Goal: Task Accomplishment & Management: Complete application form

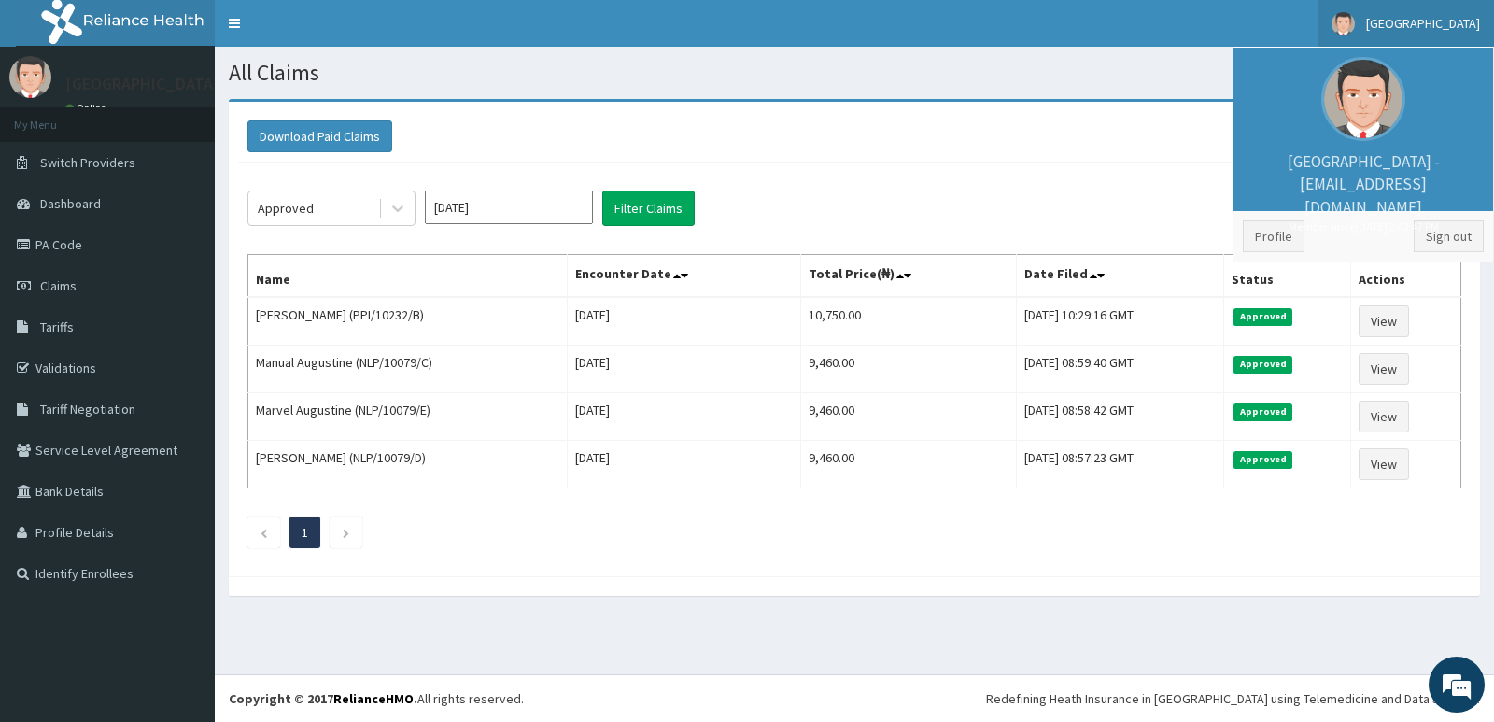
click at [1458, 233] on link "Sign out" at bounding box center [1449, 236] width 70 height 32
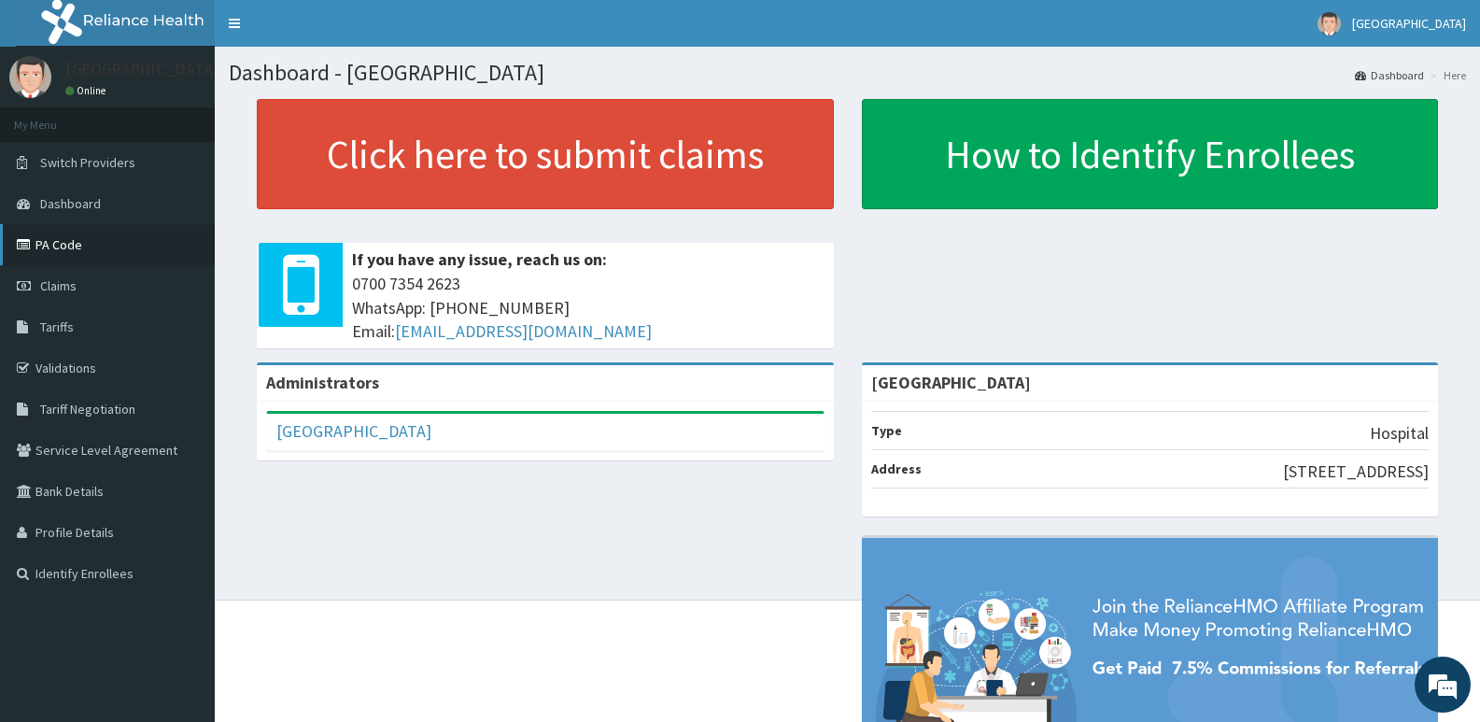
click at [56, 238] on link "PA Code" at bounding box center [107, 244] width 215 height 41
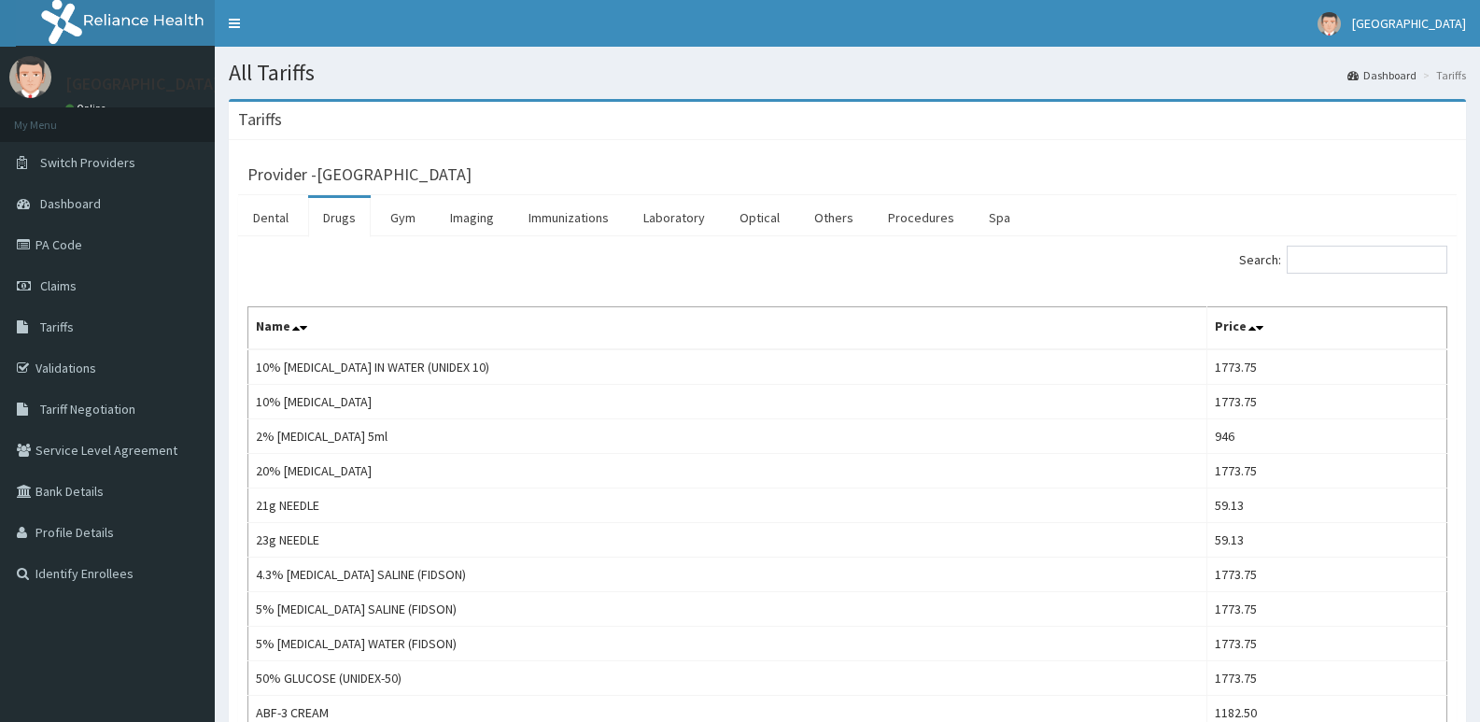
click at [1352, 267] on input "Search:" at bounding box center [1367, 260] width 161 height 28
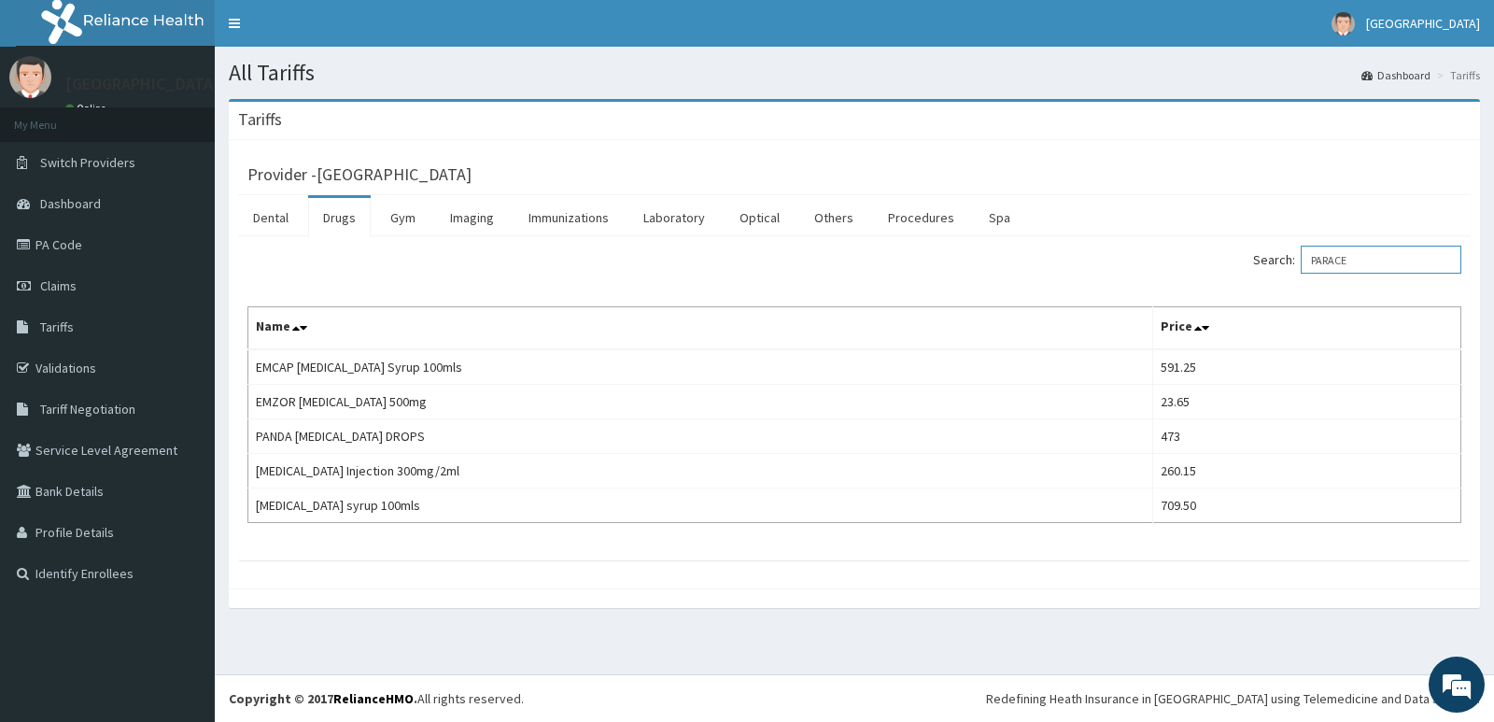
click at [1378, 265] on input "PARACE" at bounding box center [1381, 260] width 161 height 28
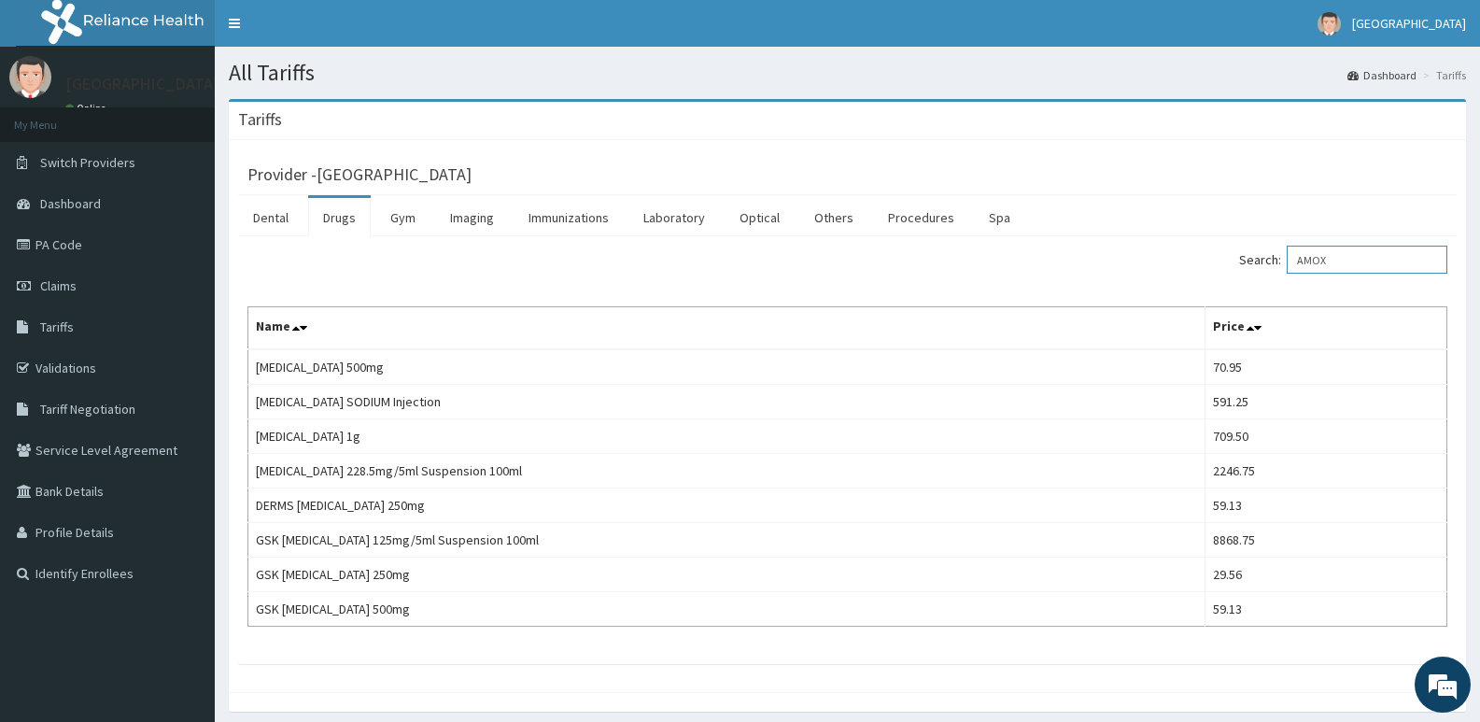
click at [1388, 271] on input "AMOX" at bounding box center [1367, 260] width 161 height 28
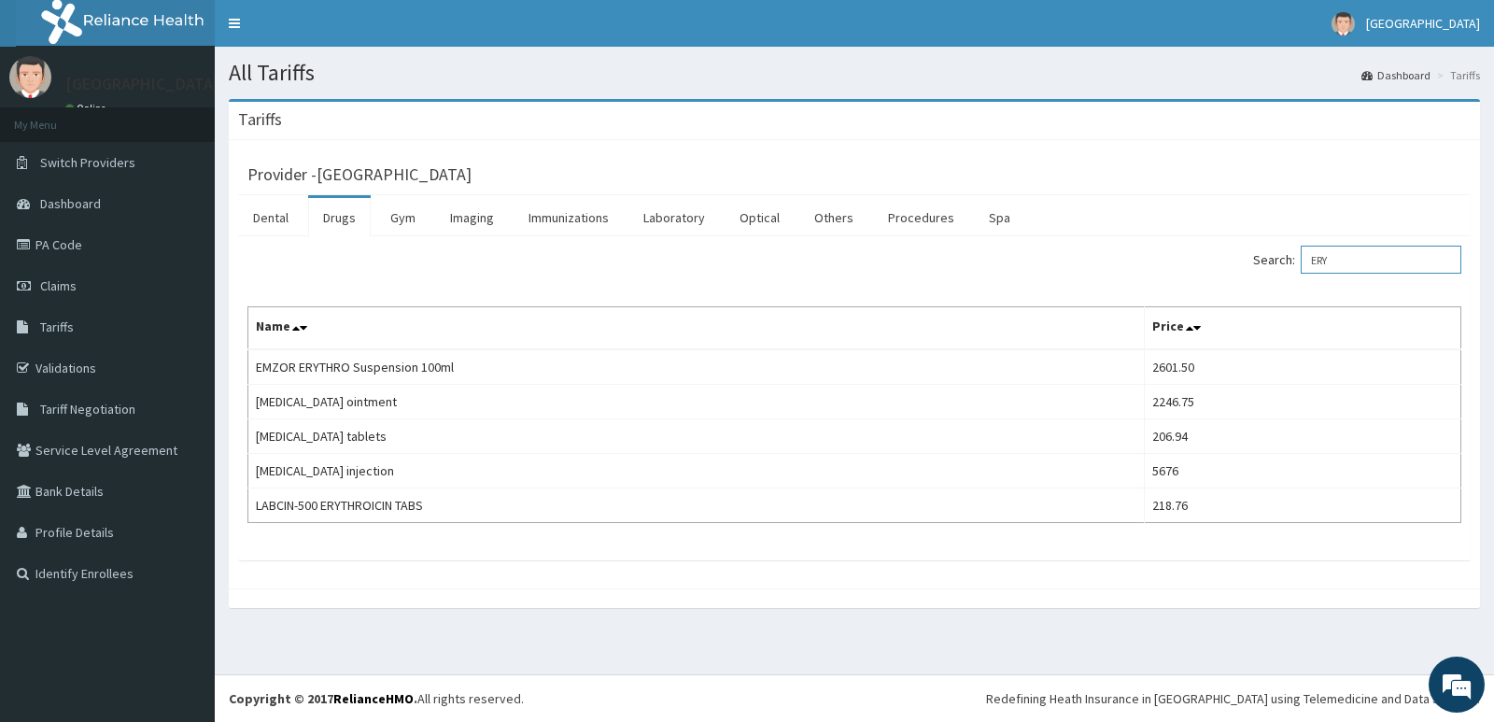
type input "ERY"
click at [55, 194] on link "Dashboard" at bounding box center [107, 203] width 215 height 41
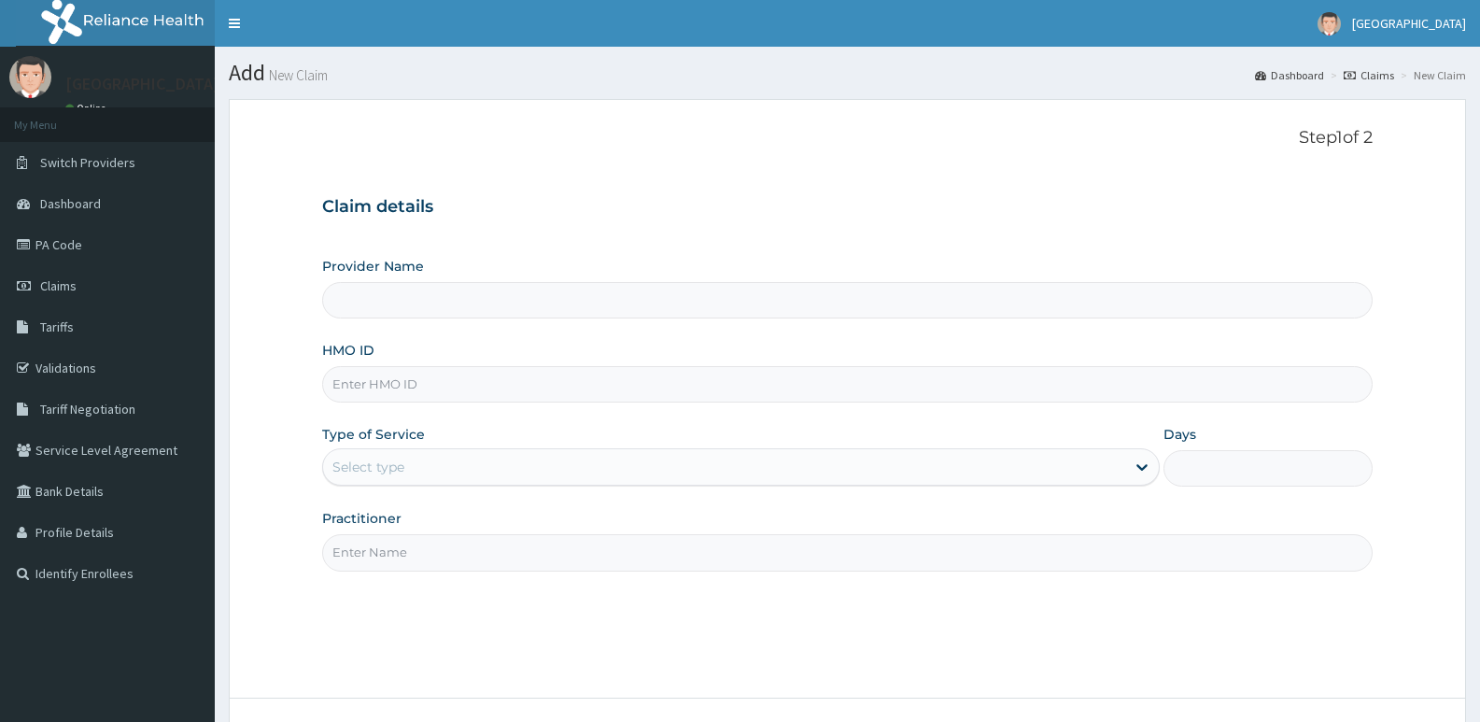
type input "[GEOGRAPHIC_DATA]"
click at [63, 278] on span "Claims" at bounding box center [58, 285] width 36 height 17
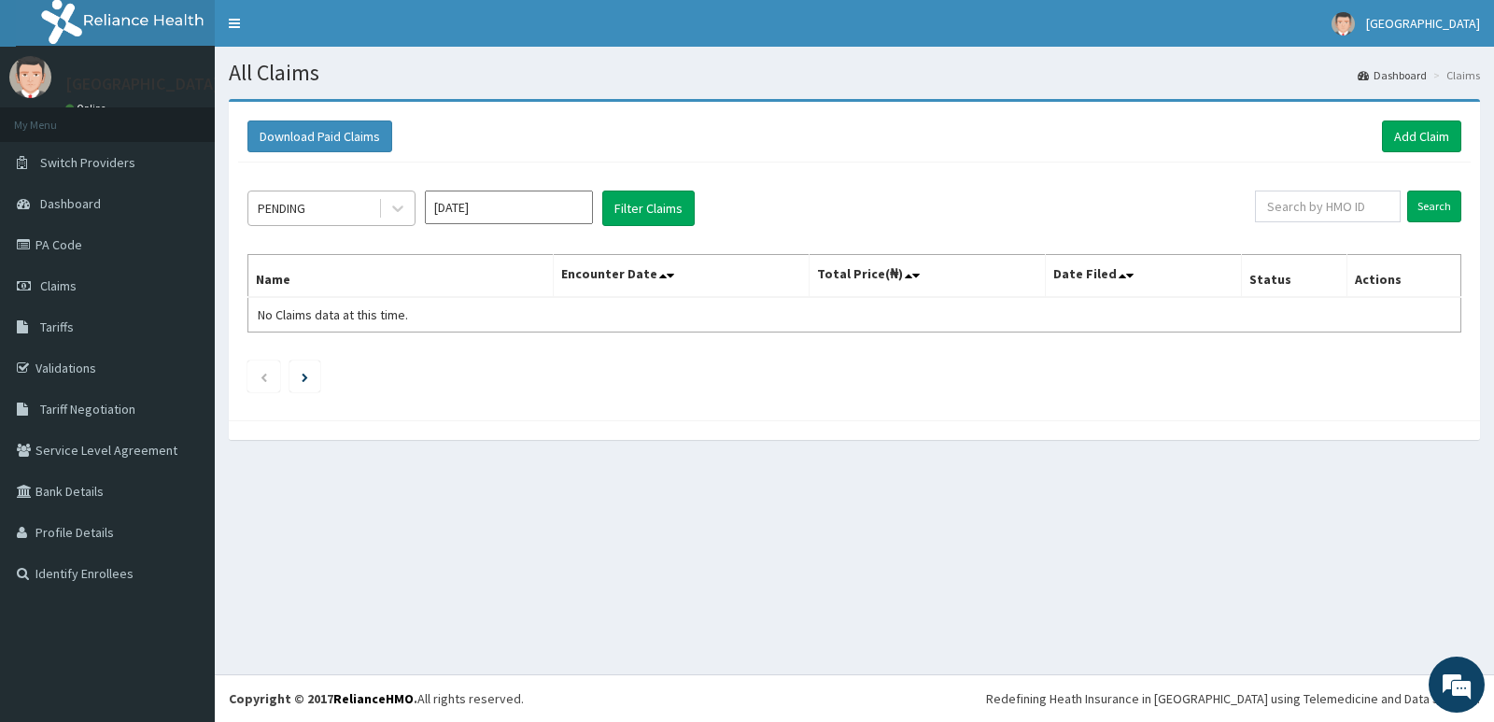
click at [285, 204] on div "PENDING" at bounding box center [282, 208] width 48 height 19
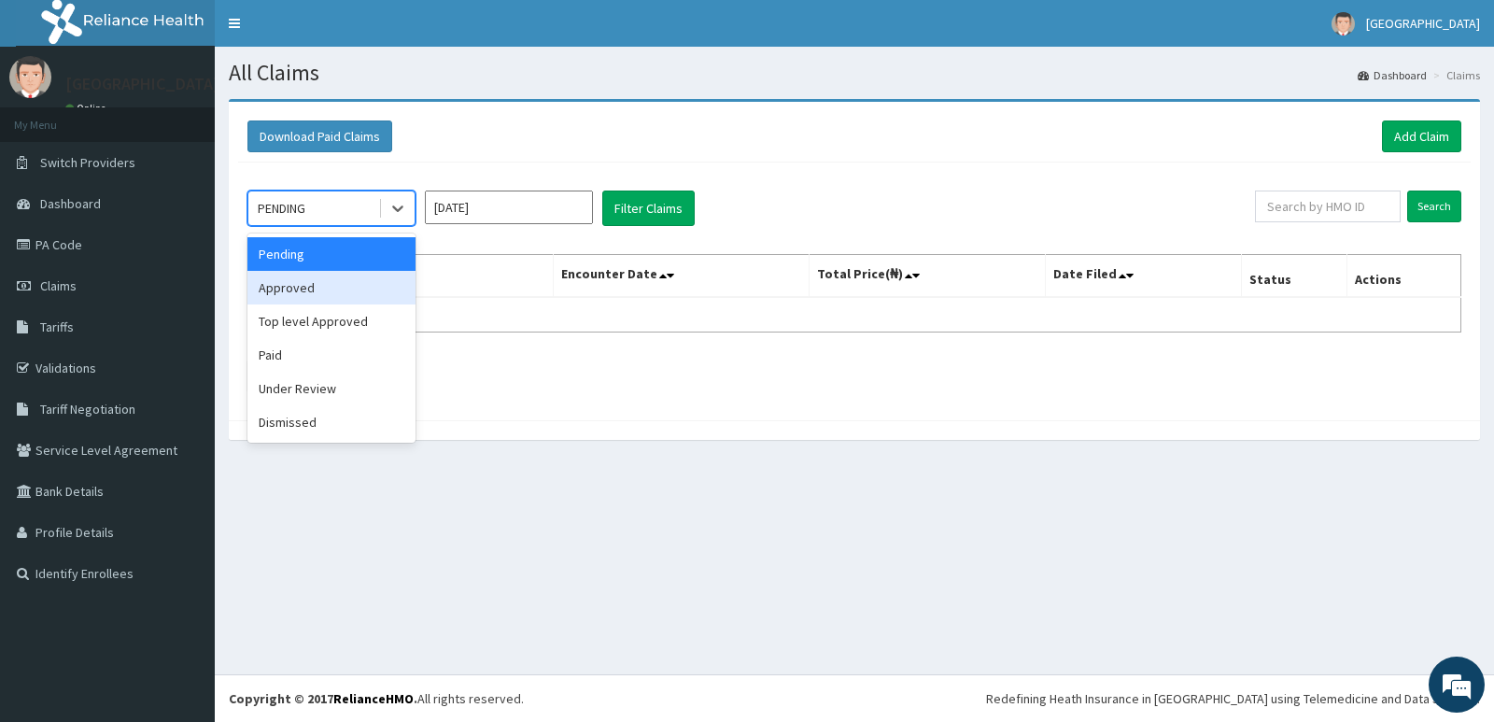
click at [319, 288] on div "Approved" at bounding box center [331, 288] width 168 height 34
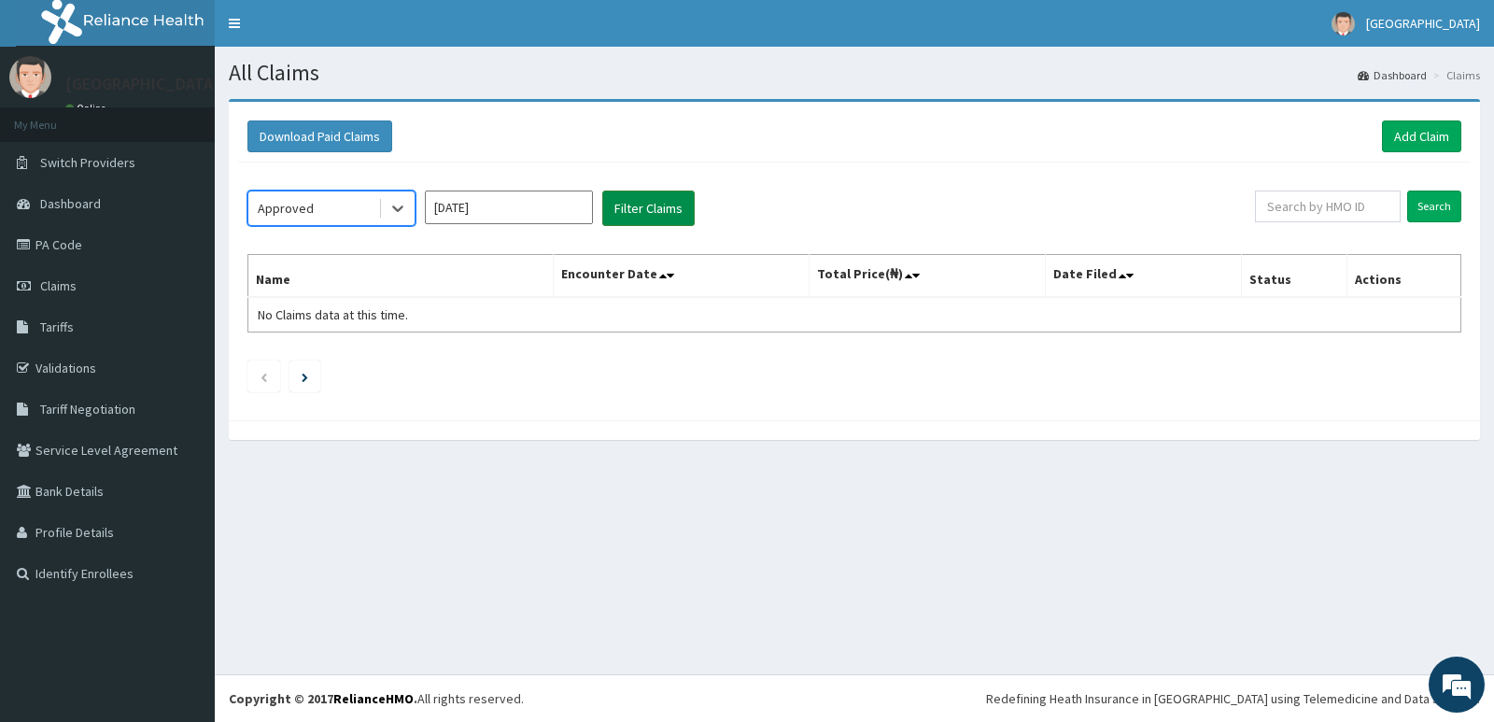
click at [649, 203] on button "Filter Claims" at bounding box center [648, 207] width 92 height 35
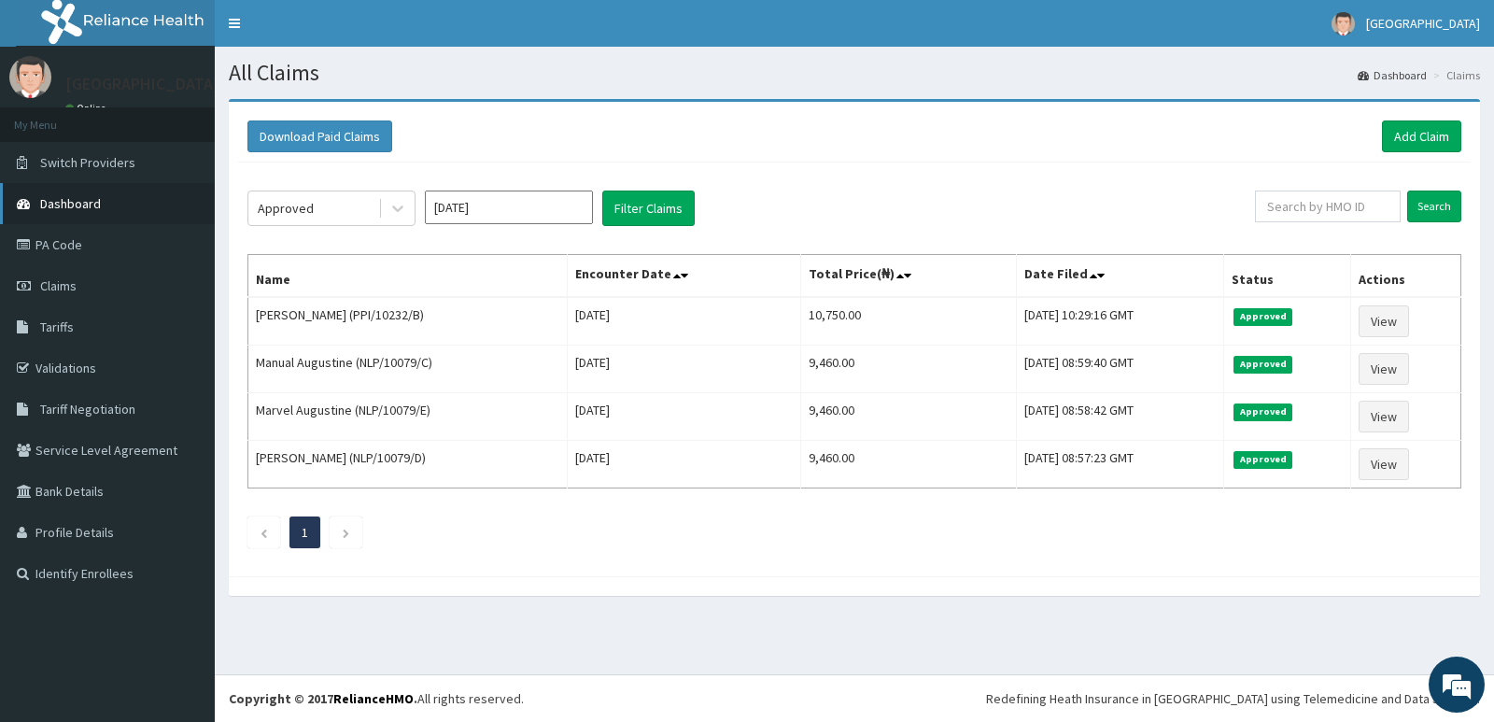
click at [79, 203] on span "Dashboard" at bounding box center [70, 203] width 61 height 17
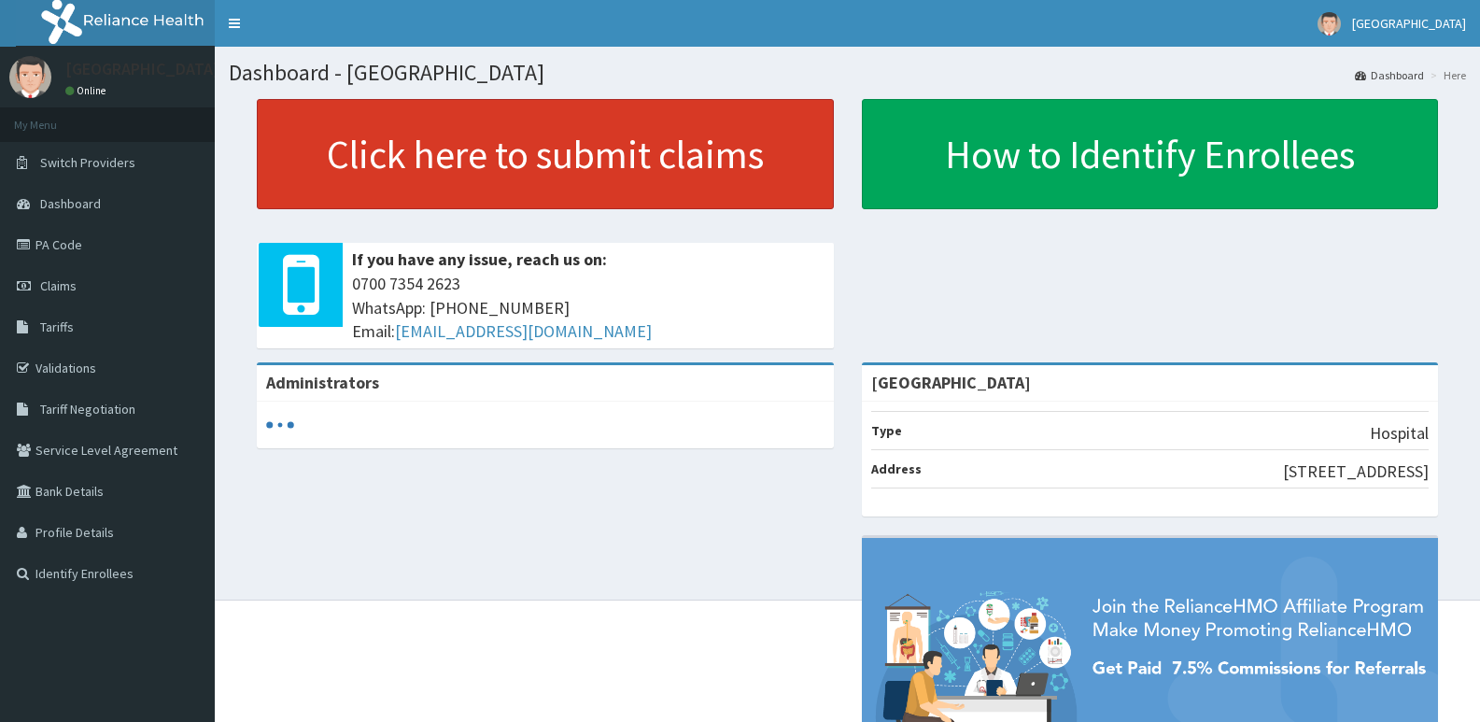
click at [563, 166] on link "Click here to submit claims" at bounding box center [545, 154] width 577 height 110
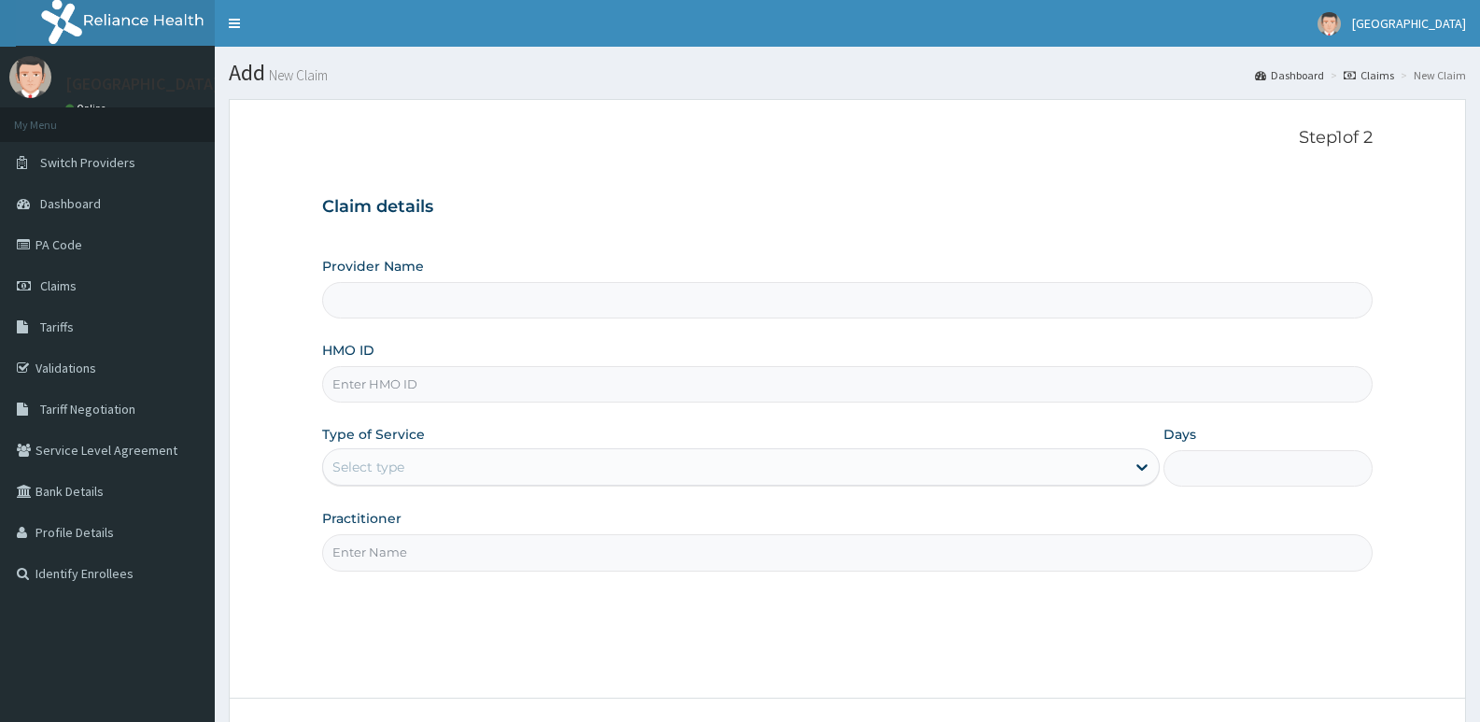
click at [435, 389] on input "HMO ID" at bounding box center [847, 384] width 1050 height 36
paste input "PPI/10232/C"
type input "PPI/10232/C"
click at [453, 465] on div "Select type" at bounding box center [723, 467] width 801 height 30
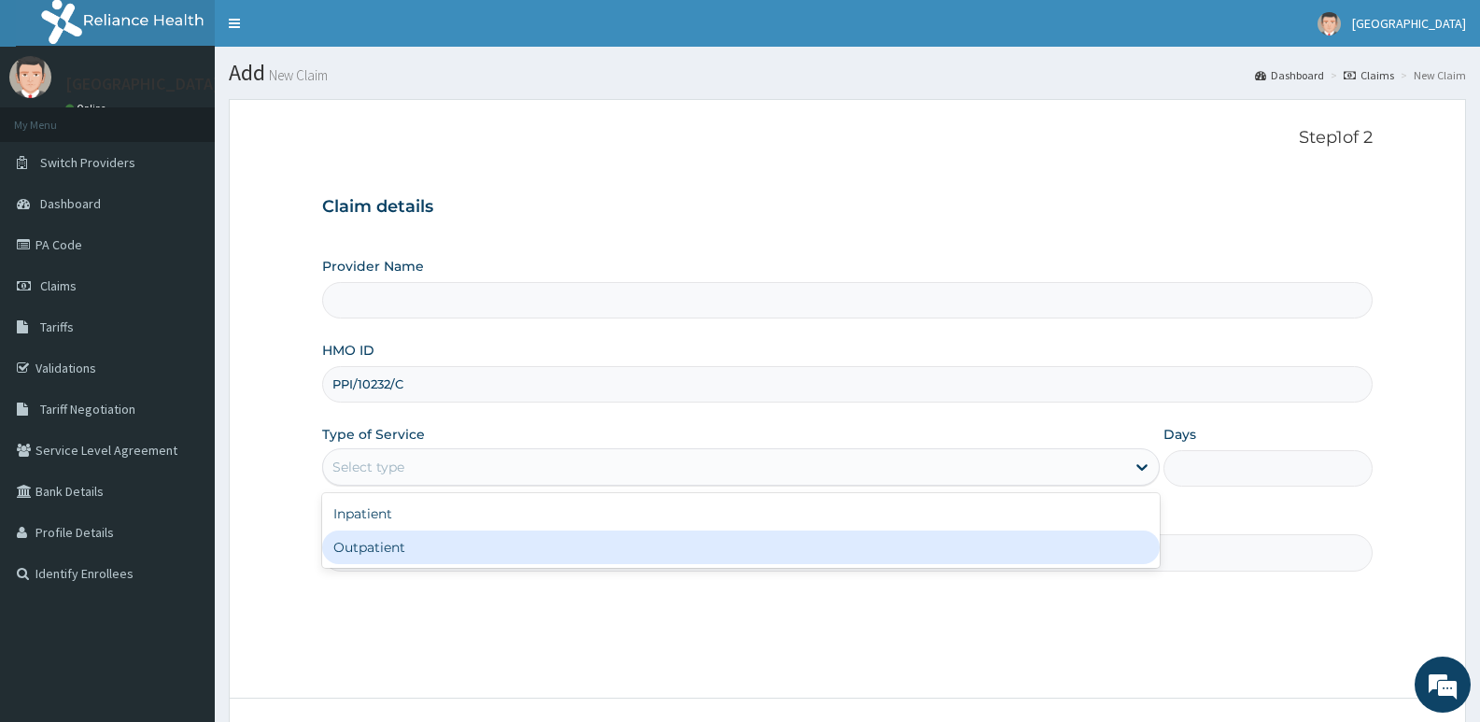
click at [366, 538] on div "Outpatient" at bounding box center [740, 547] width 837 height 34
type input "1"
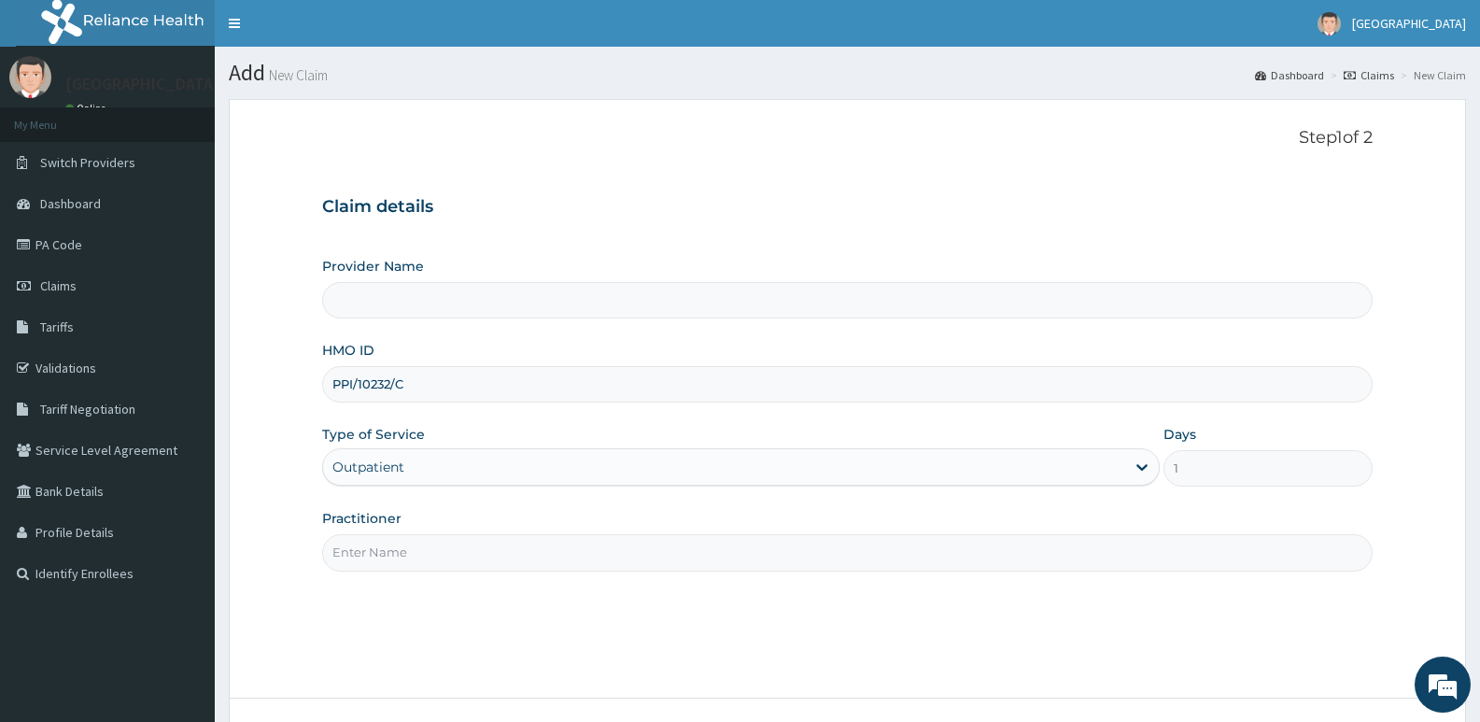
click at [420, 540] on input "Practitioner" at bounding box center [847, 552] width 1050 height 36
type input "[GEOGRAPHIC_DATA]"
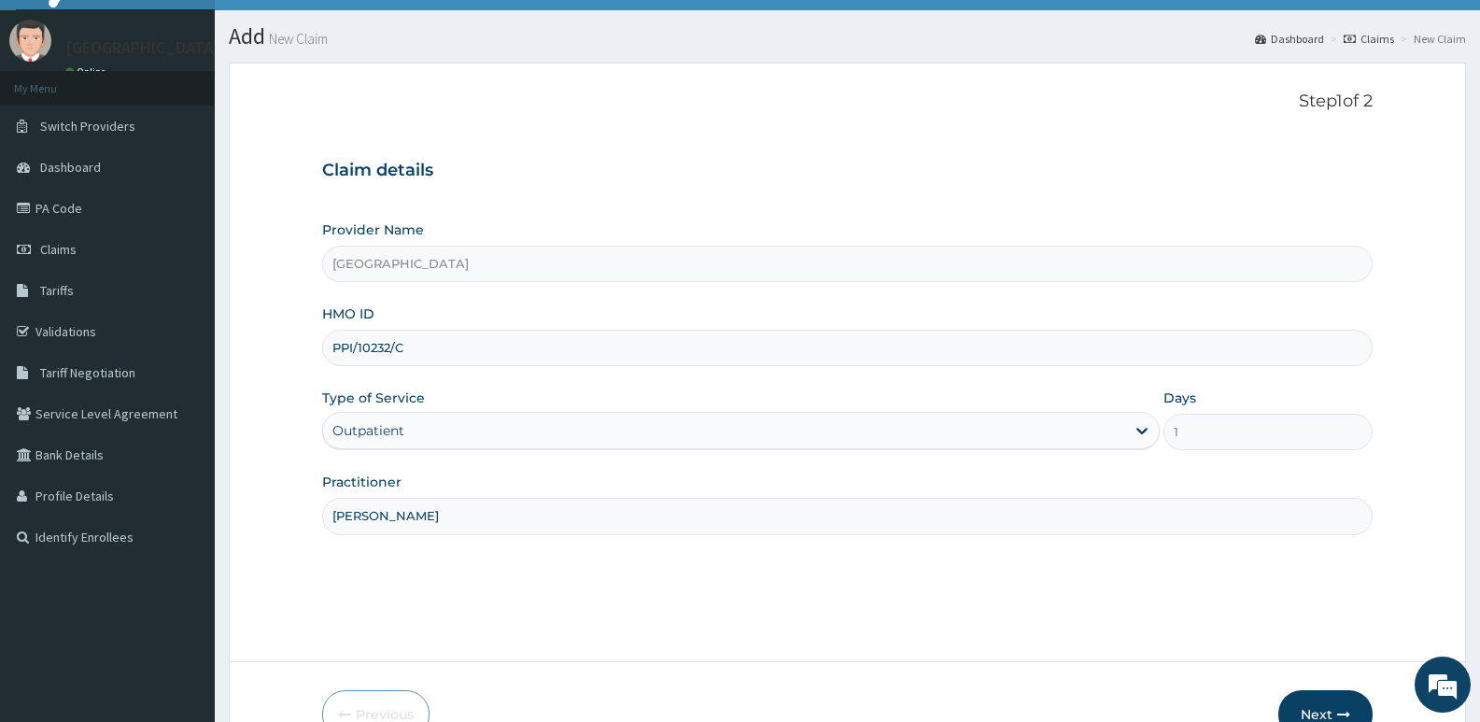
scroll to position [144, 0]
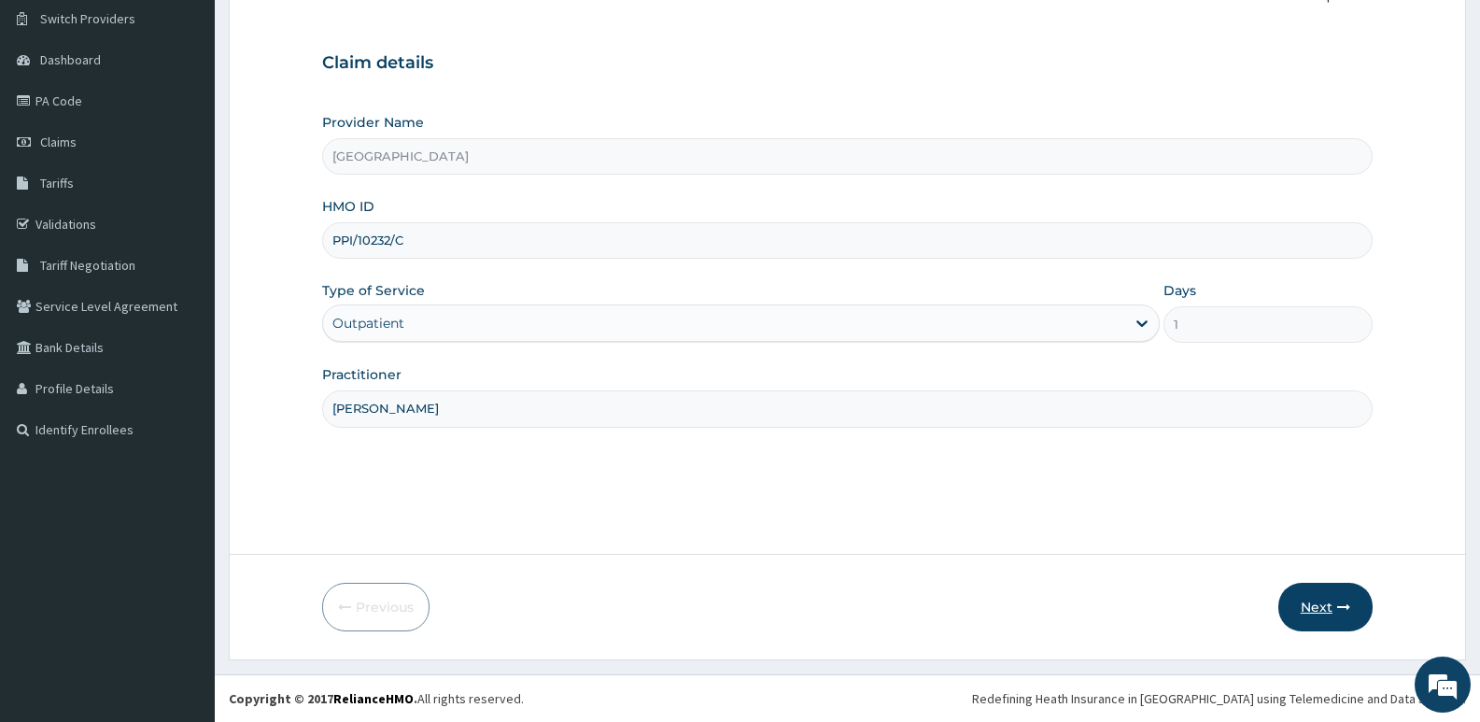
type input "DR ARINZE"
click at [1330, 600] on button "Next" at bounding box center [1325, 607] width 94 height 49
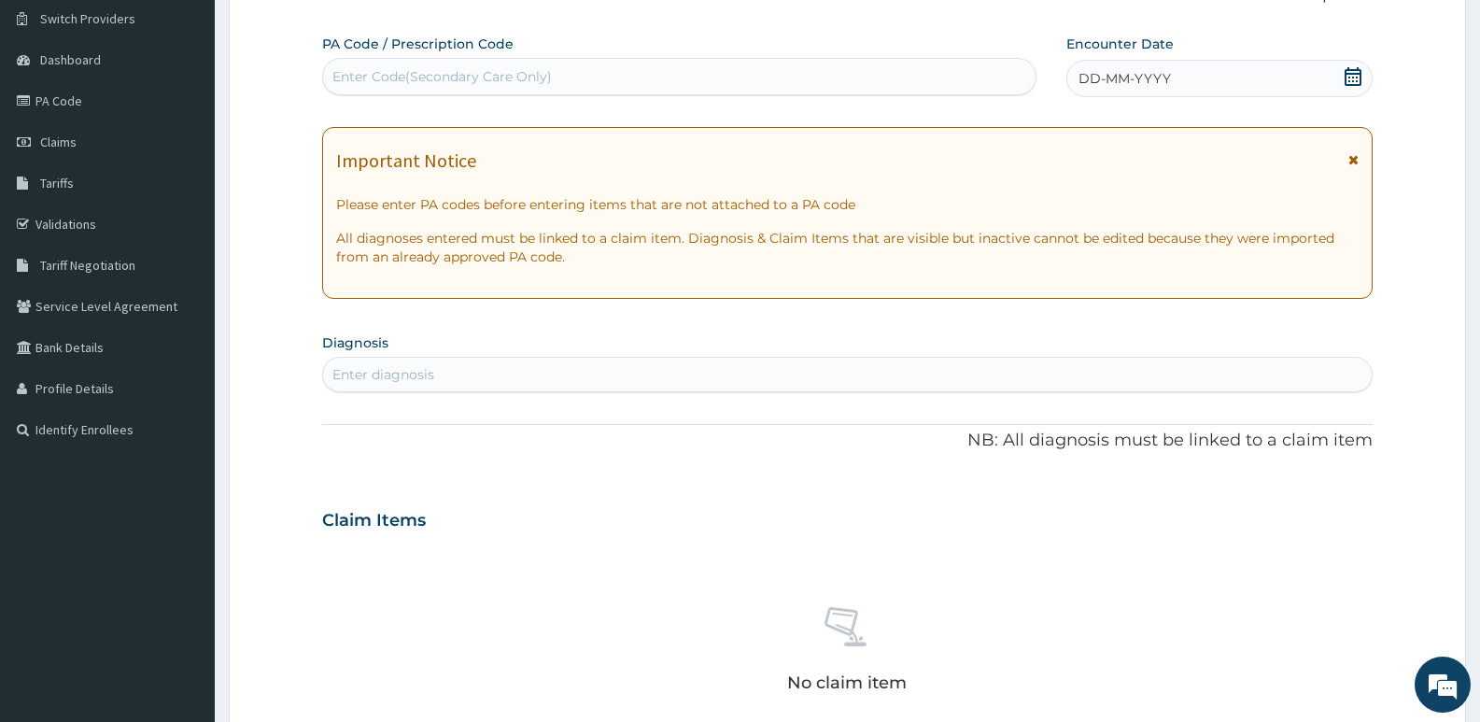
scroll to position [0, 0]
click at [678, 52] on div "PA Code / Prescription Code Enter Code(Secondary Care Only)" at bounding box center [679, 65] width 714 height 61
click at [678, 80] on div "Enter Code(Secondary Care Only)" at bounding box center [679, 77] width 712 height 30
paste input "PA/7277D0"
type input "PA/7277D0"
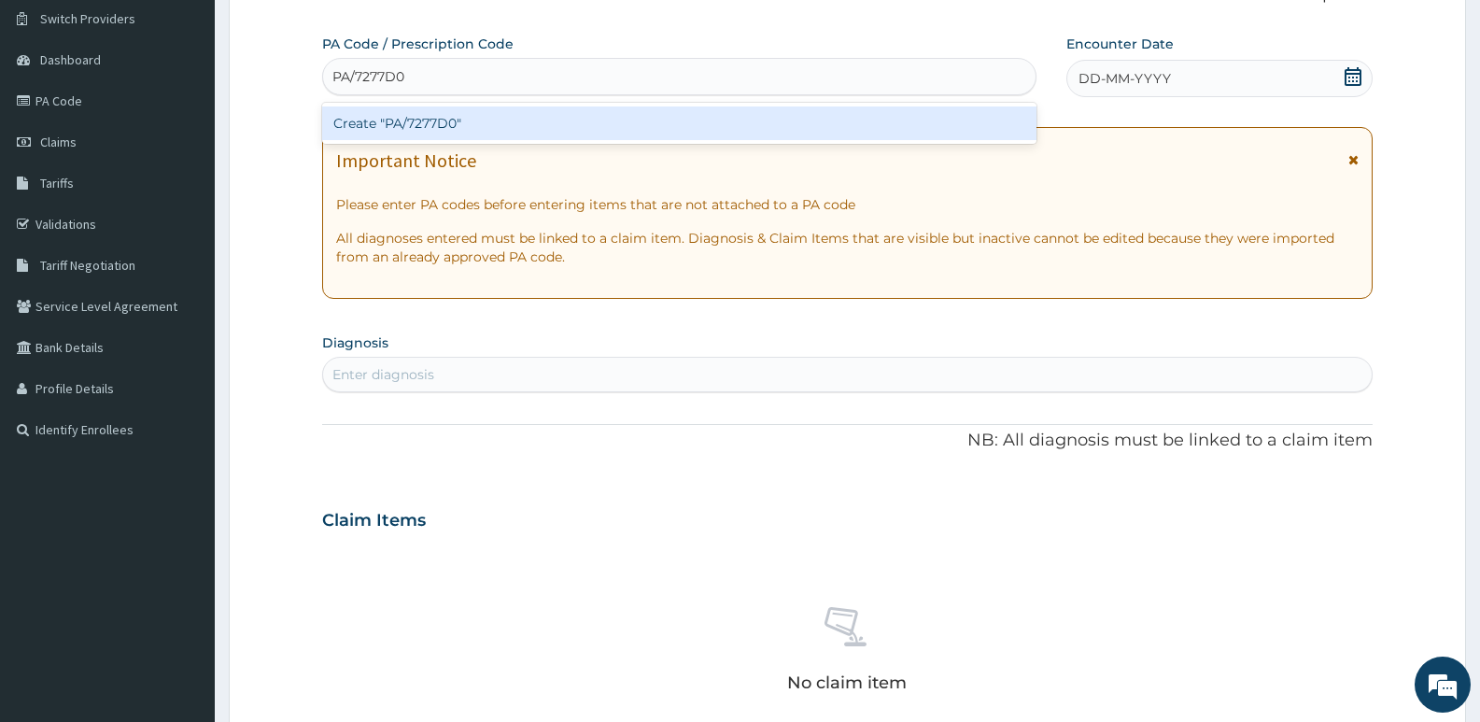
click at [485, 115] on div "Create "PA/7277D0"" at bounding box center [679, 123] width 714 height 34
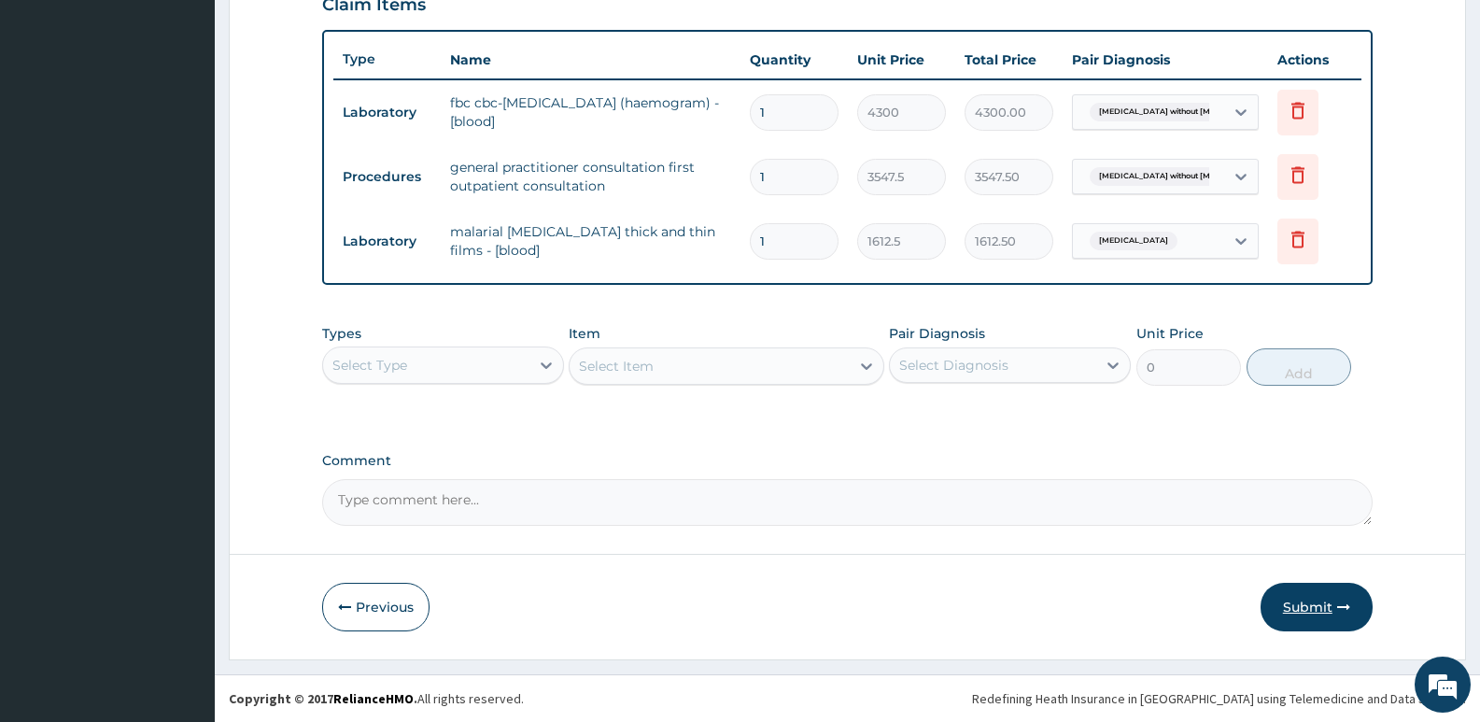
click at [1310, 597] on button "Submit" at bounding box center [1317, 607] width 112 height 49
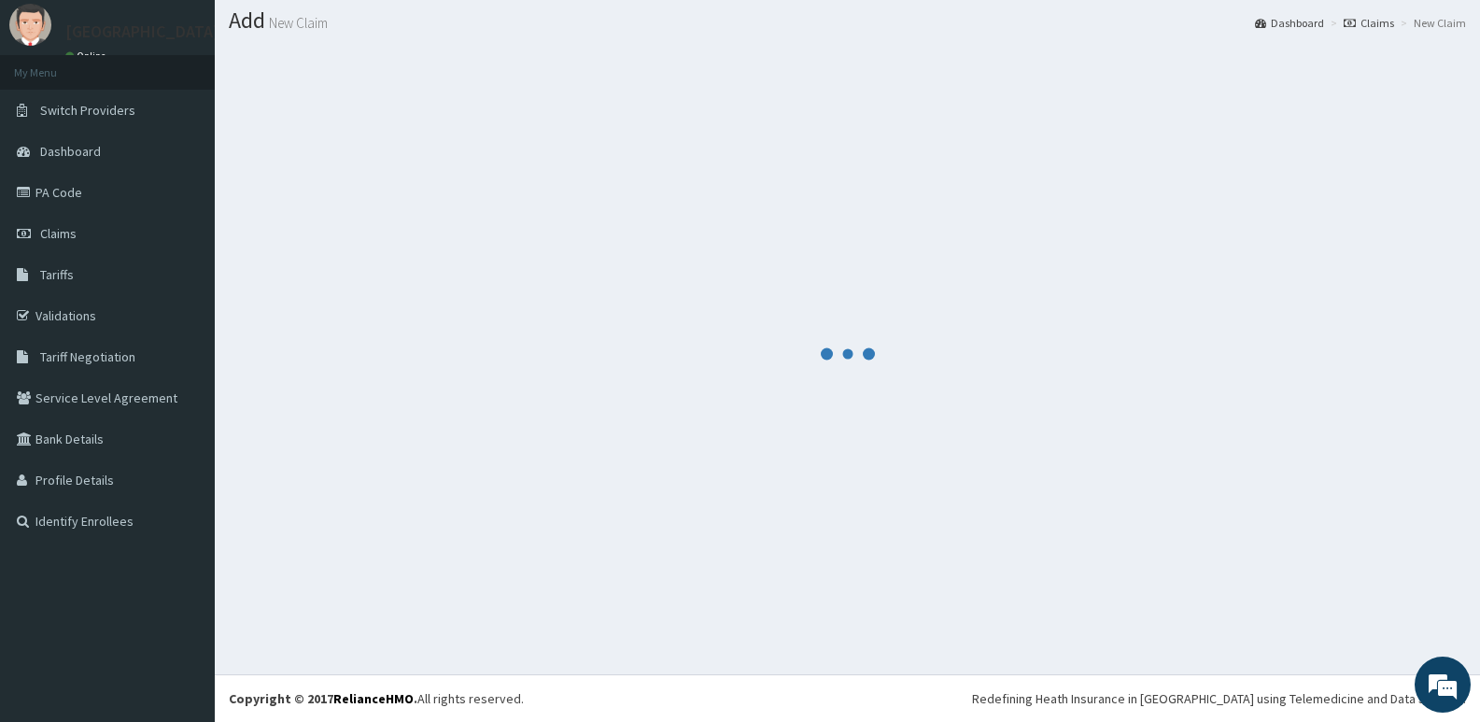
scroll to position [665, 0]
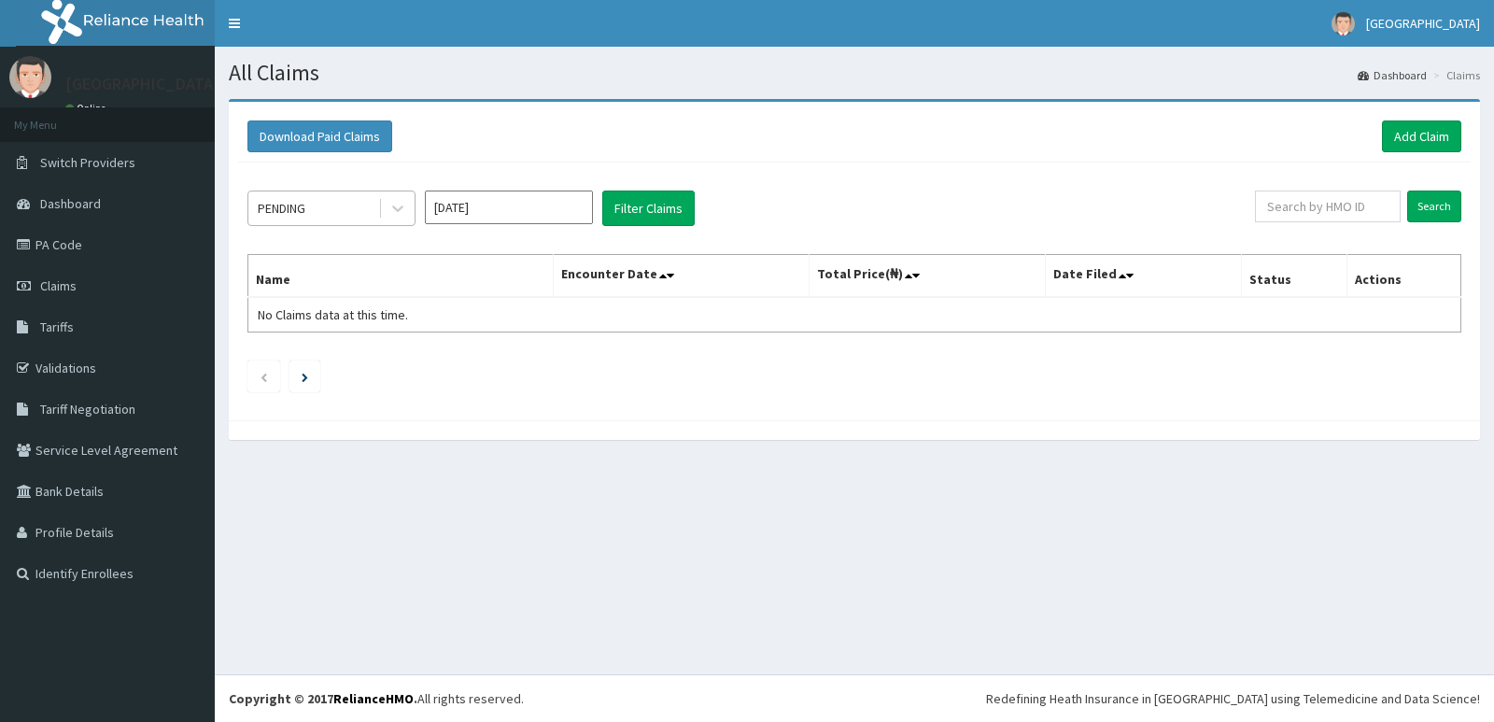
click at [327, 212] on div "PENDING" at bounding box center [313, 208] width 130 height 30
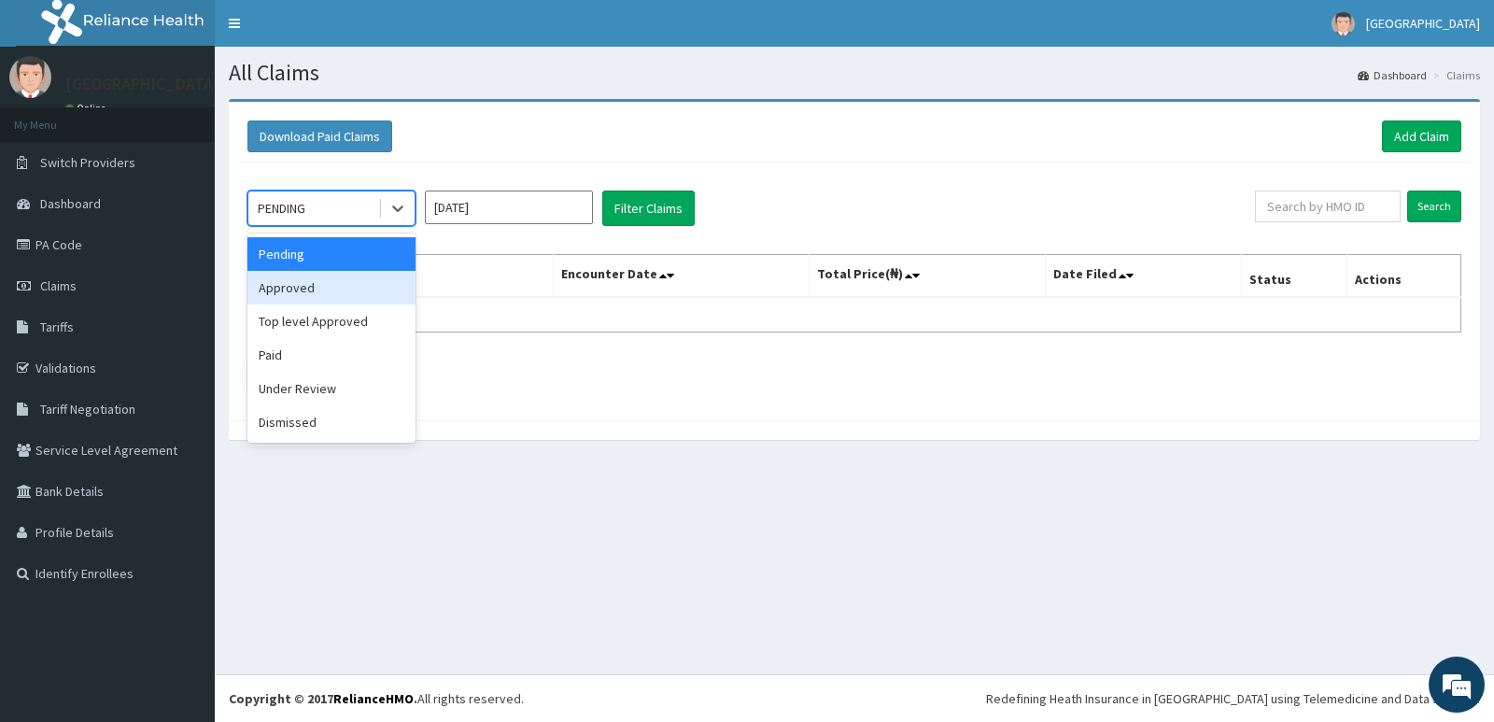
click at [311, 287] on div "Approved" at bounding box center [331, 288] width 168 height 34
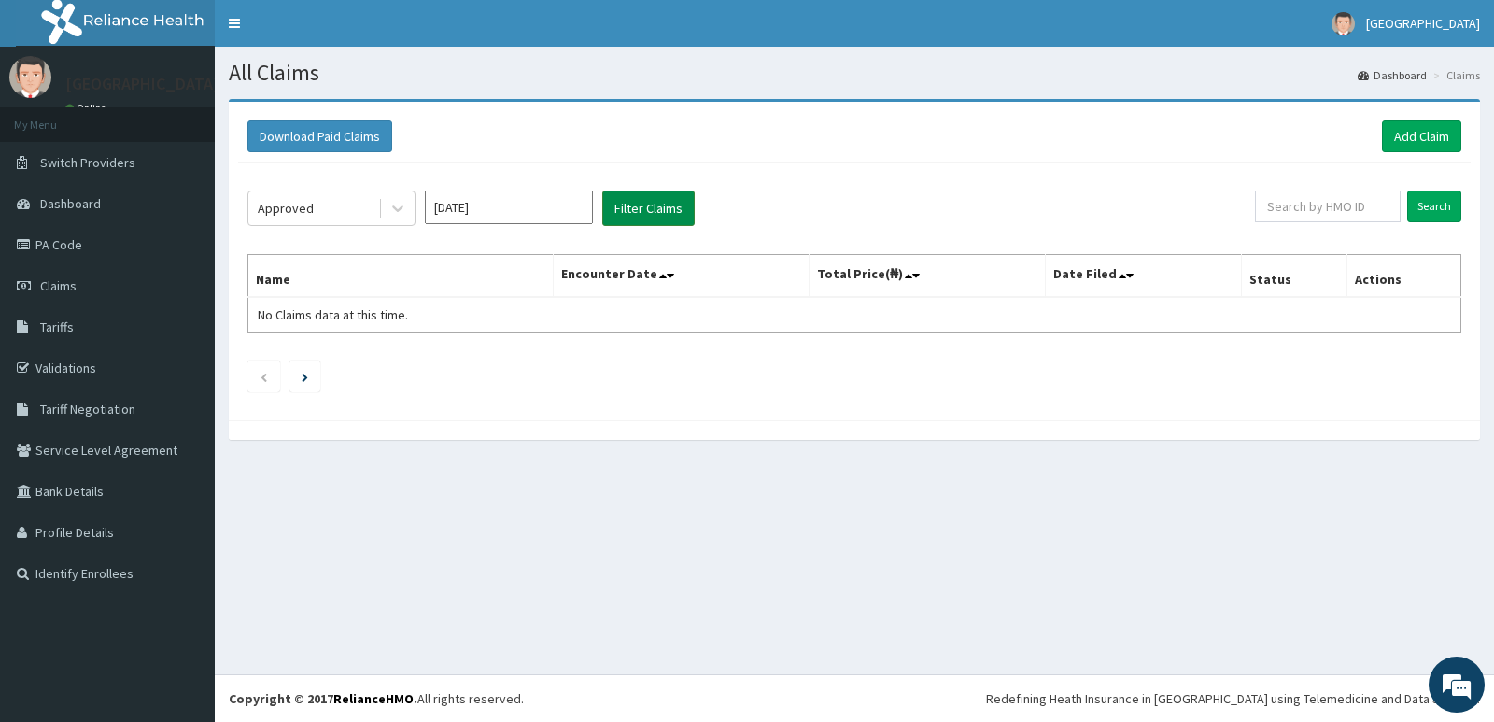
click at [680, 205] on button "Filter Claims" at bounding box center [648, 207] width 92 height 35
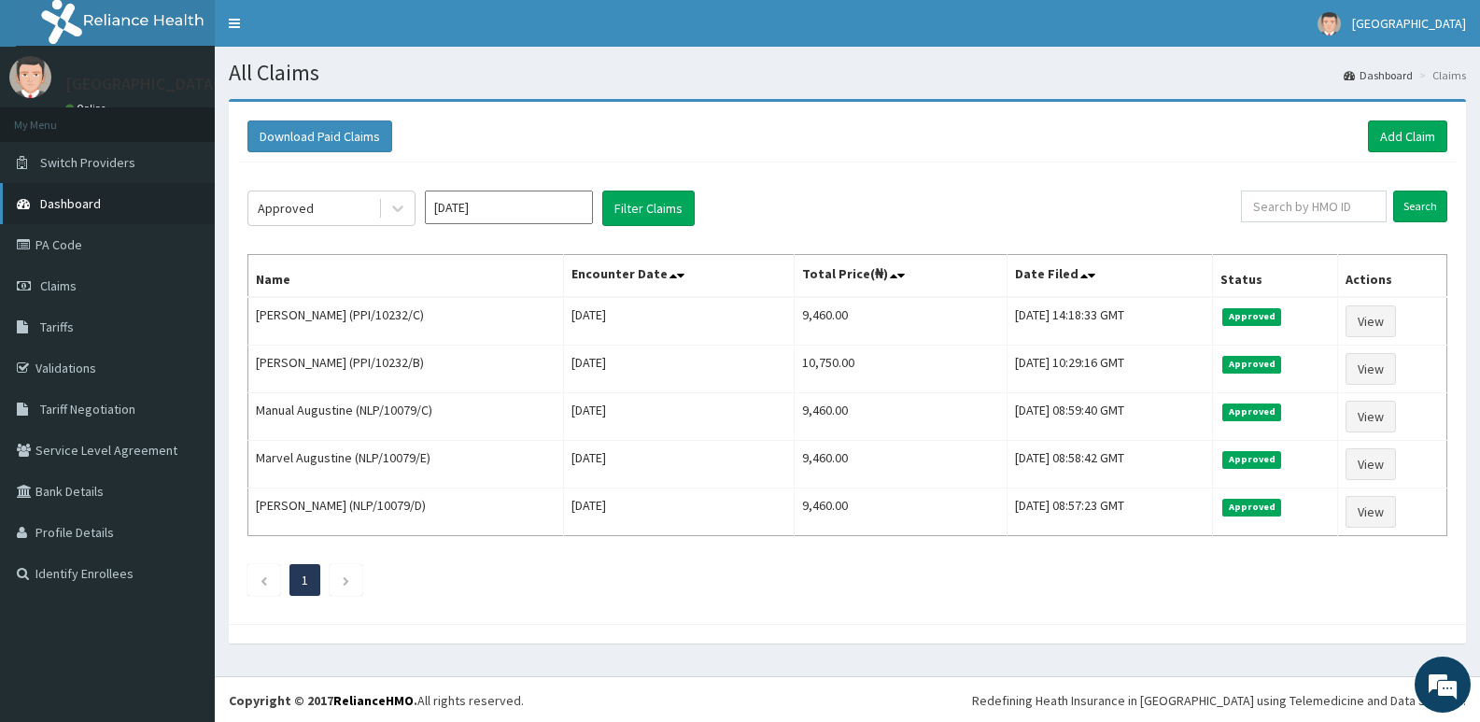
click at [75, 184] on link "Dashboard" at bounding box center [107, 203] width 215 height 41
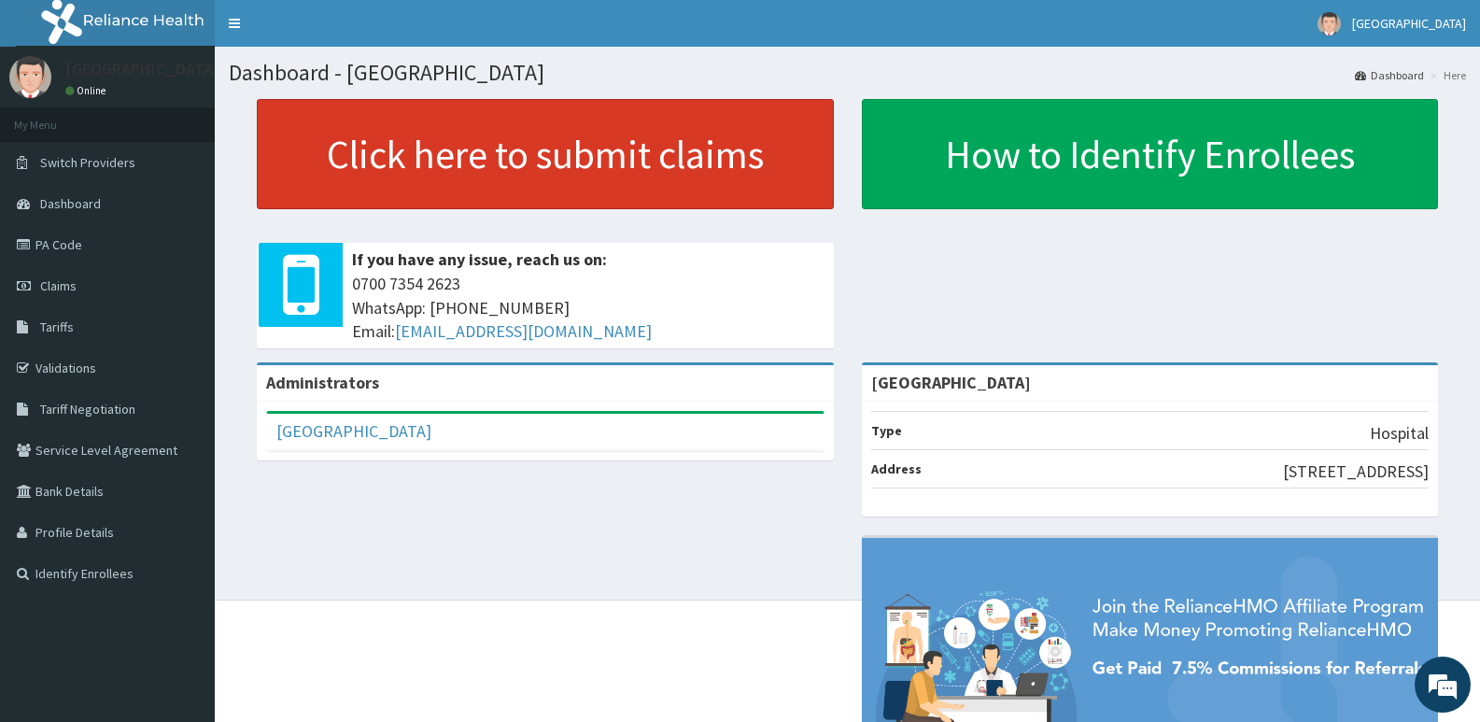
click at [637, 182] on link "Click here to submit claims" at bounding box center [545, 154] width 577 height 110
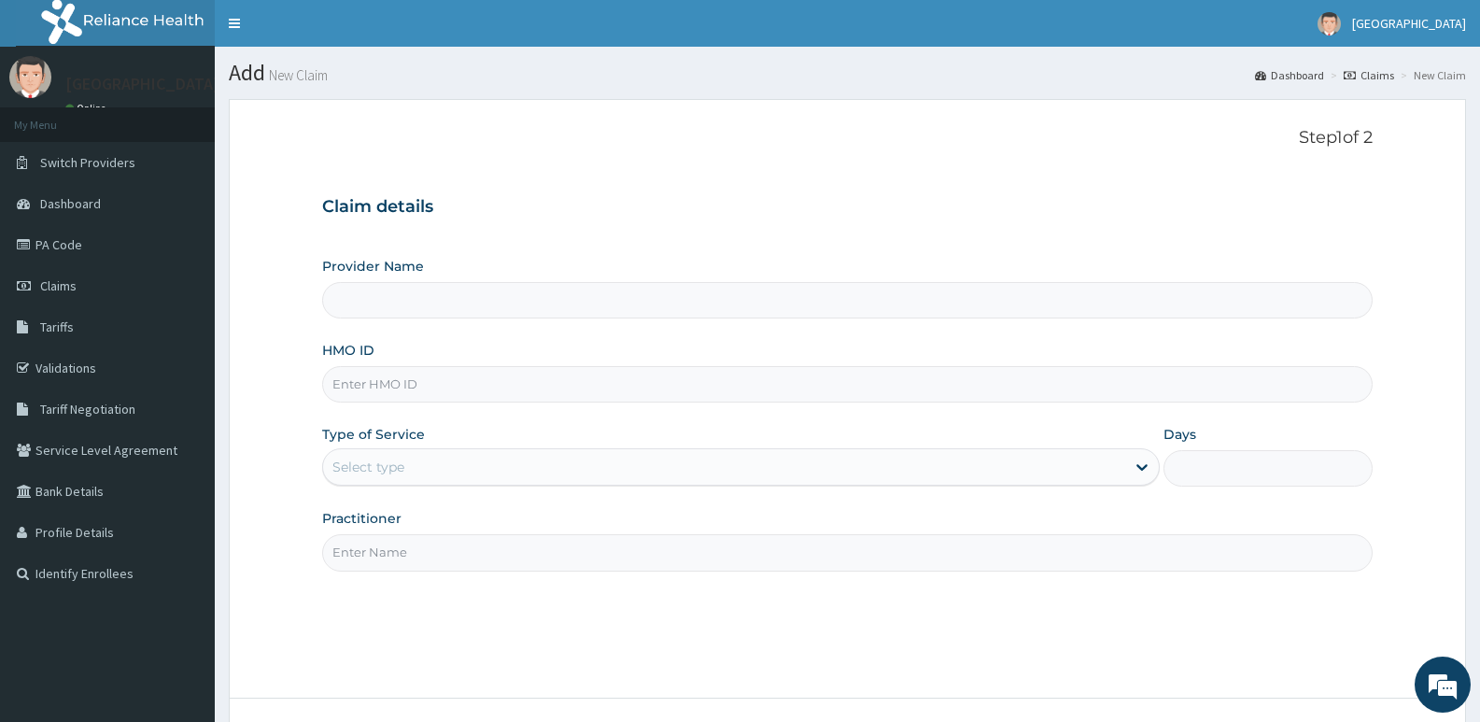
type input "[GEOGRAPHIC_DATA]"
click at [513, 390] on input "HMO ID" at bounding box center [847, 384] width 1050 height 36
paste input "NLP/10079/D"
type input "NLP/10079/D"
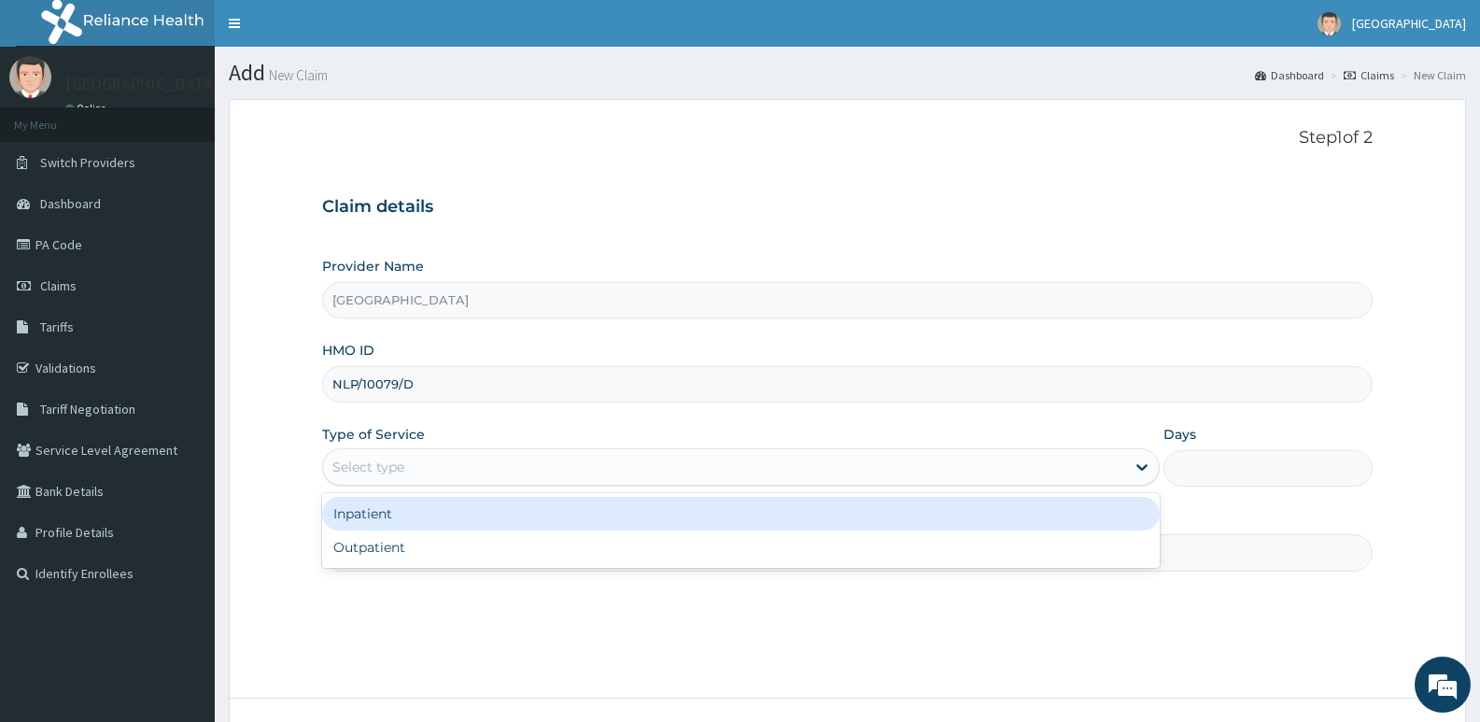
click at [497, 473] on div "Select type" at bounding box center [723, 467] width 801 height 30
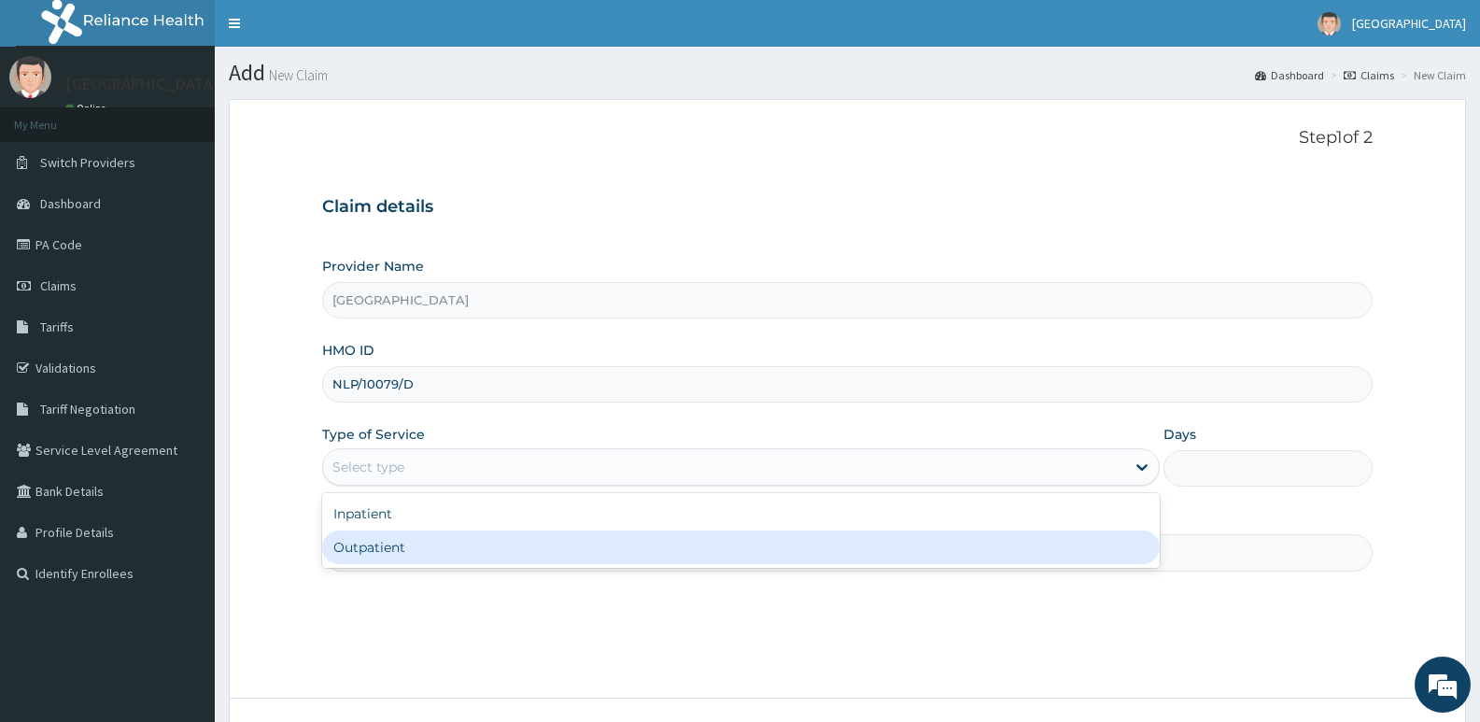
click at [486, 548] on div "Outpatient" at bounding box center [740, 547] width 837 height 34
type input "1"
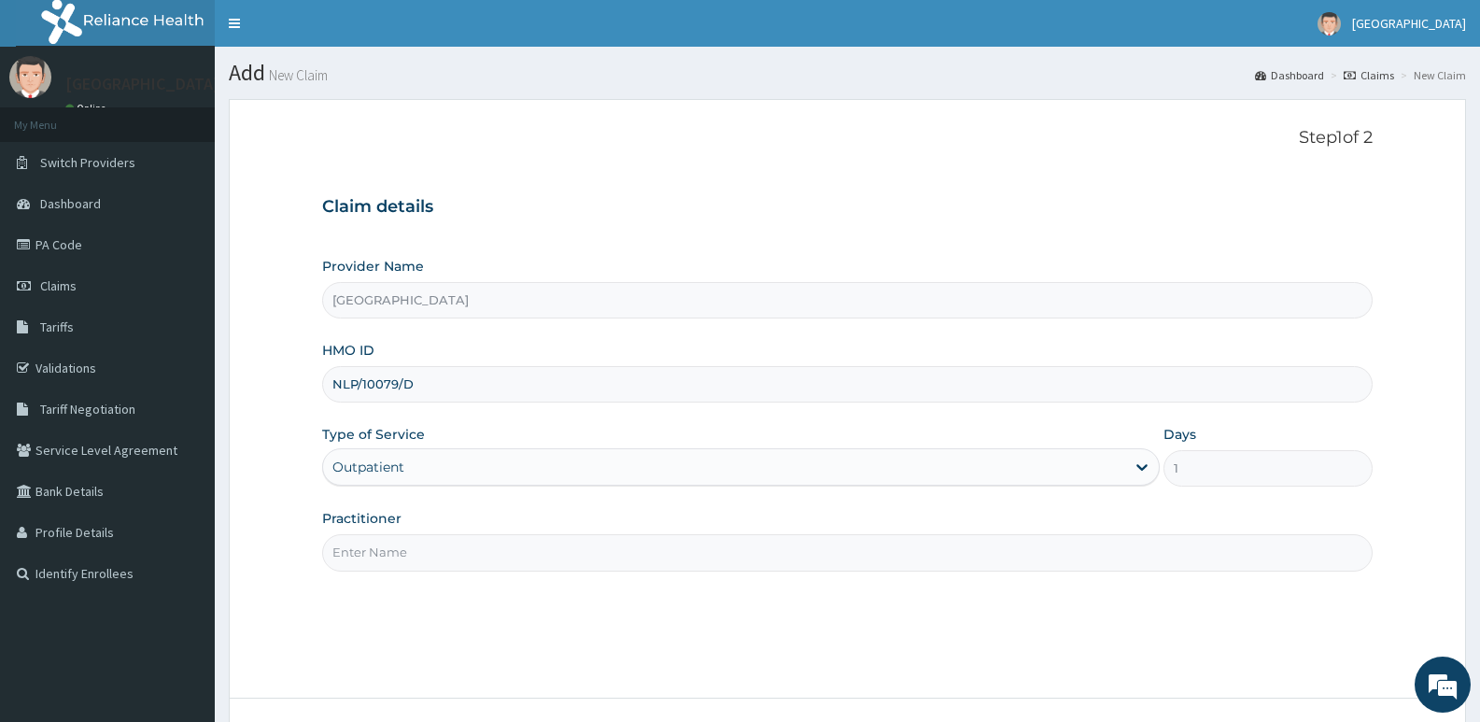
click at [486, 548] on input "Practitioner" at bounding box center [847, 552] width 1050 height 36
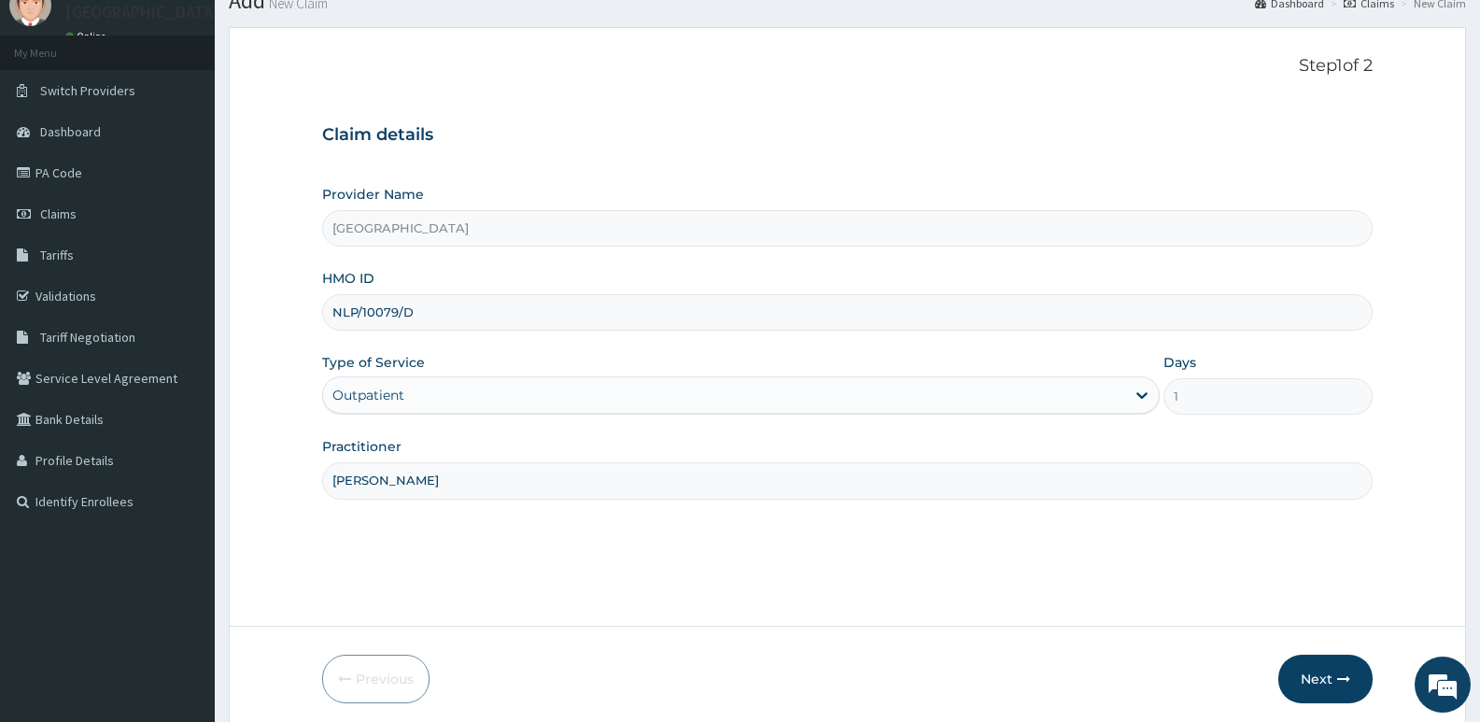
scroll to position [144, 0]
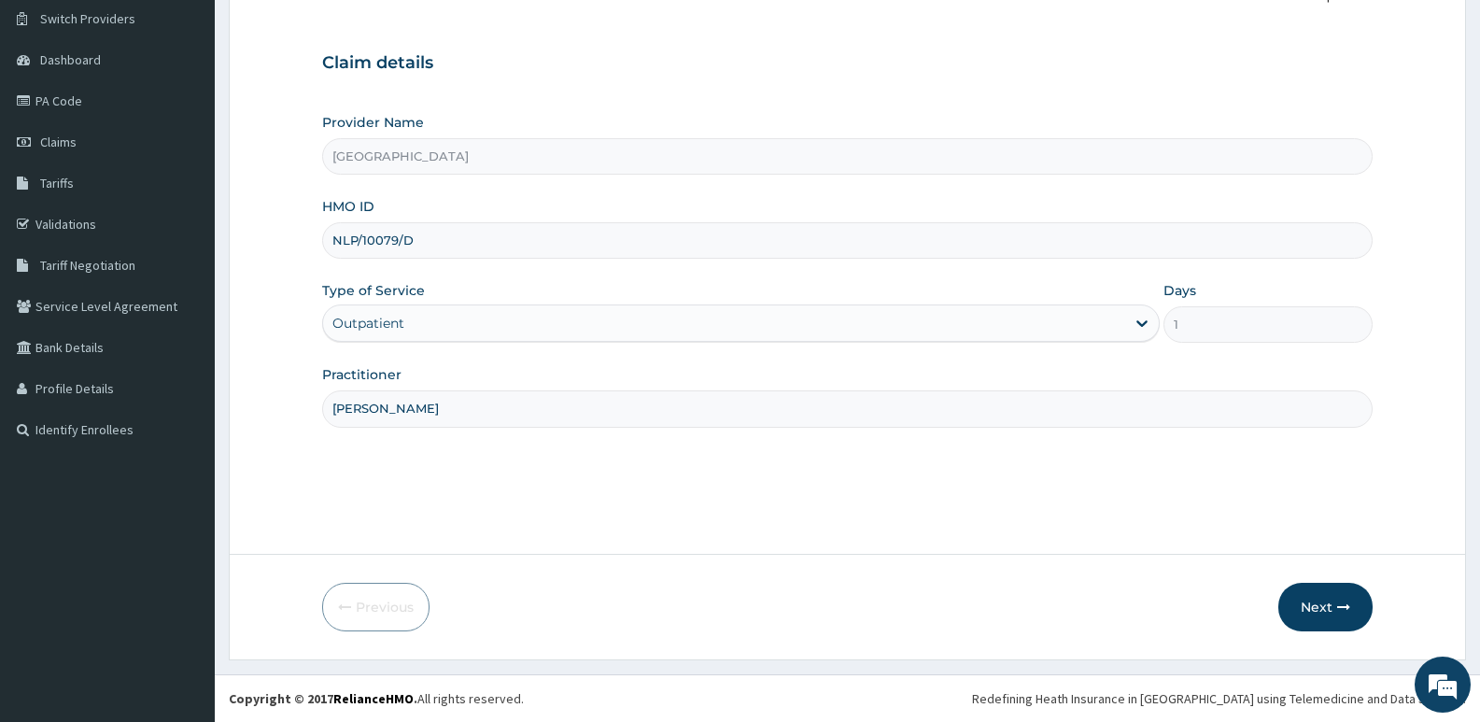
click at [458, 407] on input "dr arinze" at bounding box center [847, 408] width 1050 height 36
type input "A"
type input "DR ARINZE"
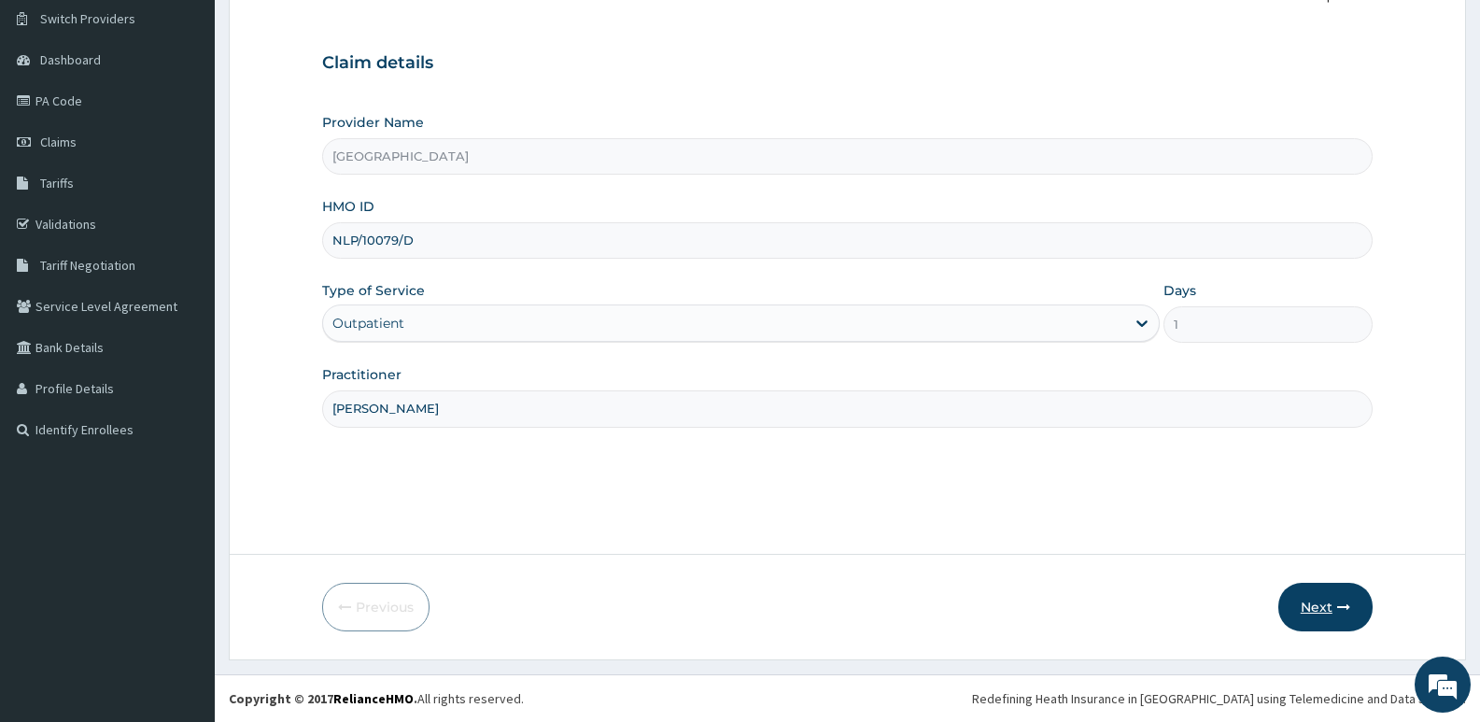
click at [1330, 599] on button "Next" at bounding box center [1325, 607] width 94 height 49
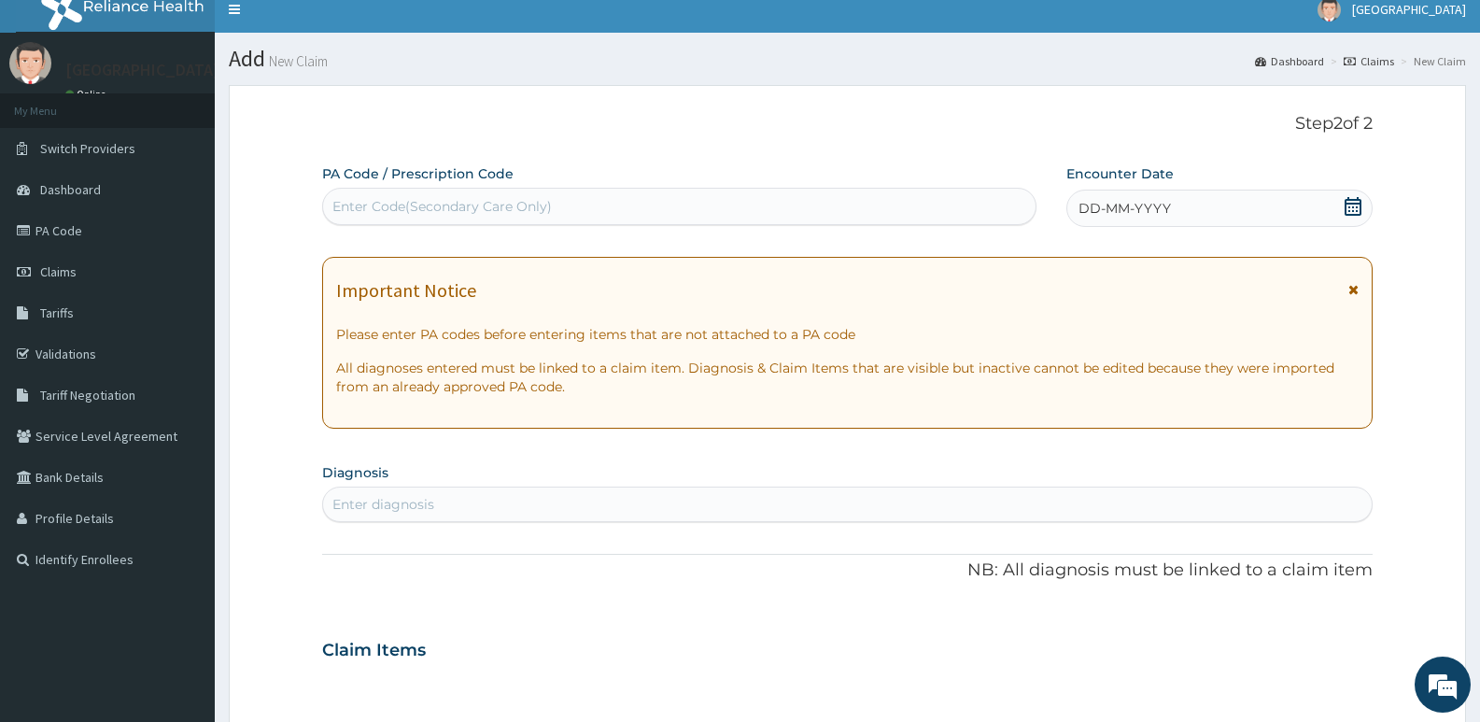
scroll to position [0, 0]
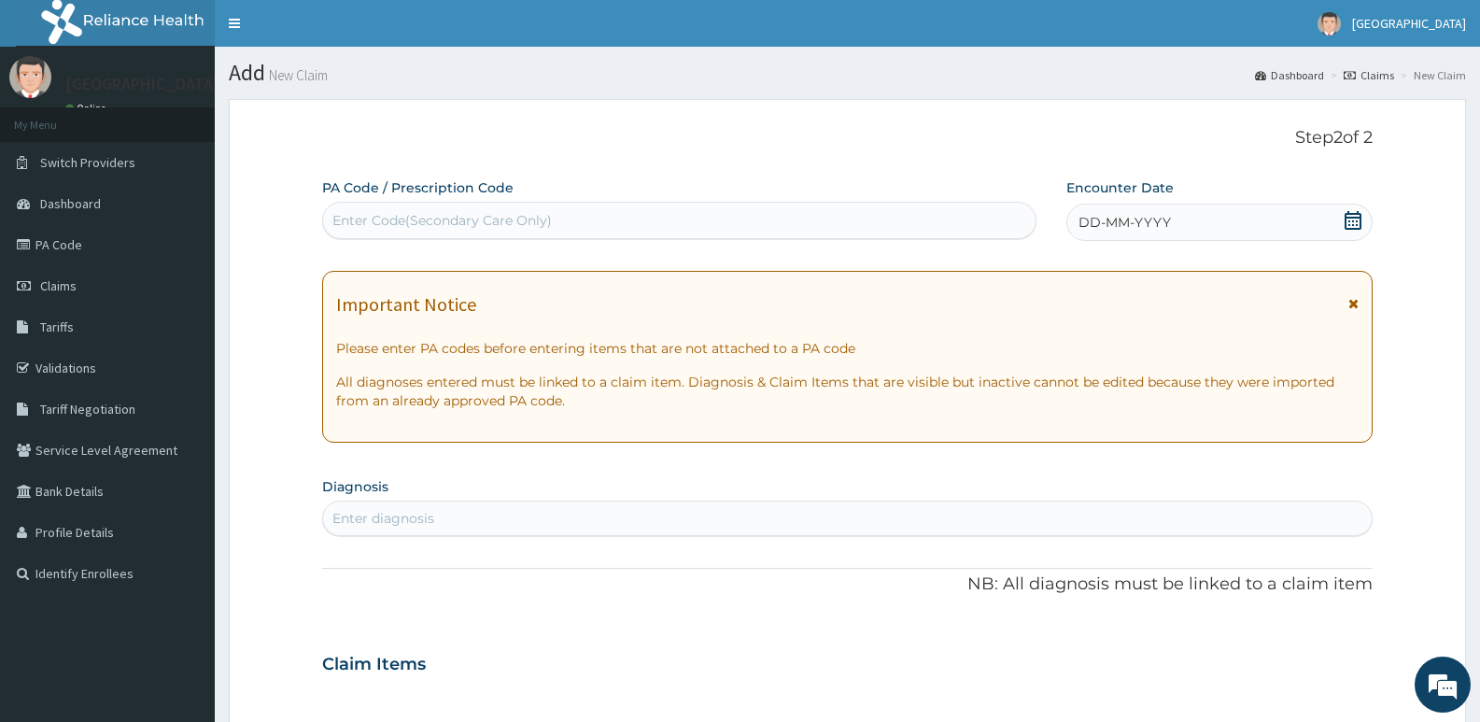
click at [624, 218] on div "Enter Code(Secondary Care Only)" at bounding box center [679, 220] width 712 height 30
paste input "PA/356C07"
type input "PA/356C07"
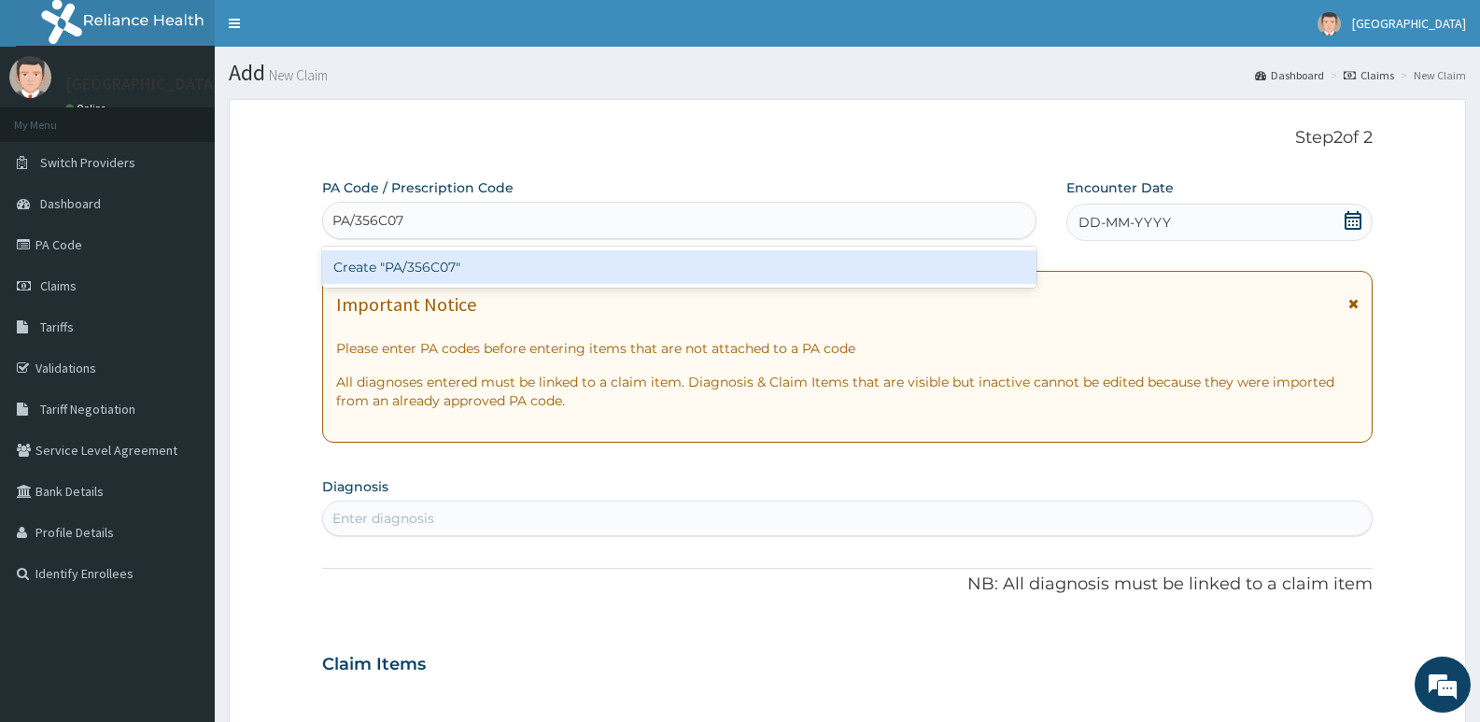
click at [479, 268] on div "Create "PA/356C07"" at bounding box center [679, 267] width 714 height 34
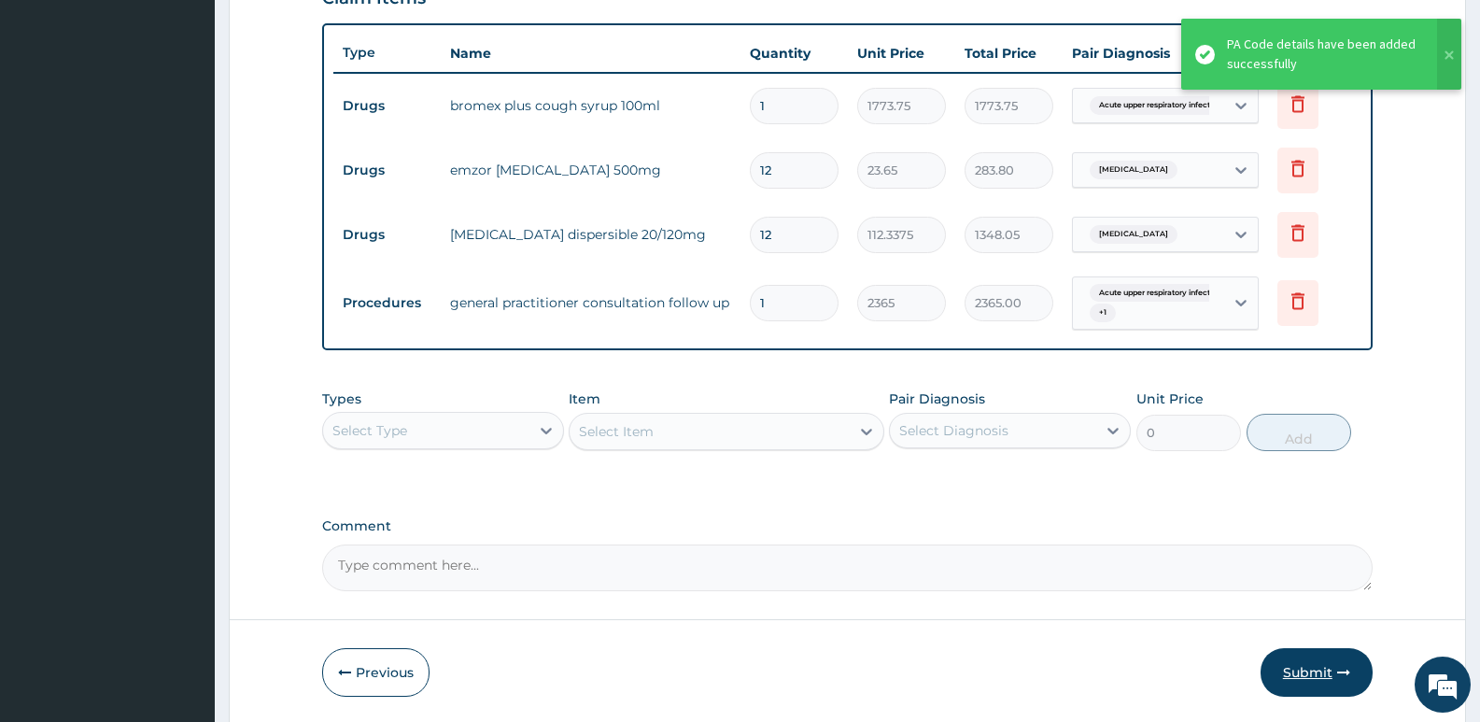
scroll to position [737, 0]
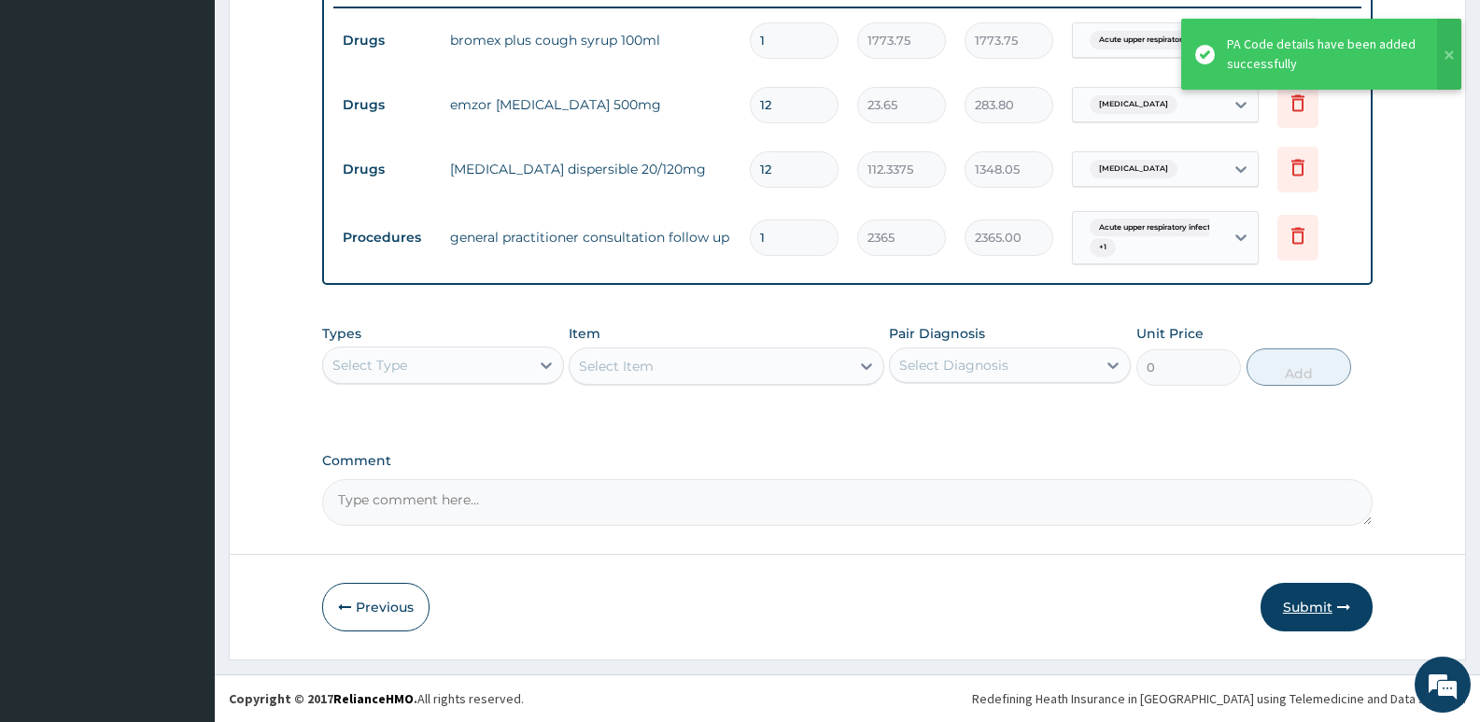
click at [1314, 605] on button "Submit" at bounding box center [1317, 607] width 112 height 49
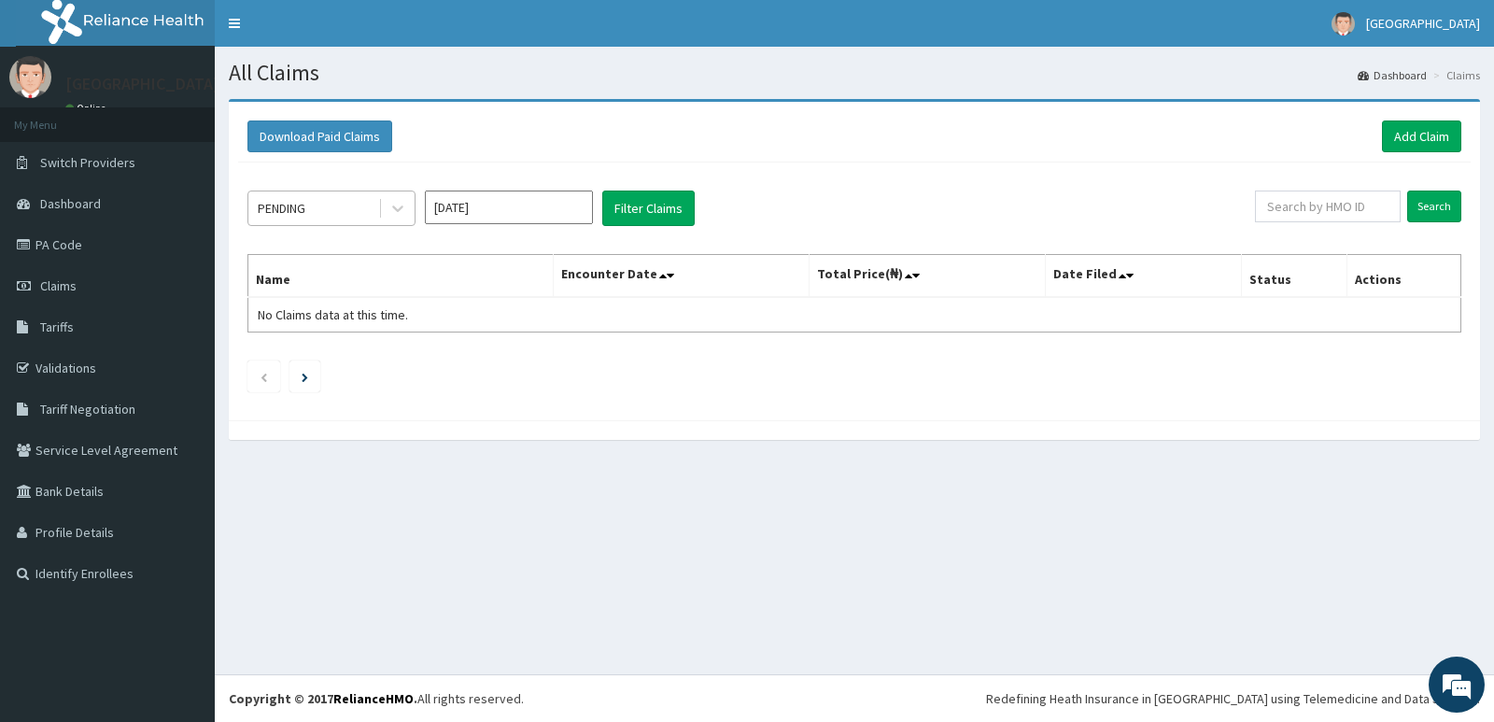
click at [313, 208] on div "PENDING" at bounding box center [313, 208] width 130 height 30
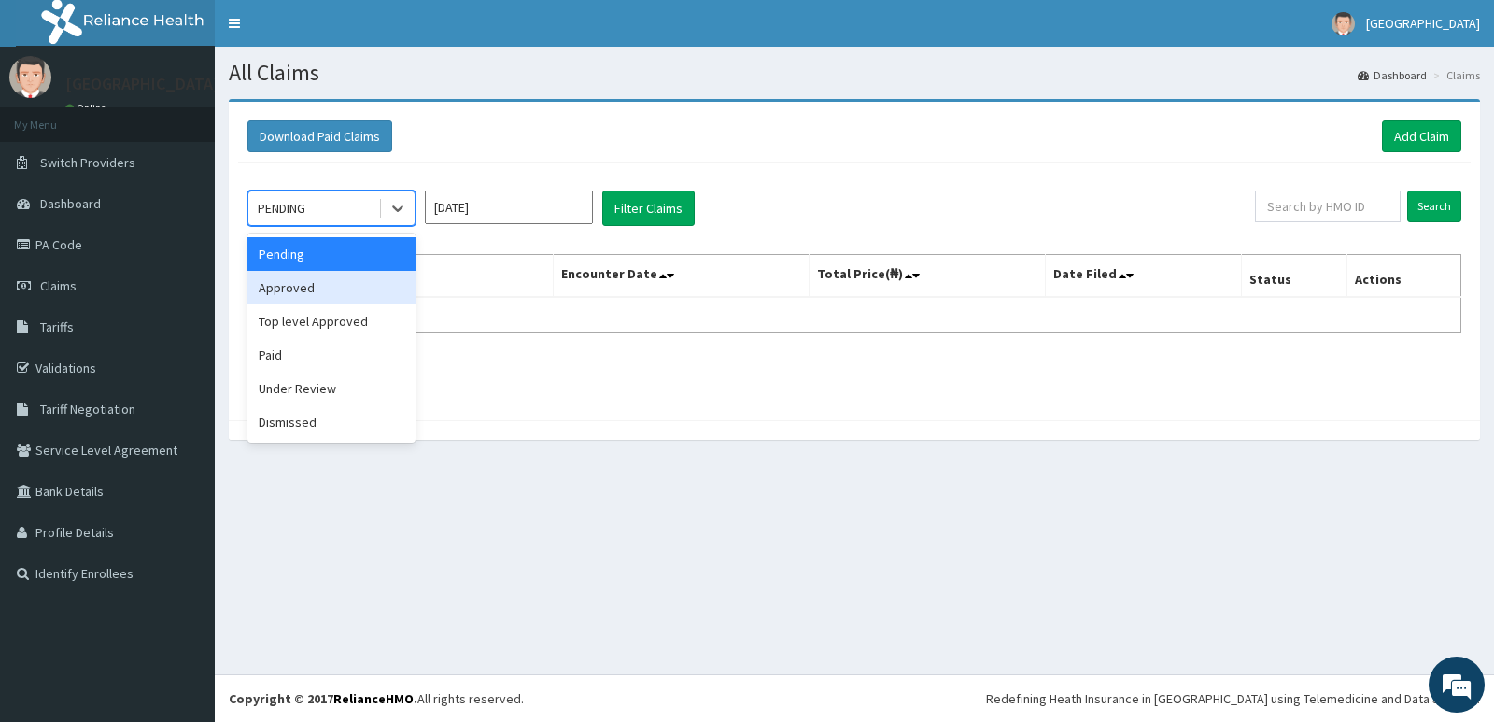
click at [340, 289] on div "Approved" at bounding box center [331, 288] width 168 height 34
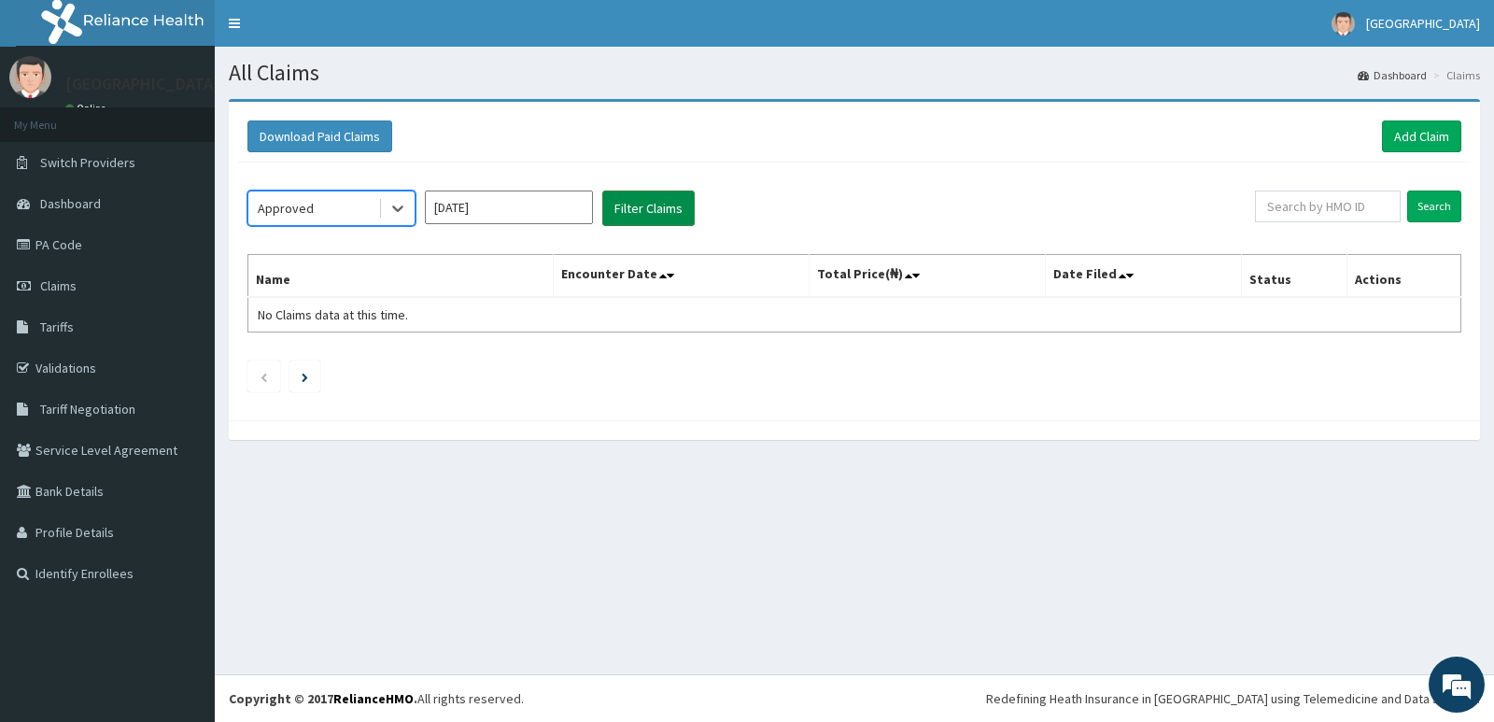
click at [641, 215] on button "Filter Claims" at bounding box center [648, 207] width 92 height 35
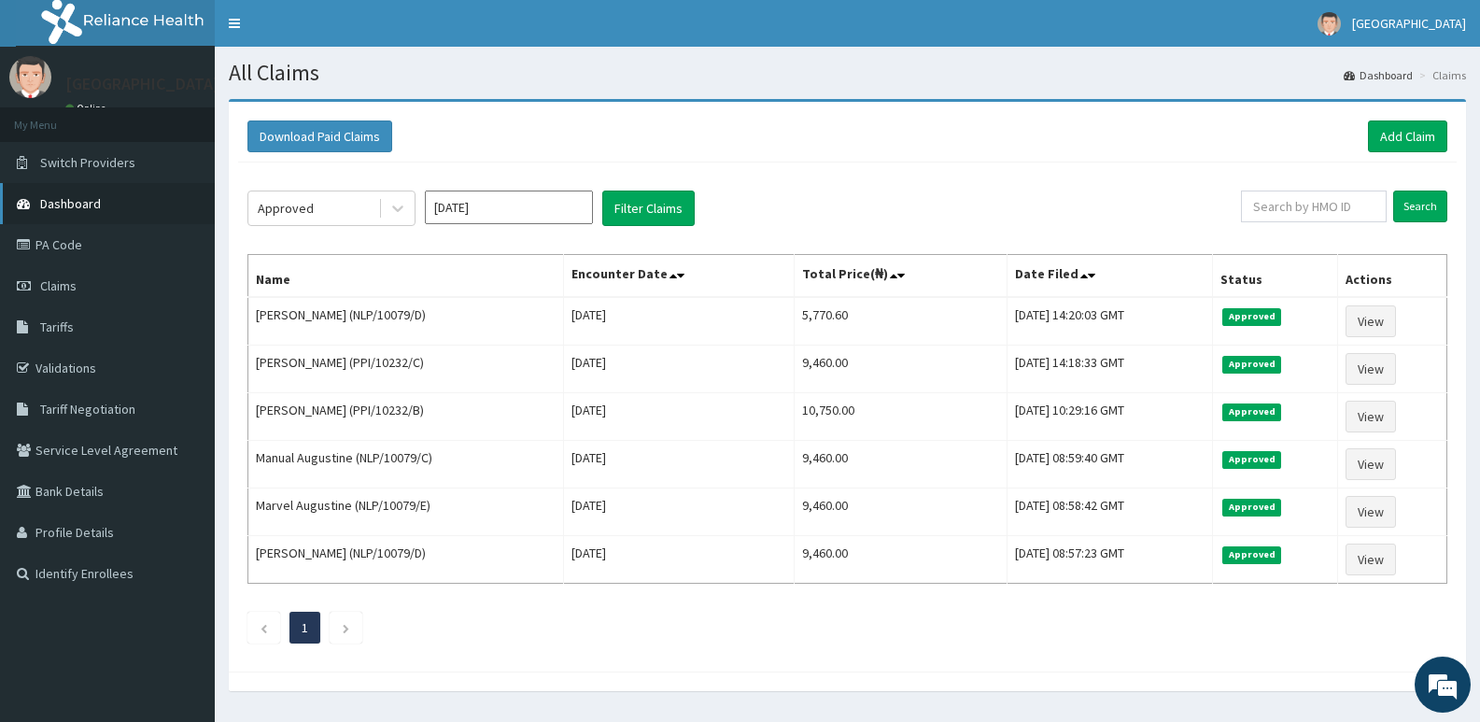
click at [79, 203] on span "Dashboard" at bounding box center [70, 203] width 61 height 17
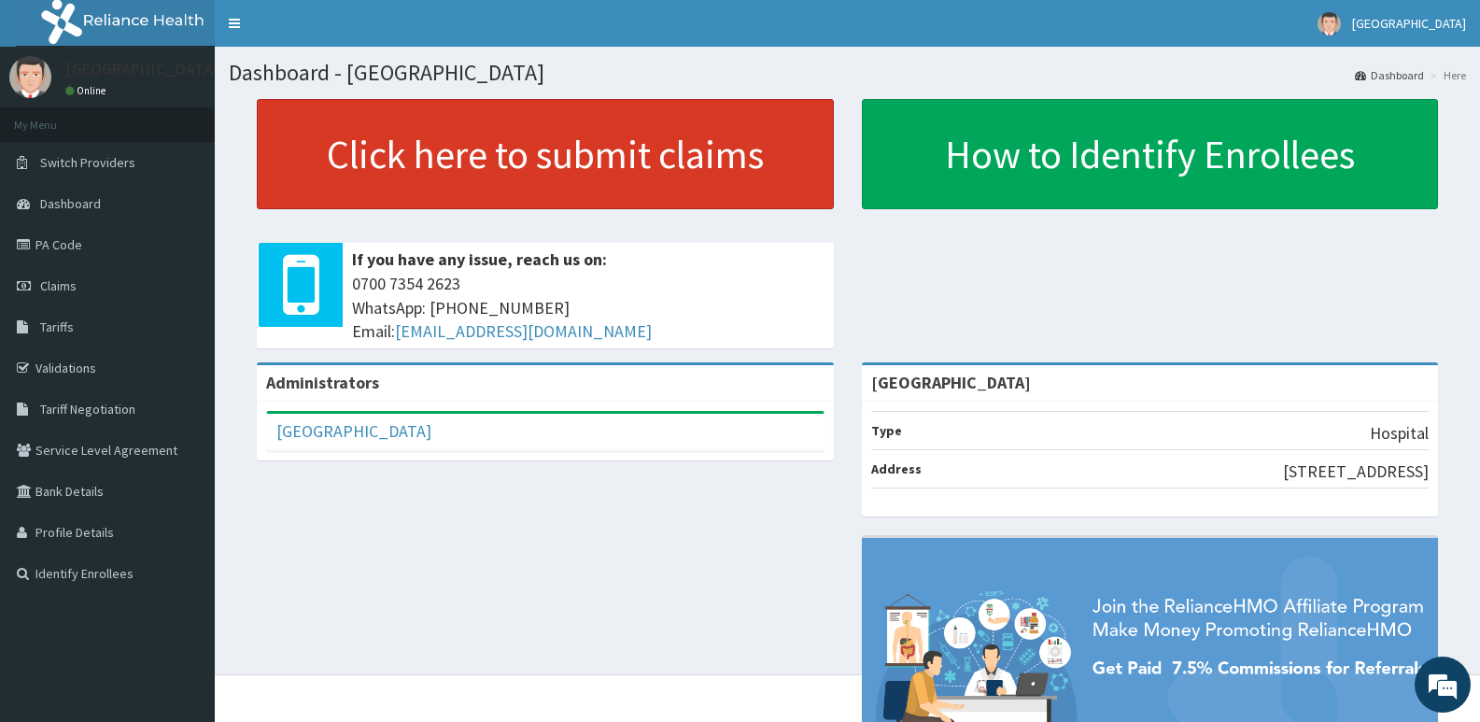
click at [576, 176] on link "Click here to submit claims" at bounding box center [545, 154] width 577 height 110
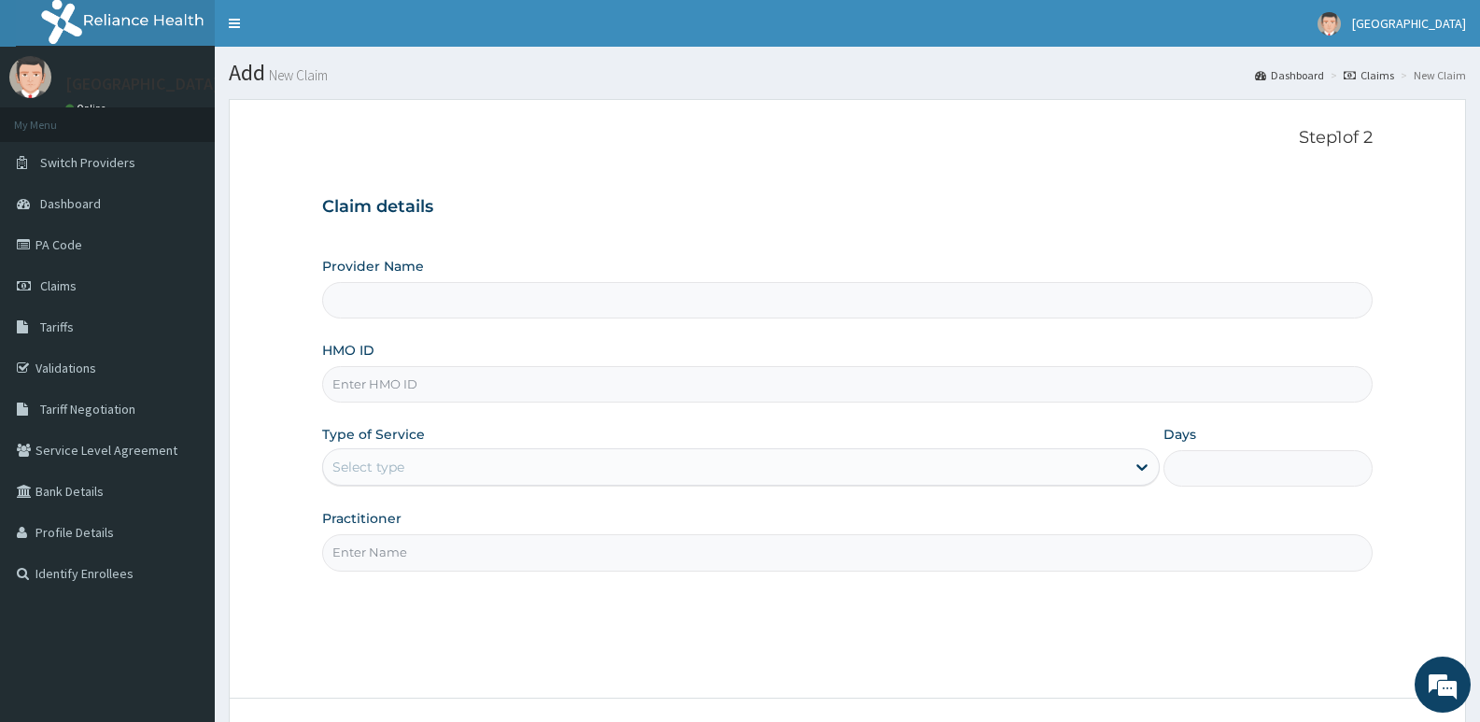
type input "[GEOGRAPHIC_DATA]"
click at [399, 384] on input "HMO ID" at bounding box center [847, 384] width 1050 height 36
paste input "NLP/10079/E"
type input "NLP/10079/E"
click at [392, 467] on div "Select type" at bounding box center [368, 467] width 72 height 19
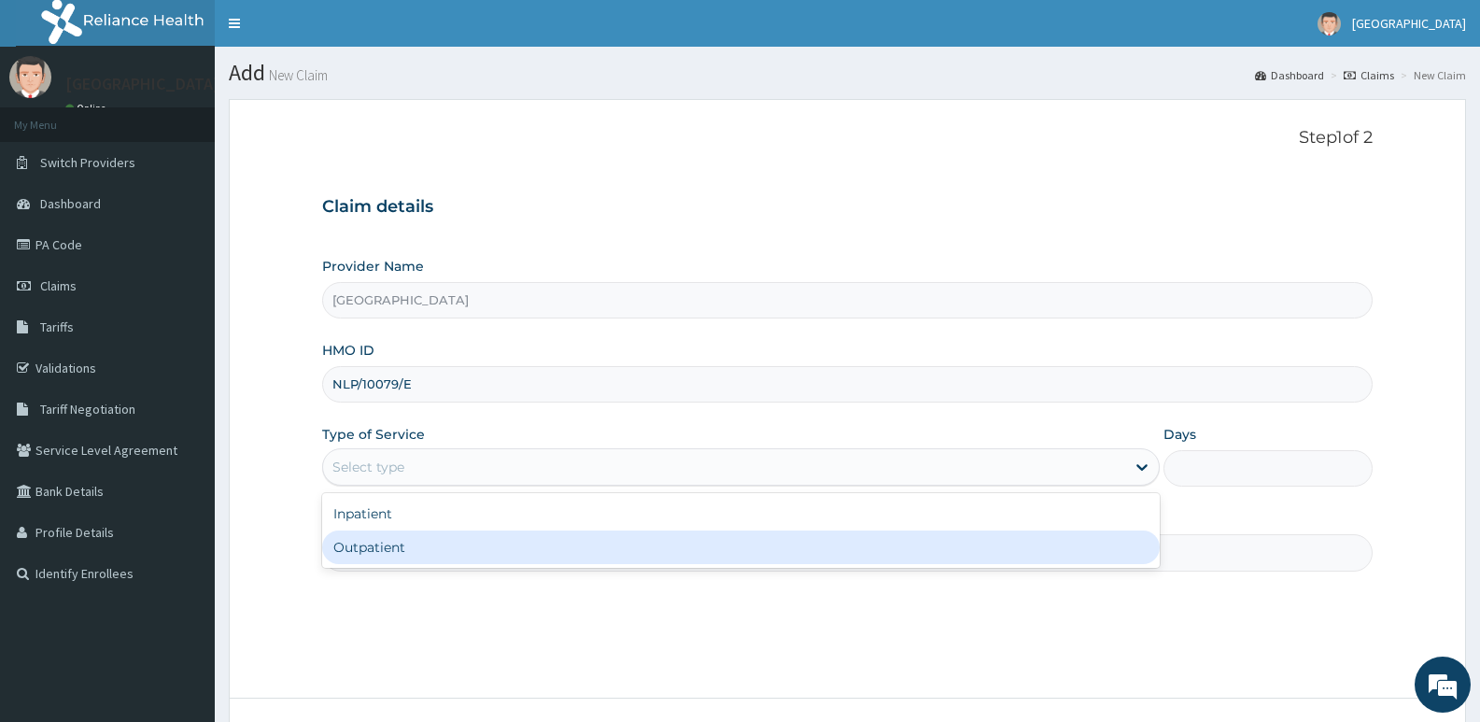
click at [382, 557] on div "Outpatient" at bounding box center [740, 547] width 837 height 34
type input "1"
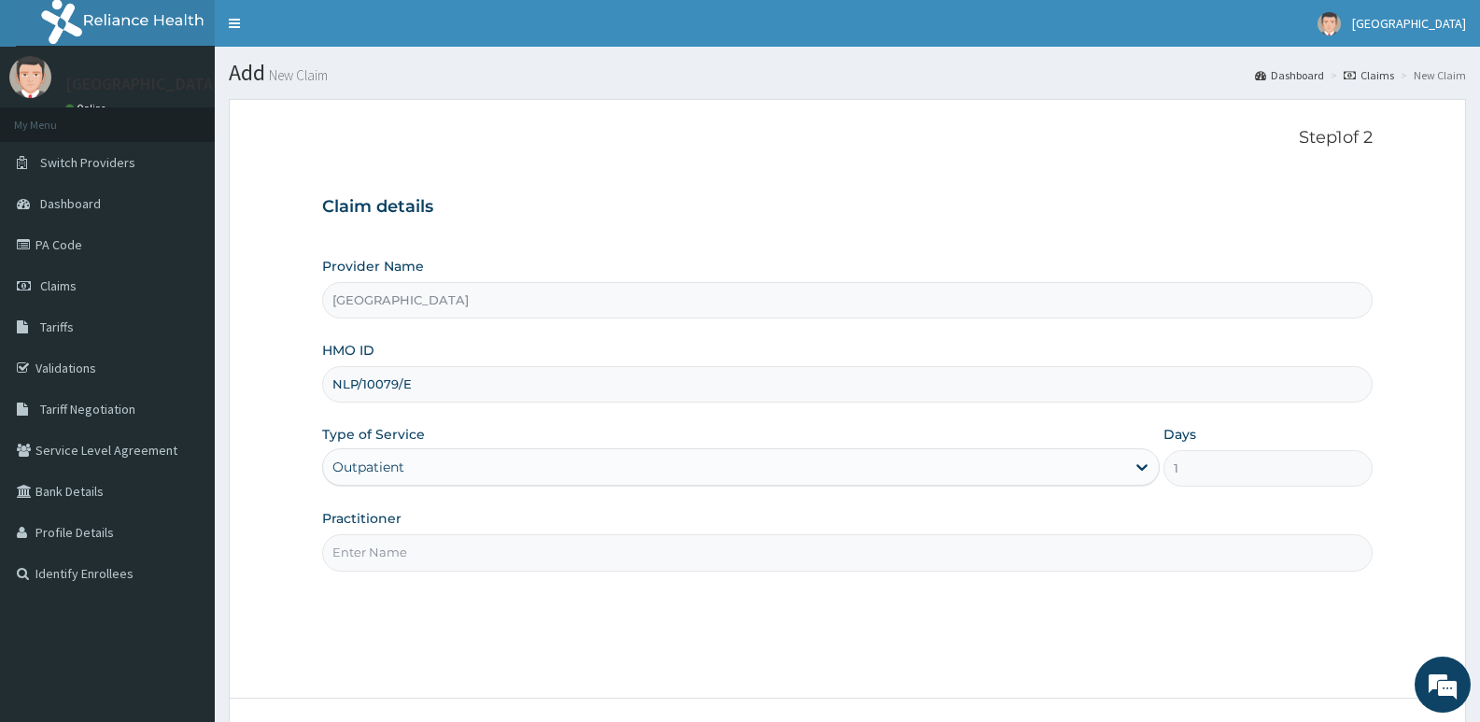
click at [430, 551] on input "Practitioner" at bounding box center [847, 552] width 1050 height 36
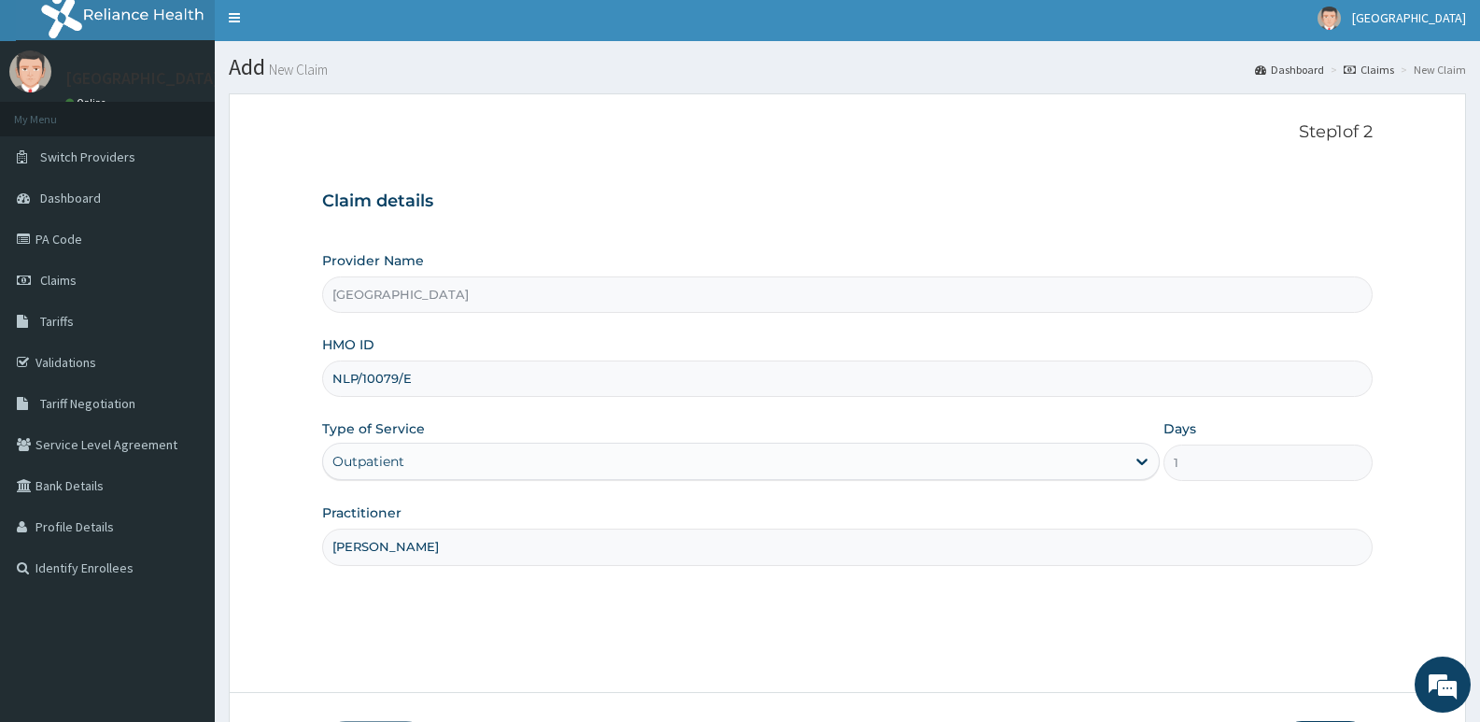
scroll to position [144, 0]
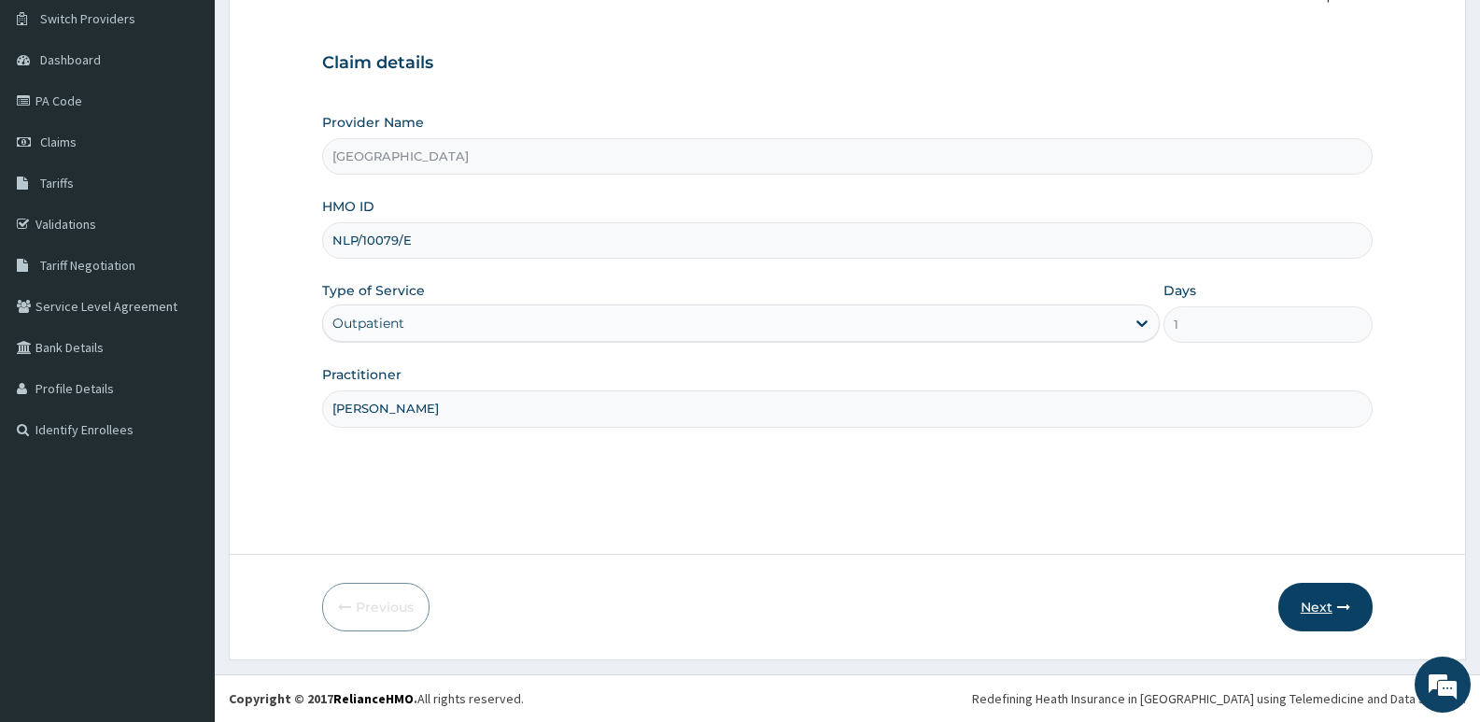
type input "DR AJA"
click at [1321, 615] on button "Next" at bounding box center [1325, 607] width 94 height 49
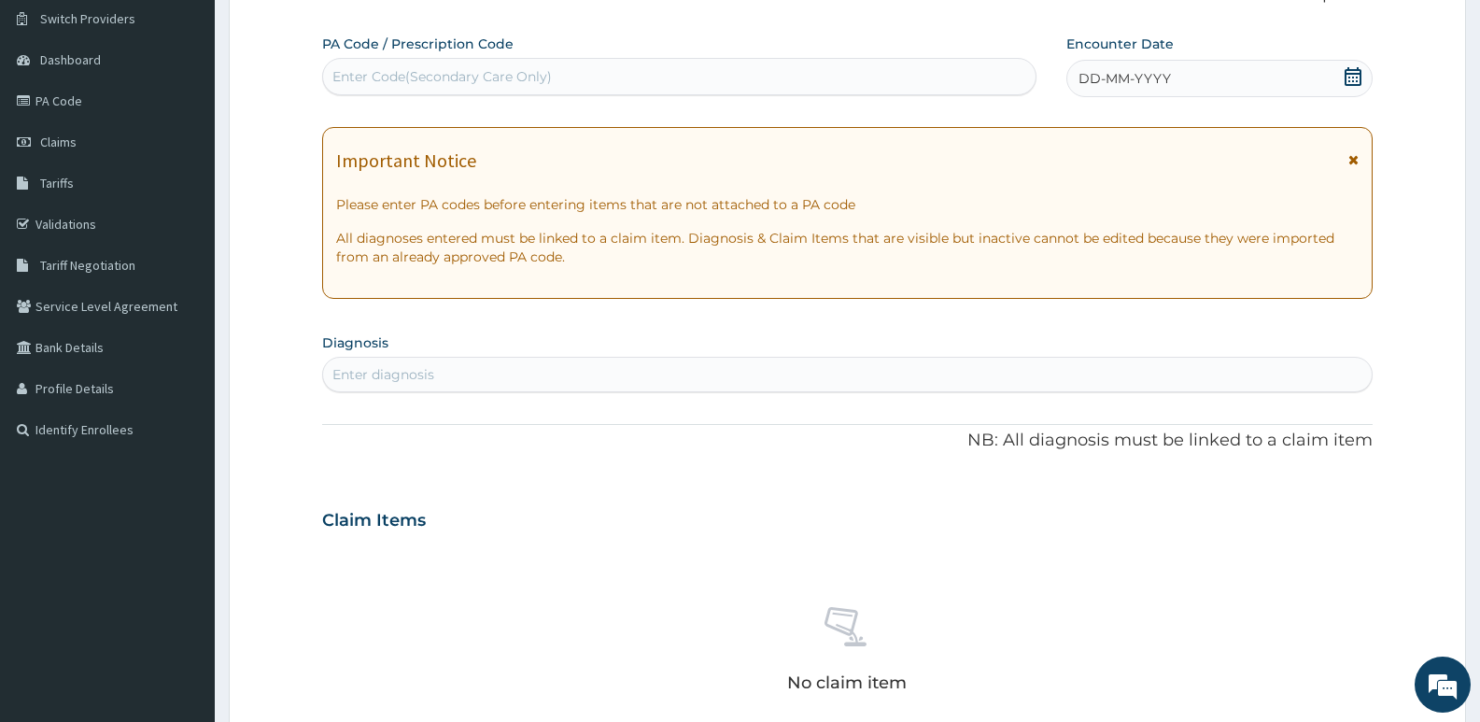
click at [609, 57] on div "PA Code / Prescription Code Enter Code(Secondary Care Only)" at bounding box center [679, 65] width 714 height 61
click at [624, 90] on div "Enter Code(Secondary Care Only)" at bounding box center [679, 77] width 712 height 30
paste input "PA/62A587"
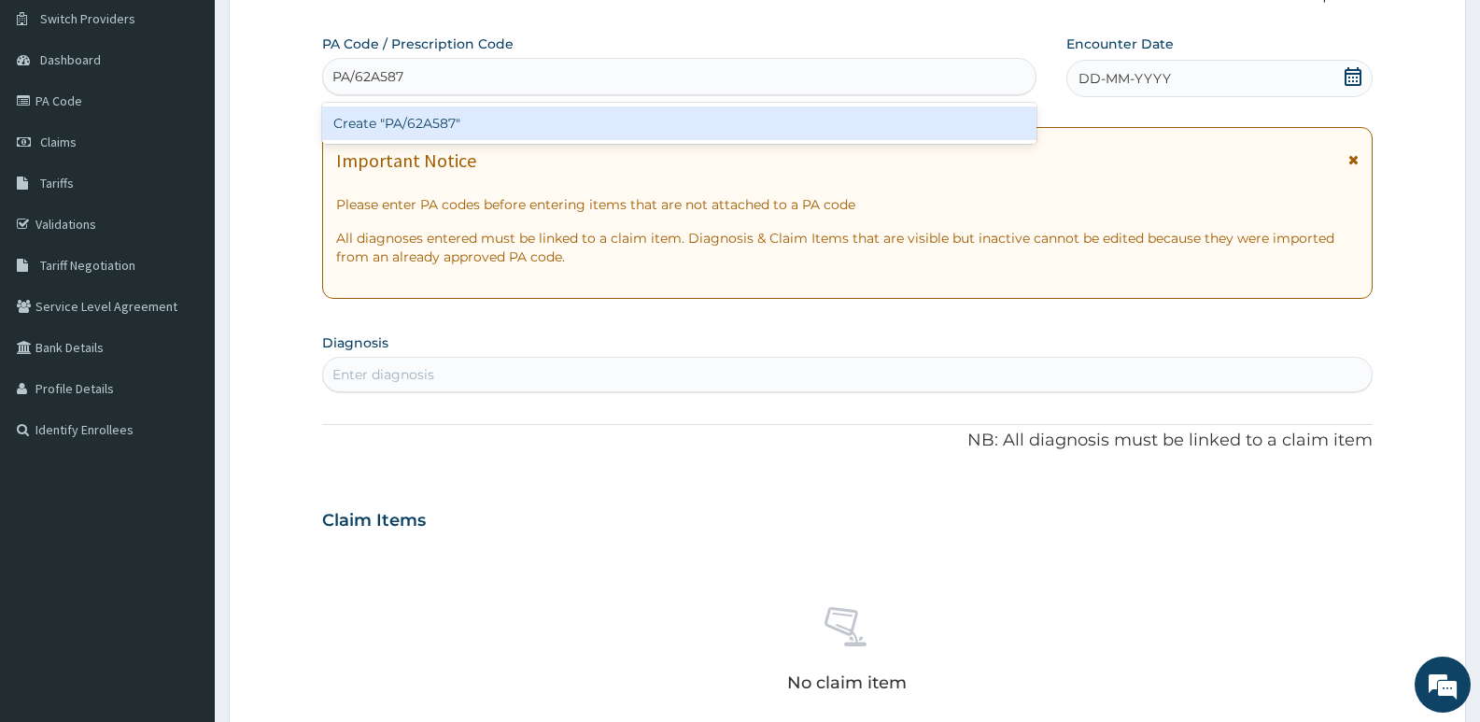
type input "PA/62A587"
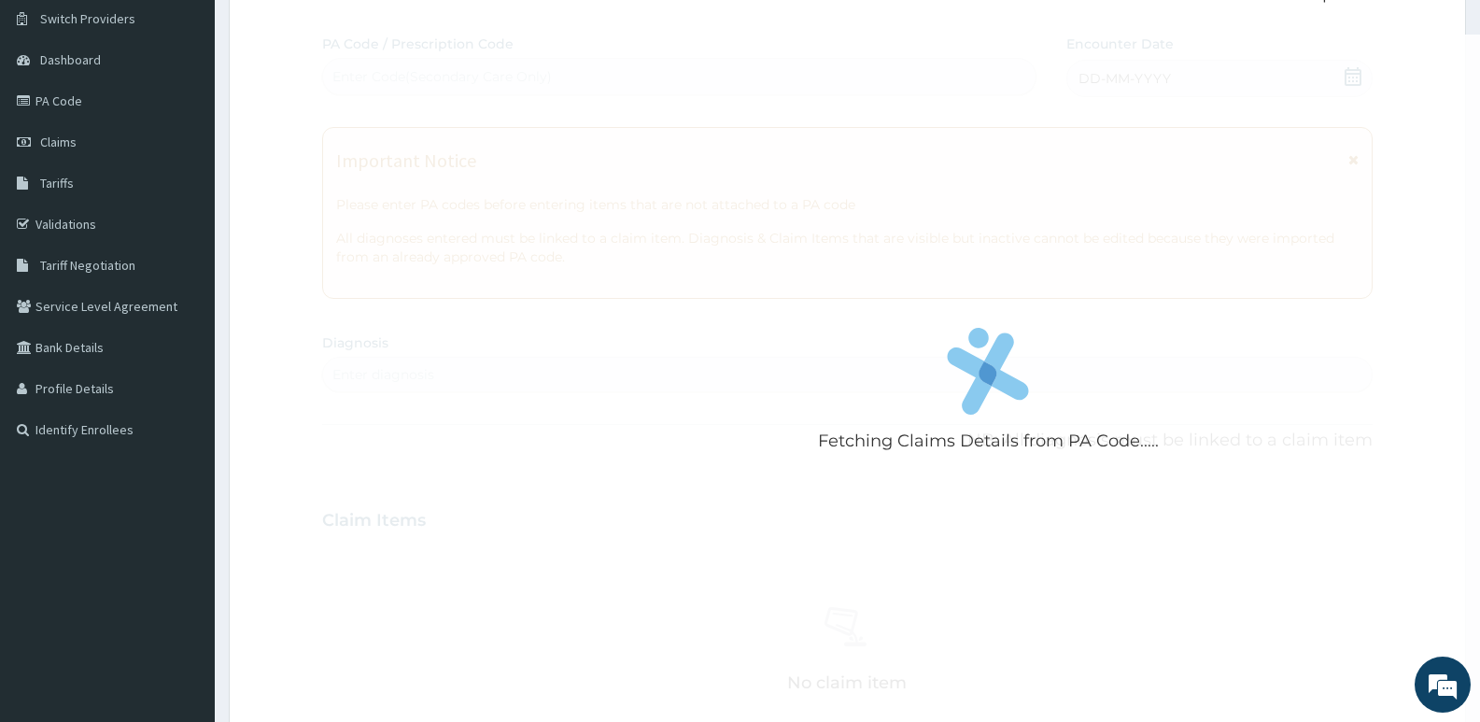
click at [533, 150] on div "Fetching Claims Details from PA Code..... PA Code / Prescription Code Enter Cod…" at bounding box center [847, 518] width 1050 height 966
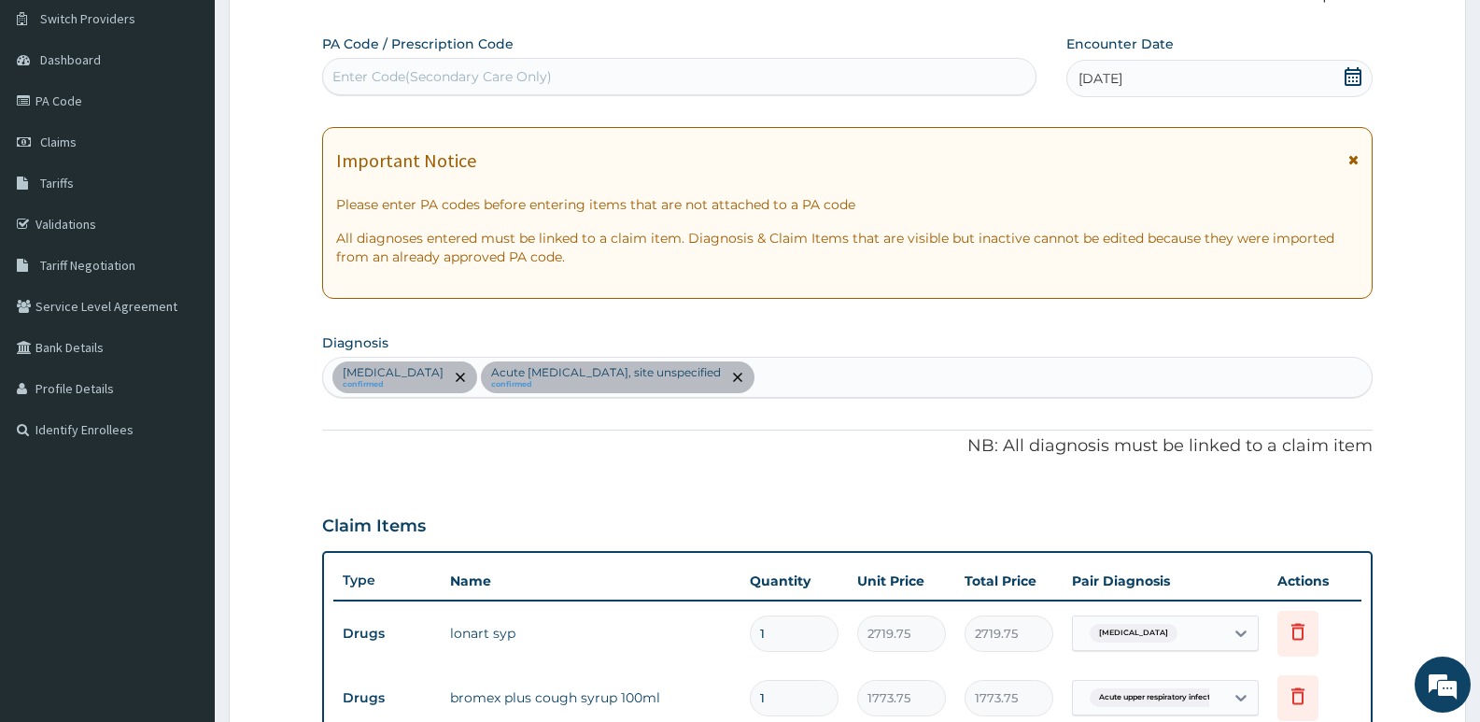
scroll to position [610, 0]
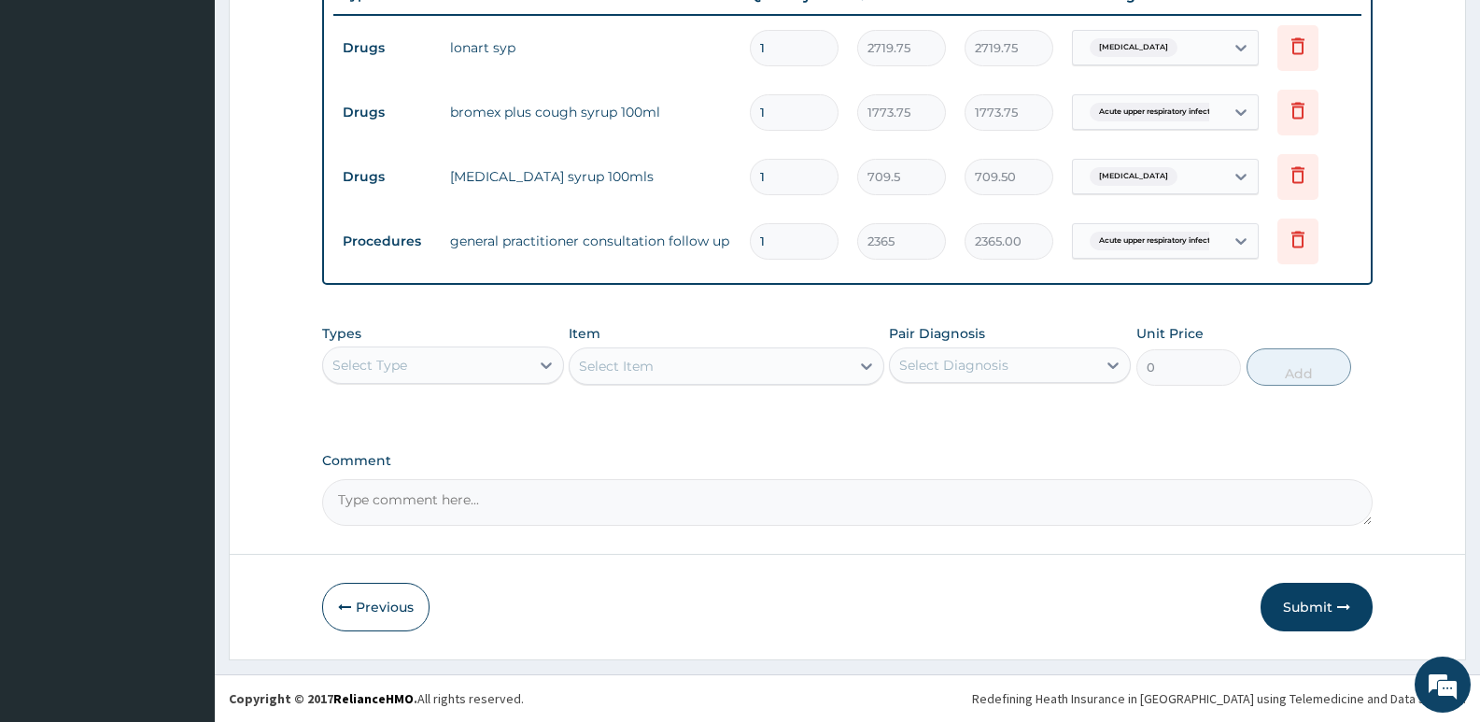
click at [1318, 619] on button "Submit" at bounding box center [1317, 607] width 112 height 49
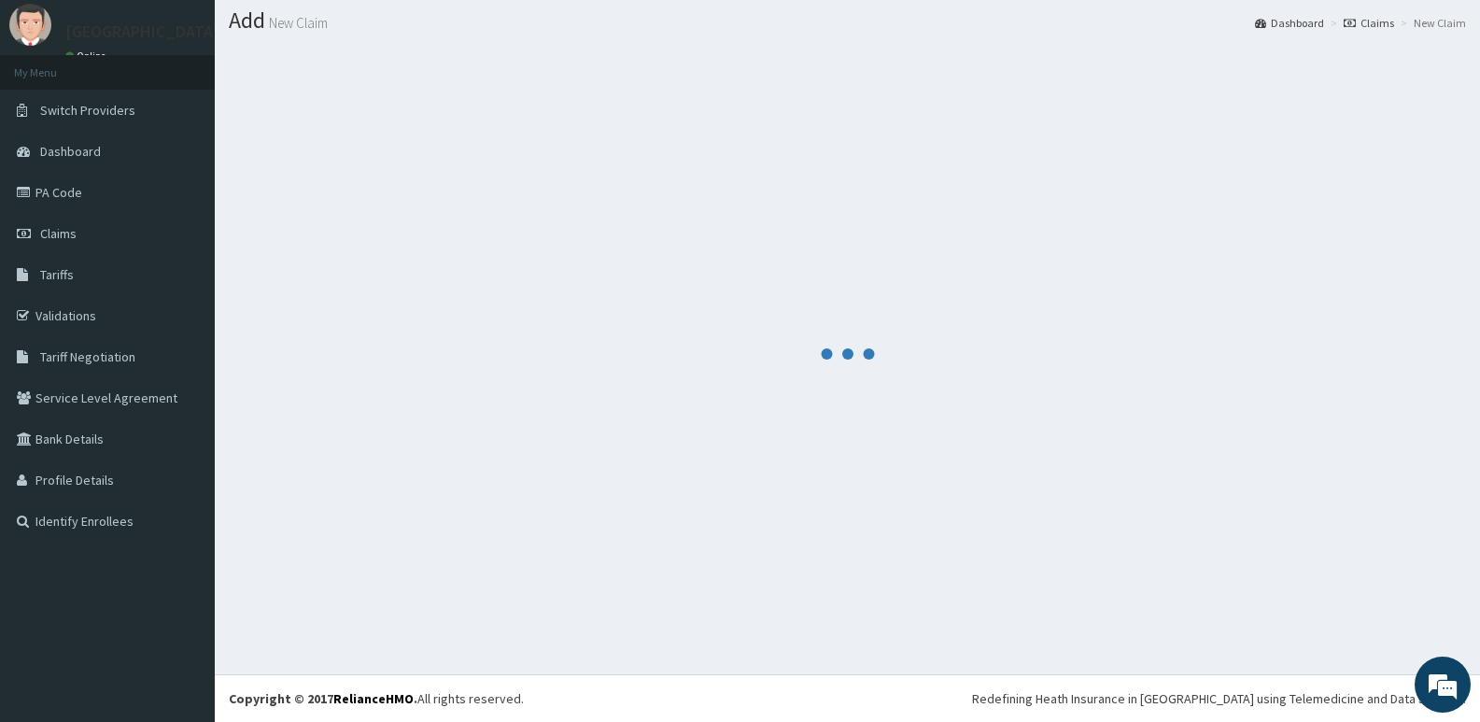
scroll to position [52, 0]
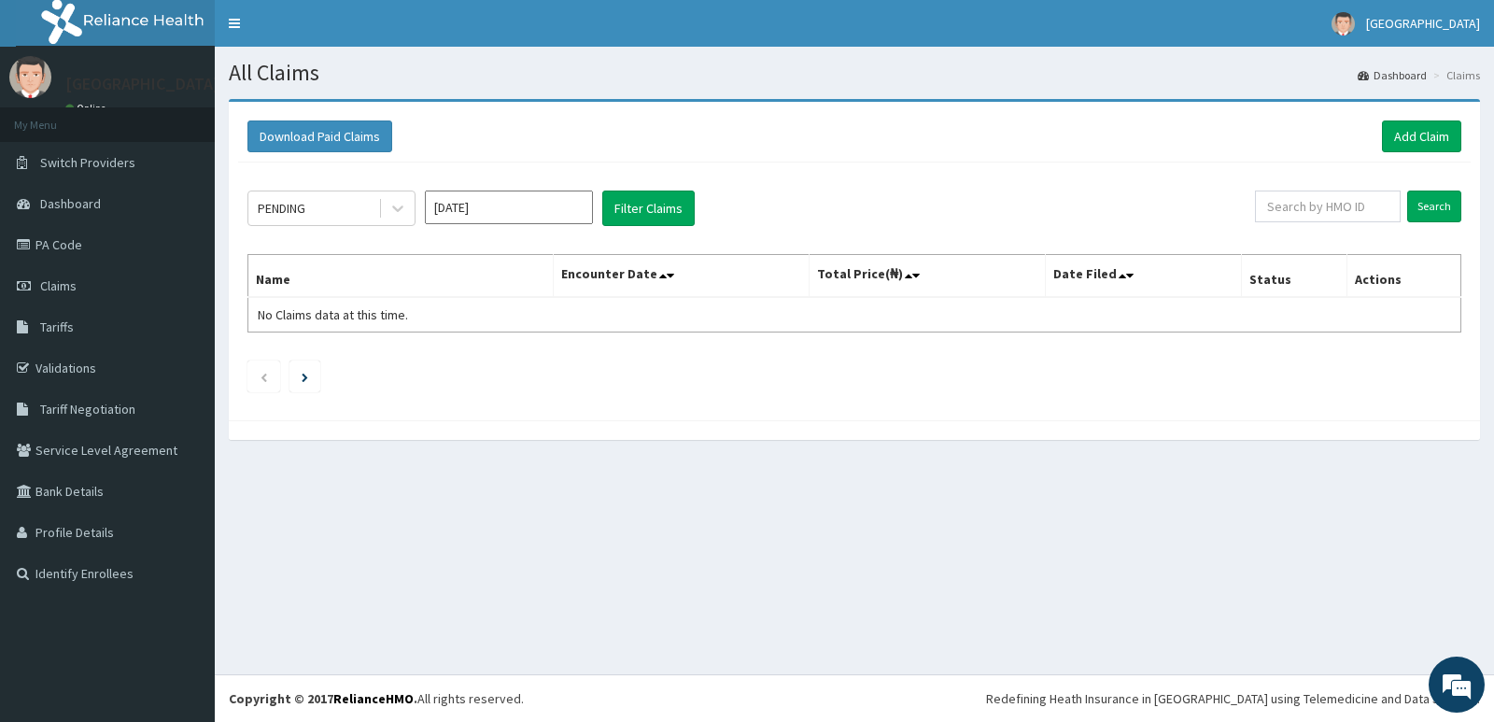
drag, startPoint x: 307, startPoint y: 212, endPoint x: 313, endPoint y: 228, distance: 16.8
click at [305, 214] on div "PENDING" at bounding box center [282, 208] width 48 height 19
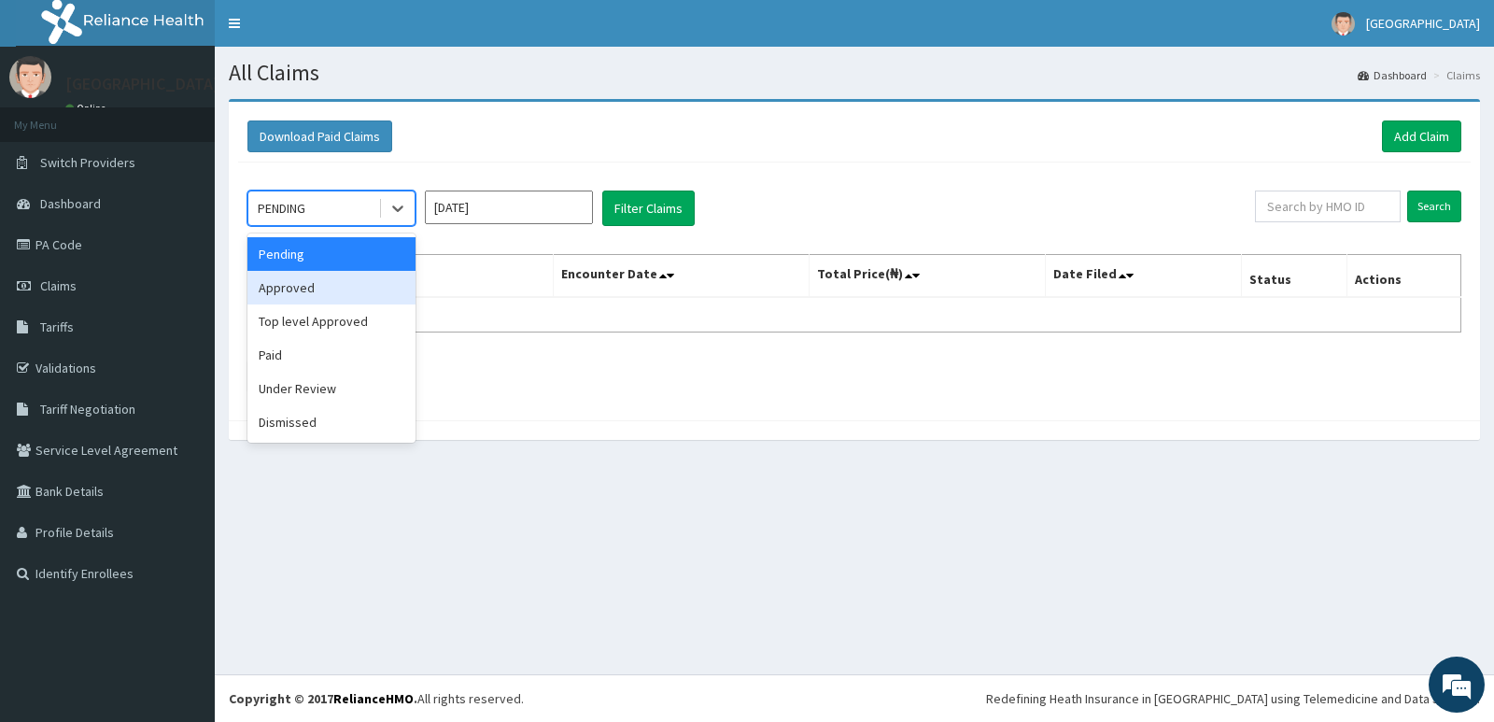
click at [328, 288] on div "Approved" at bounding box center [331, 288] width 168 height 34
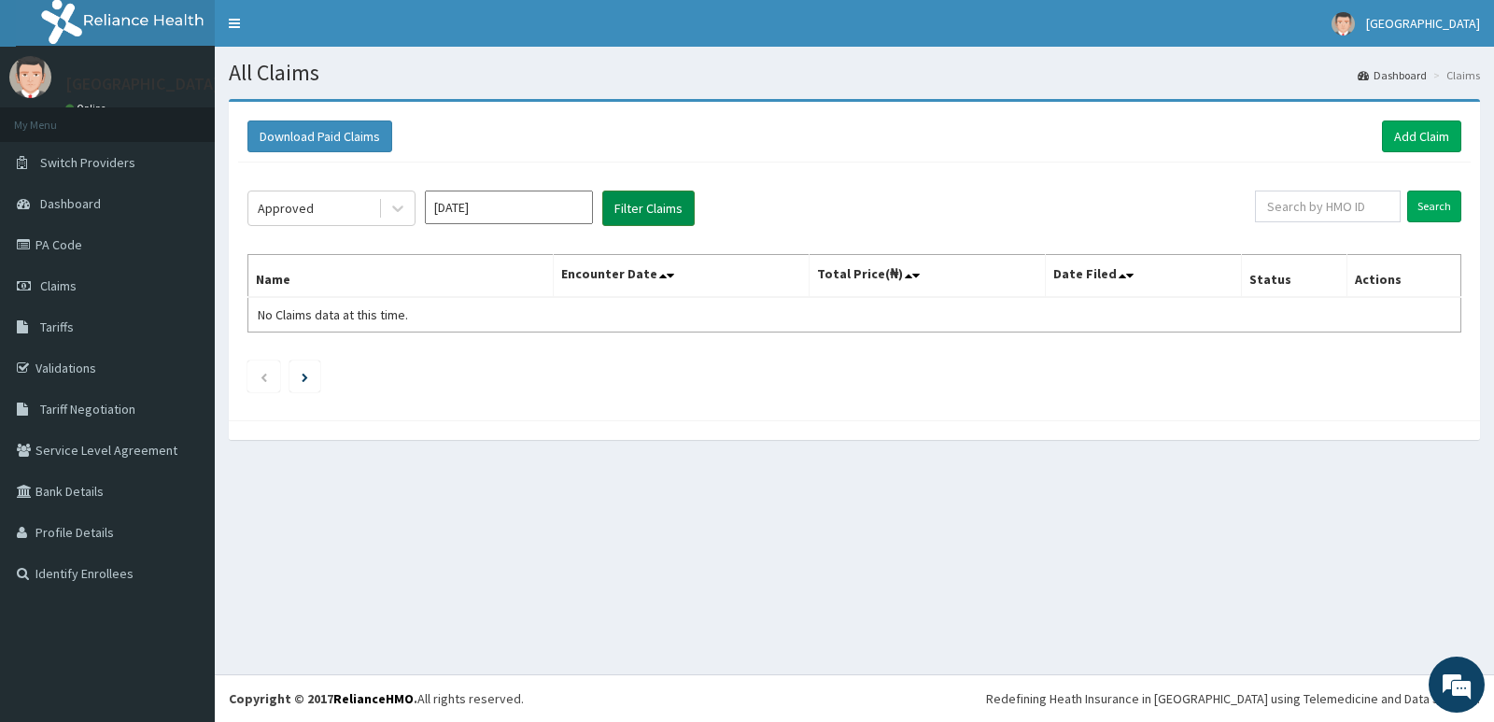
click at [661, 202] on button "Filter Claims" at bounding box center [648, 207] width 92 height 35
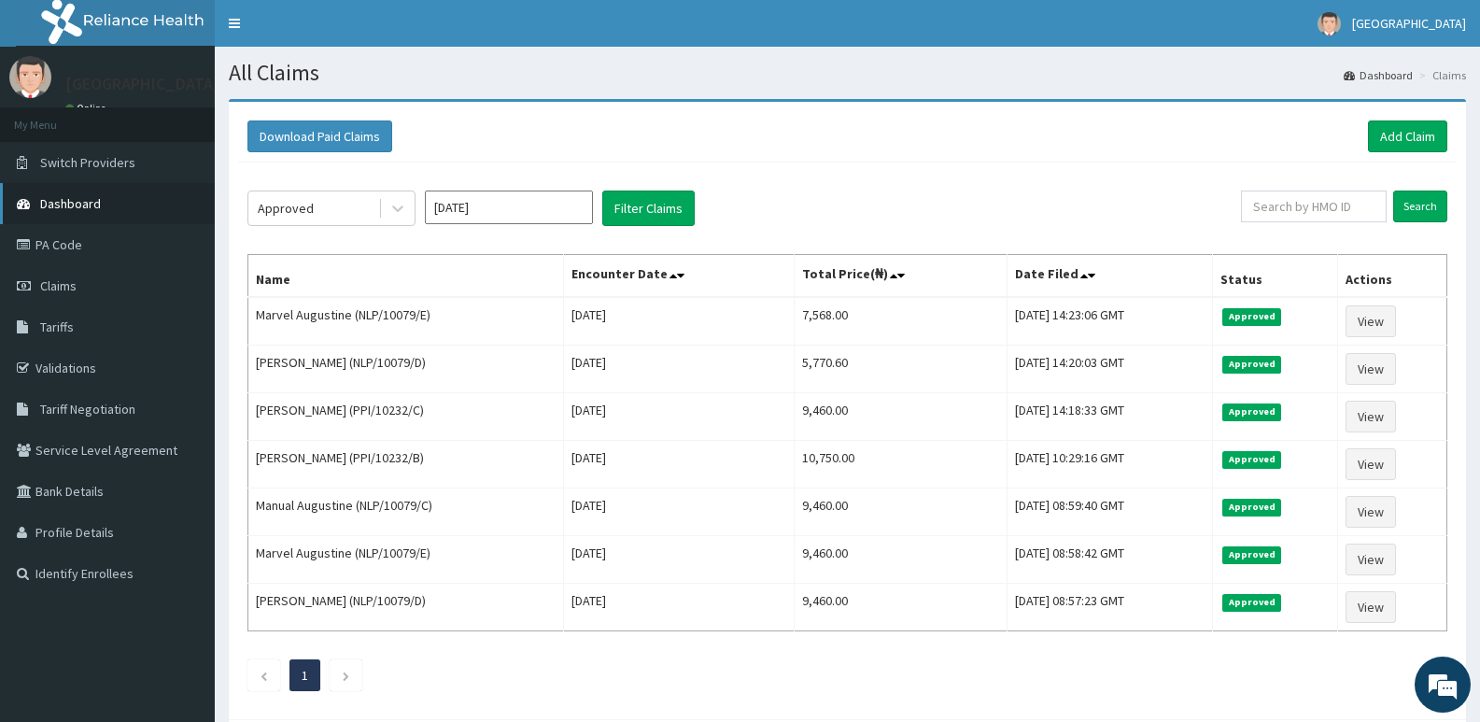
click at [84, 202] on span "Dashboard" at bounding box center [70, 203] width 61 height 17
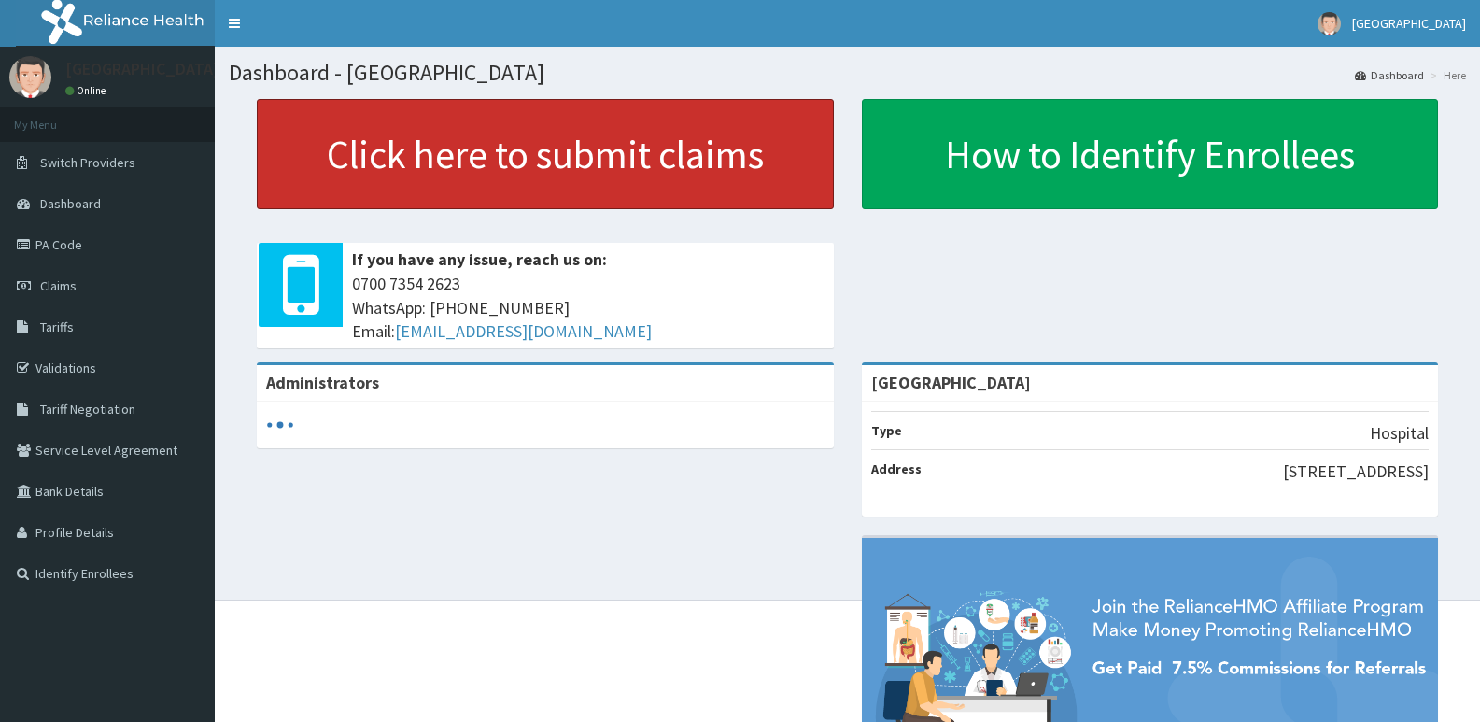
click at [573, 162] on link "Click here to submit claims" at bounding box center [545, 154] width 577 height 110
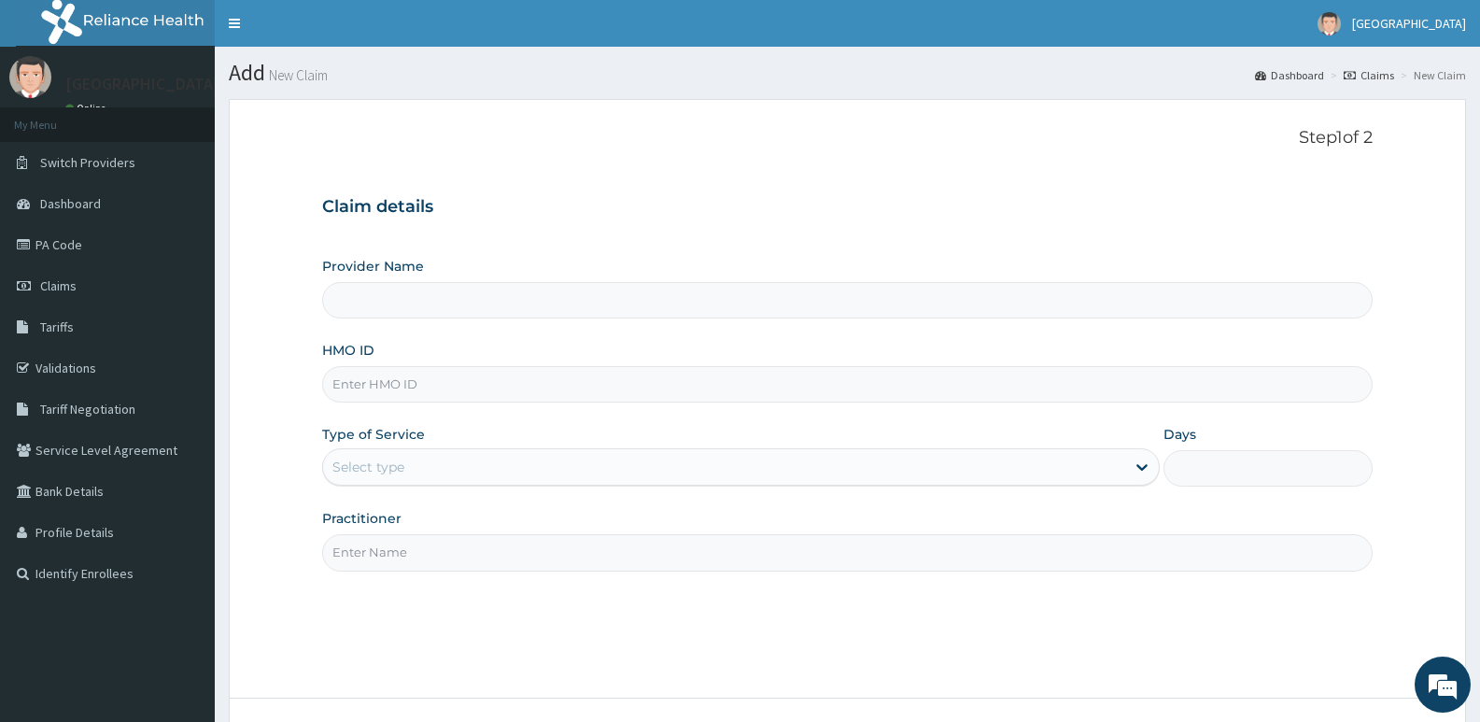
click at [486, 384] on input "HMO ID" at bounding box center [847, 384] width 1050 height 36
paste input "NLP/10079/C"
type input "NLP/10079/C"
click at [434, 452] on div "Select type" at bounding box center [740, 466] width 837 height 37
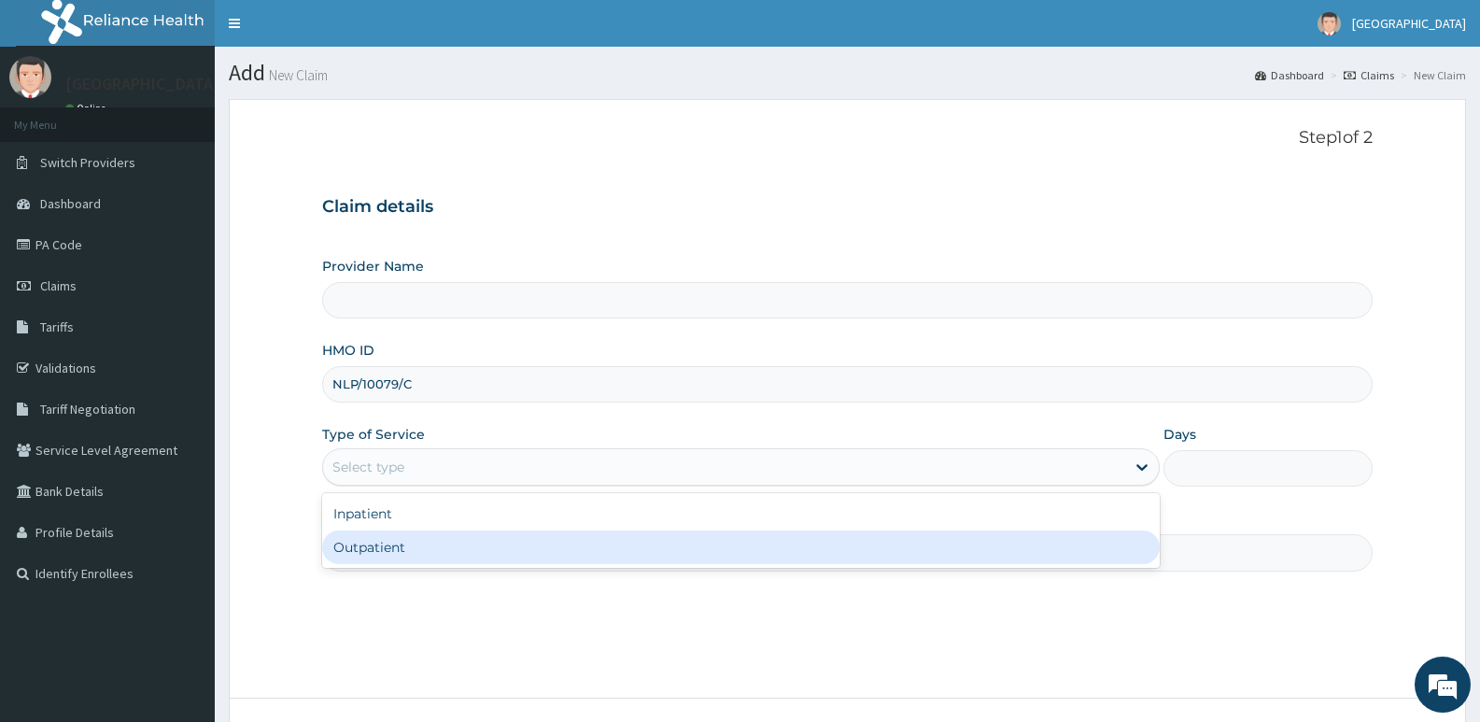
type input "[GEOGRAPHIC_DATA]"
click at [384, 551] on div "Outpatient" at bounding box center [740, 547] width 837 height 34
type input "1"
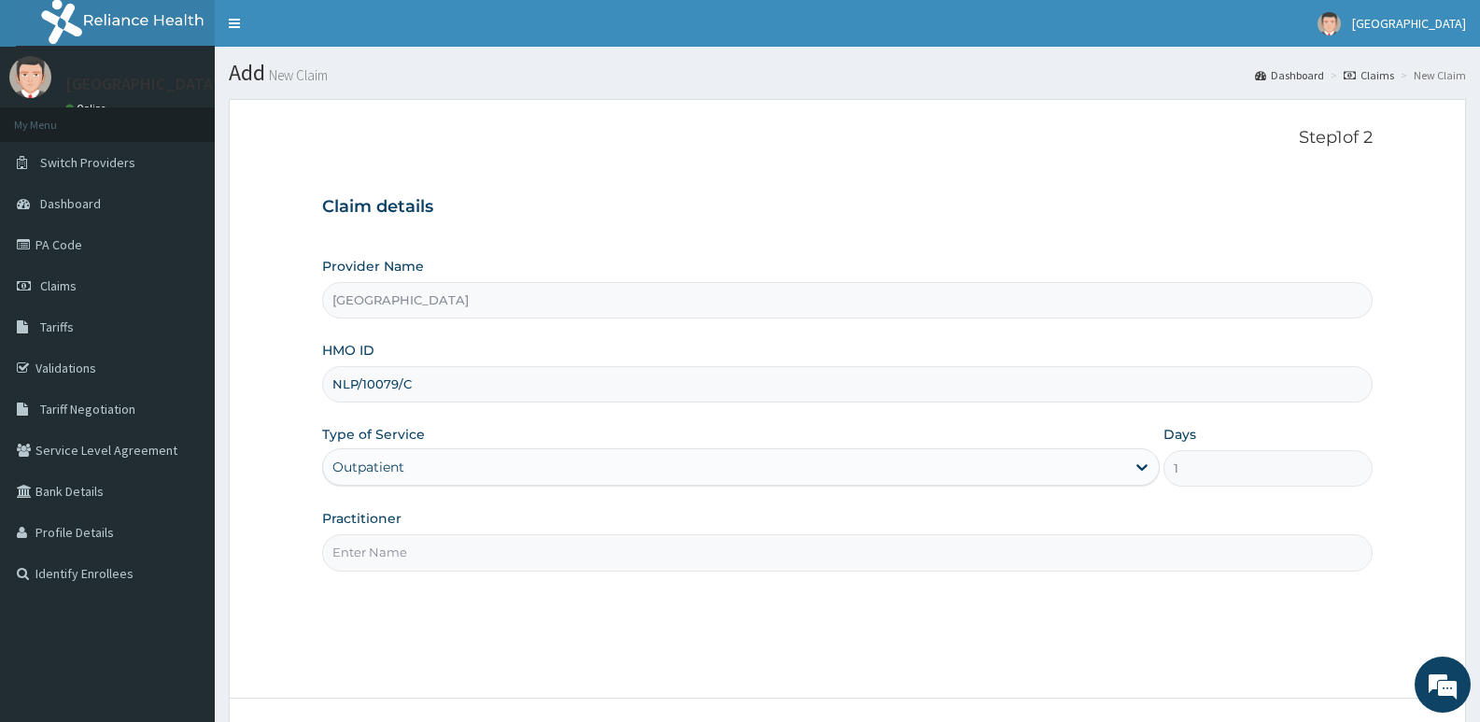
click at [384, 551] on input "Practitioner" at bounding box center [847, 552] width 1050 height 36
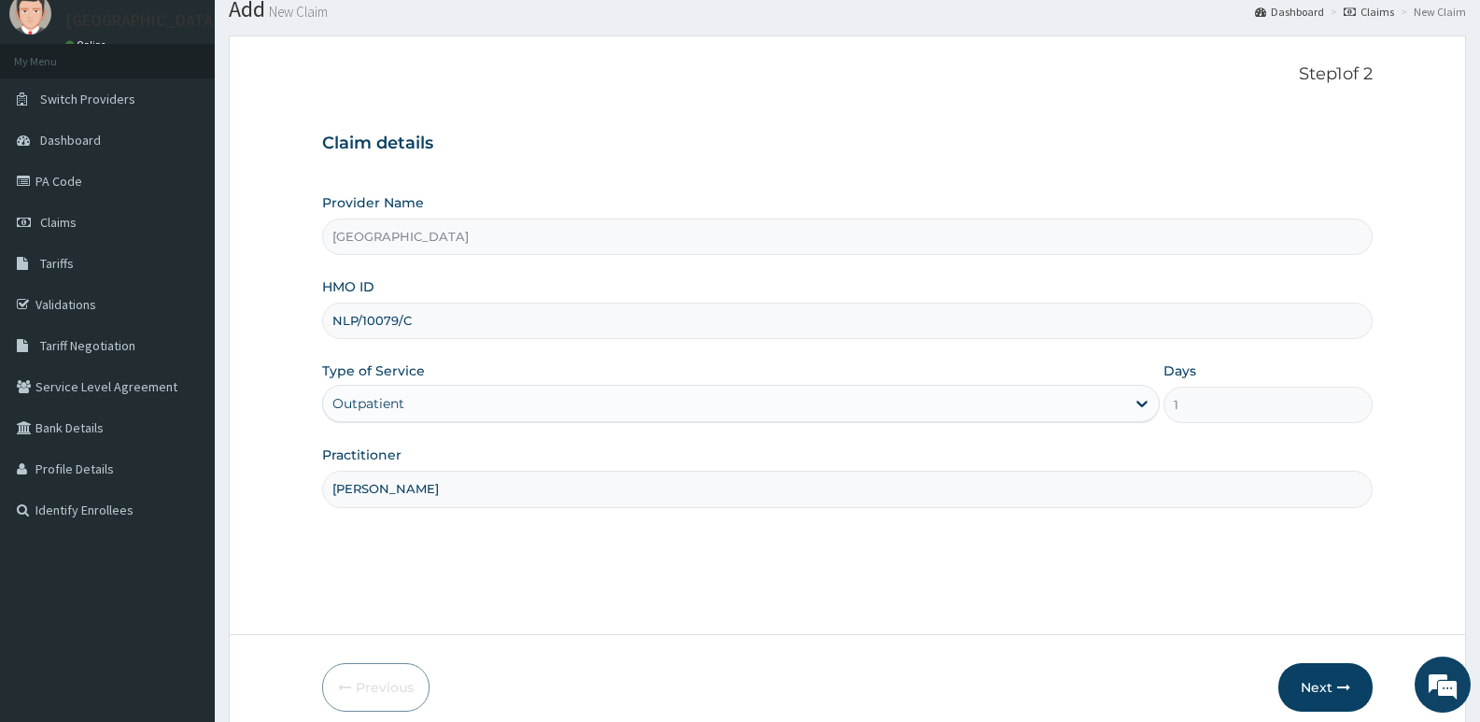
scroll to position [144, 0]
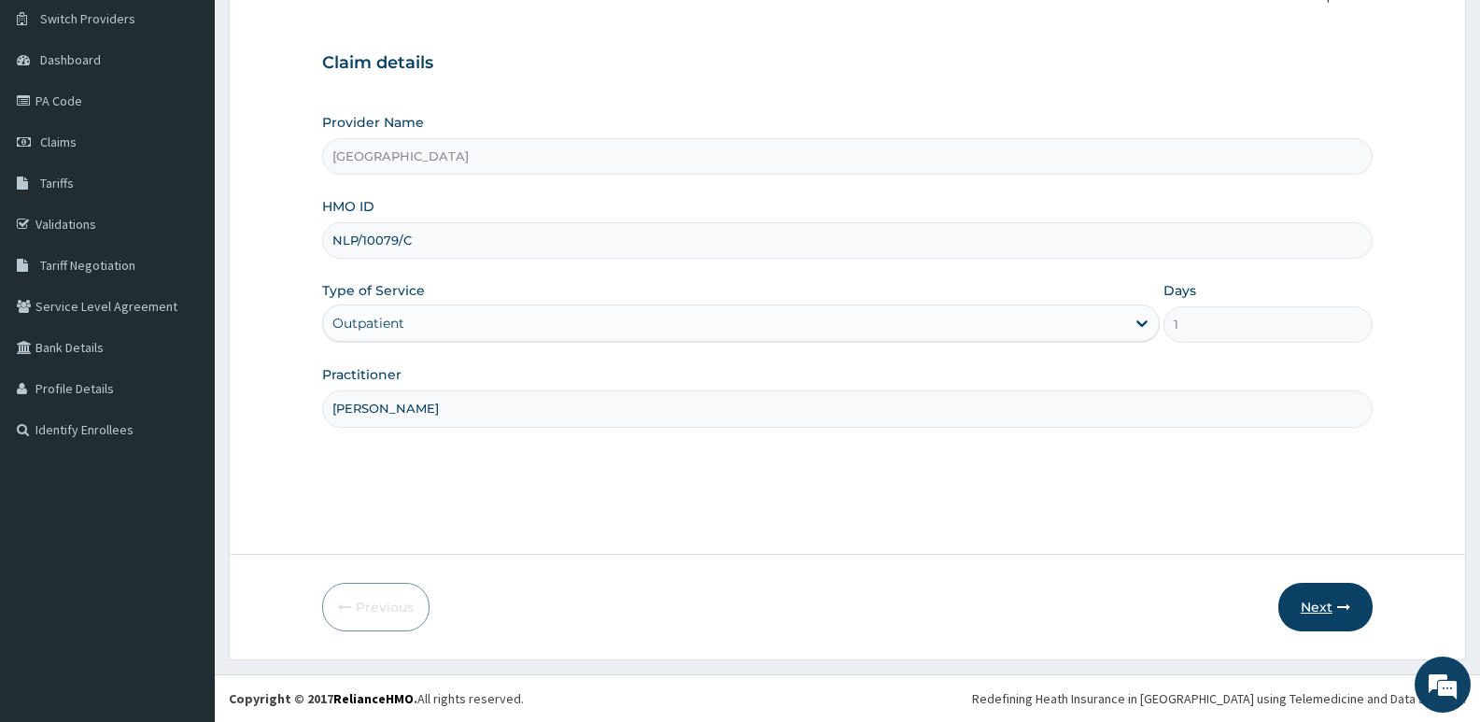
type input "DR AJA"
click at [1326, 605] on button "Next" at bounding box center [1325, 607] width 94 height 49
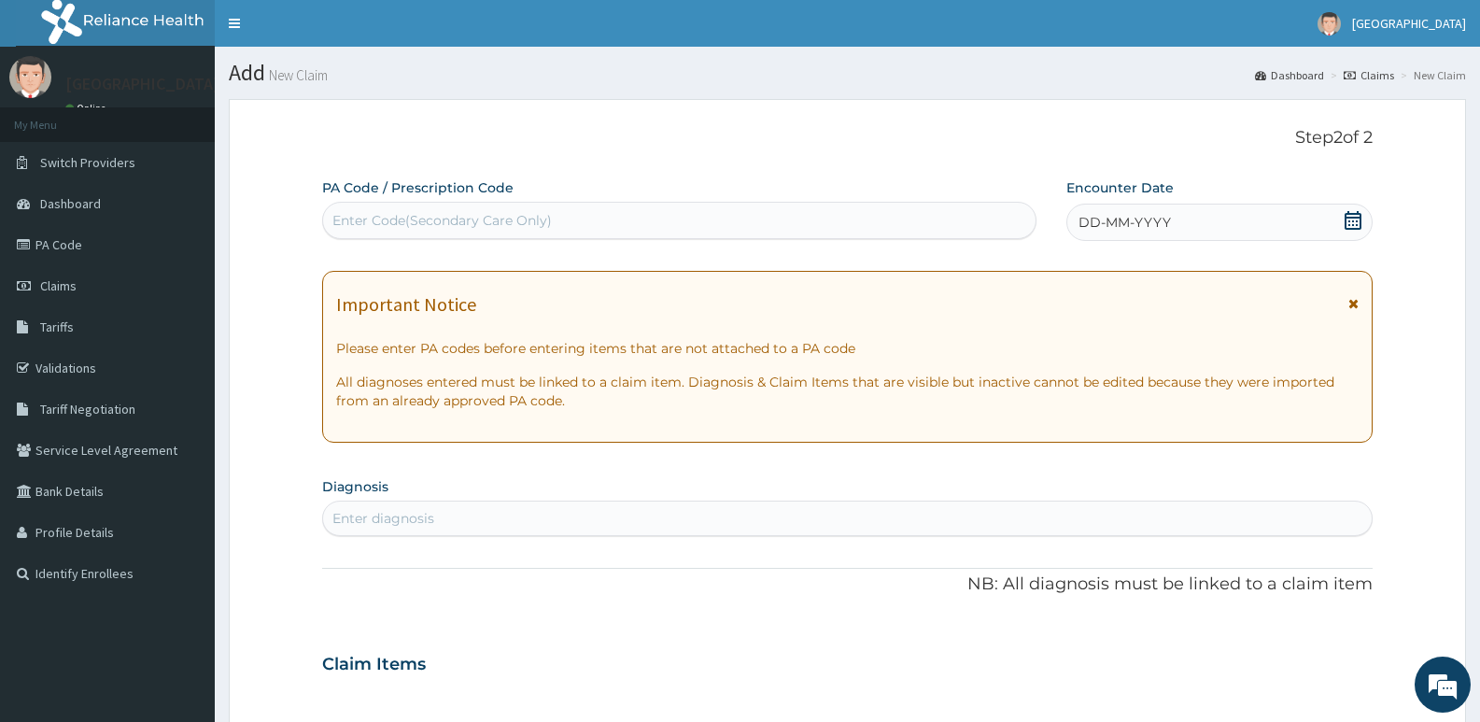
scroll to position [0, 0]
click at [496, 210] on div "Enter Code(Secondary Care Only)" at bounding box center [679, 220] width 712 height 30
paste input "PA/2A1090"
type input "PA/2A1090"
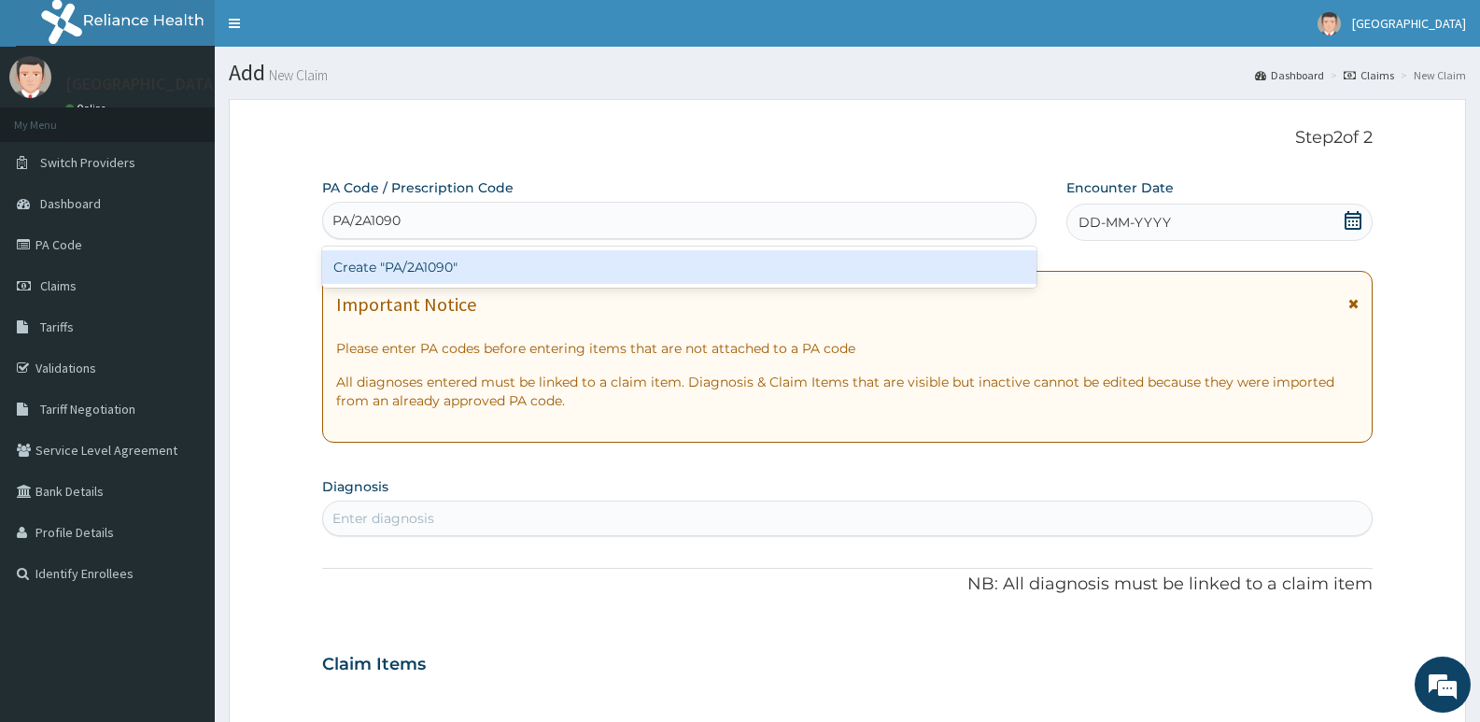
click at [466, 272] on div "Create "PA/2A1090"" at bounding box center [679, 267] width 714 height 34
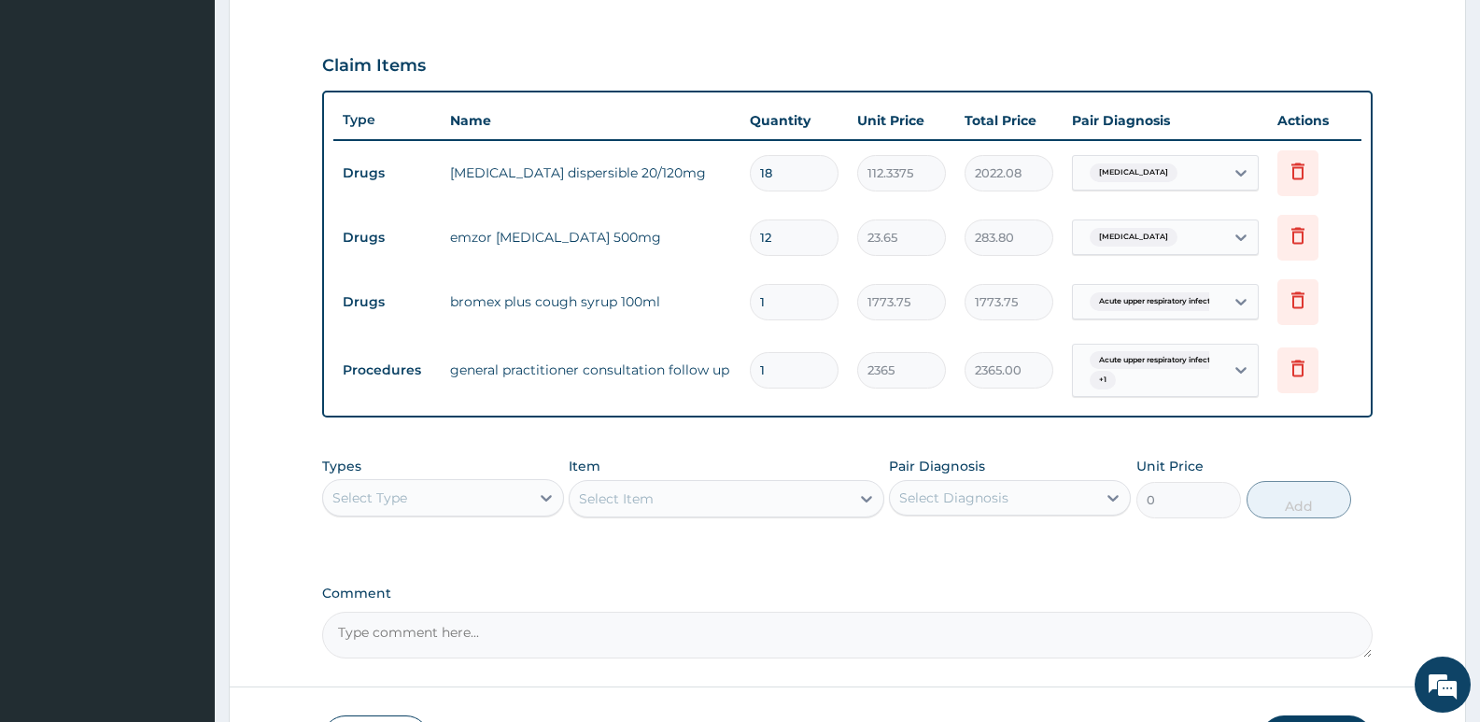
scroll to position [737, 0]
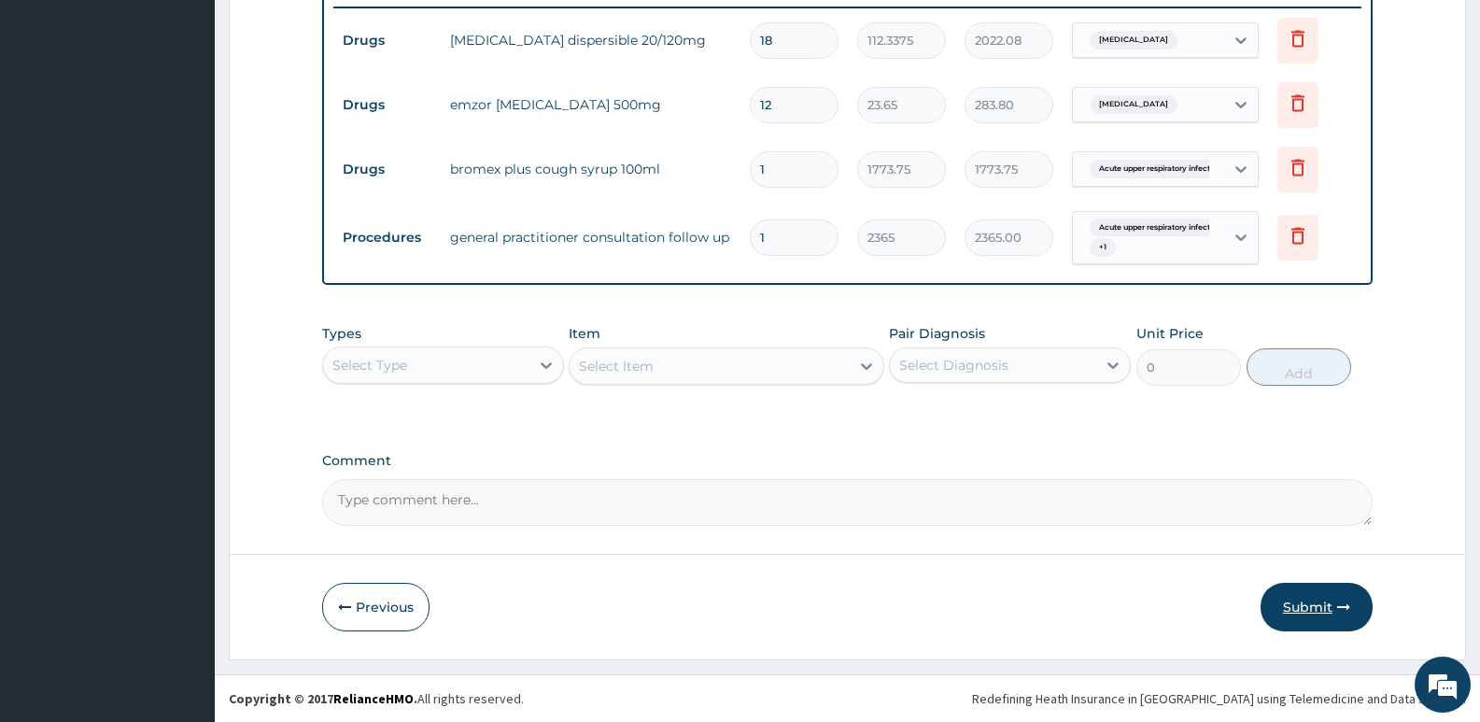
click at [1303, 597] on button "Submit" at bounding box center [1317, 607] width 112 height 49
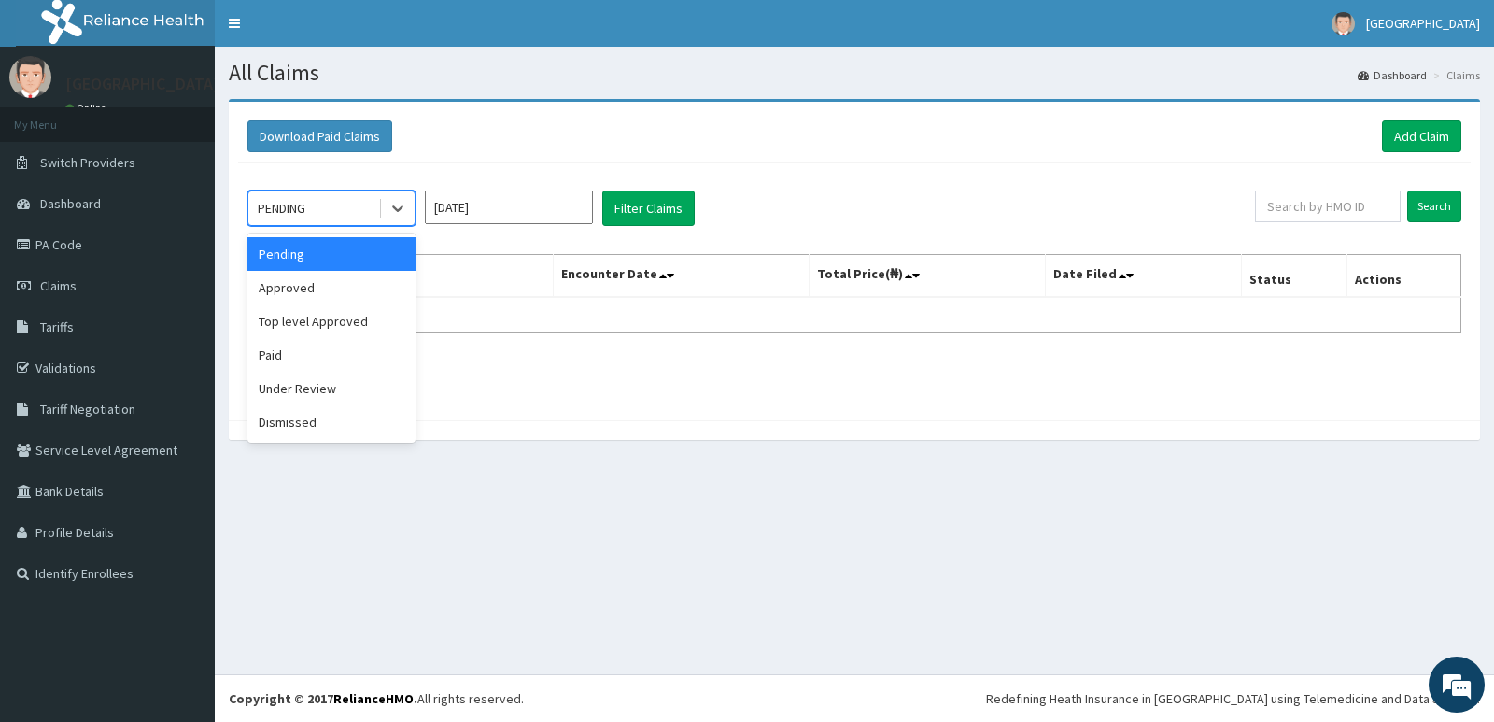
click at [364, 193] on div "PENDING" at bounding box center [313, 208] width 130 height 30
click at [323, 288] on div "Approved" at bounding box center [331, 288] width 168 height 34
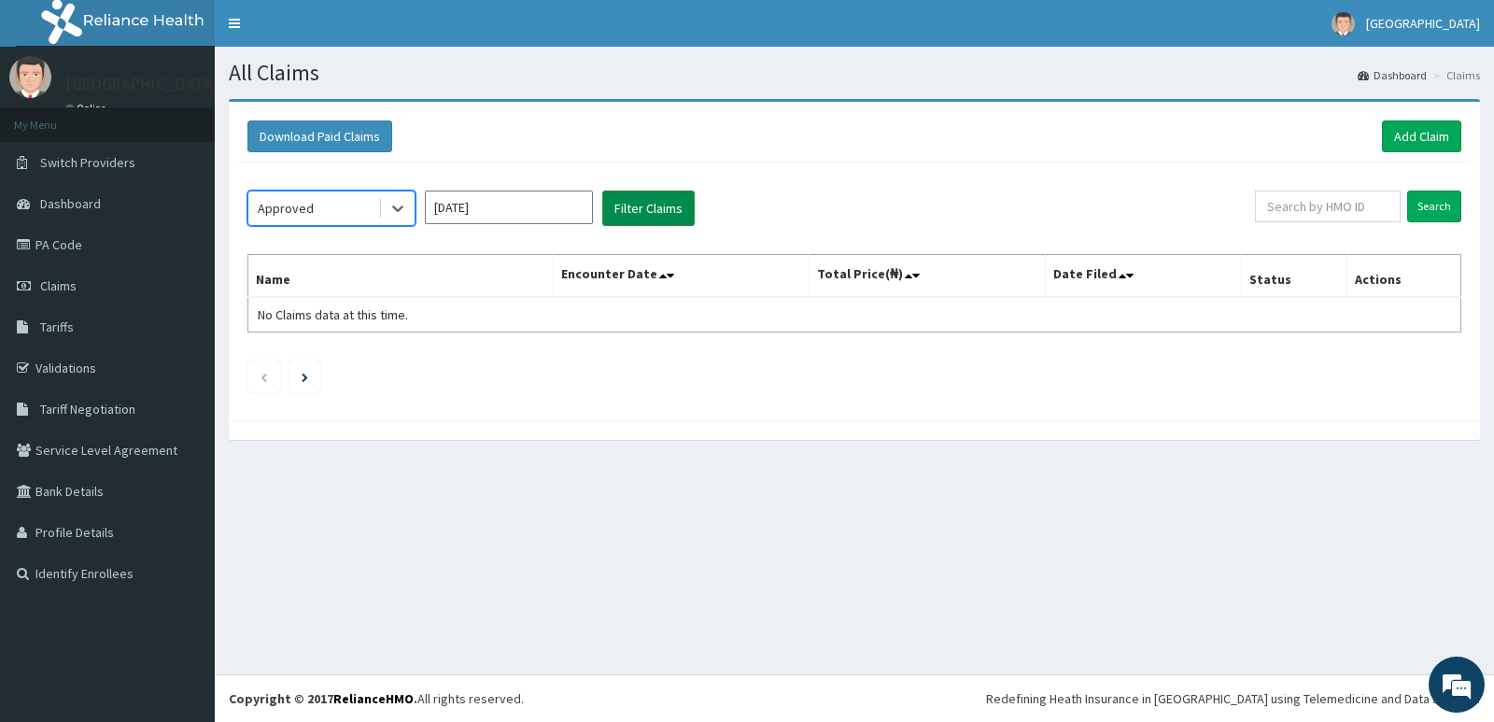
click at [613, 222] on button "Filter Claims" at bounding box center [648, 207] width 92 height 35
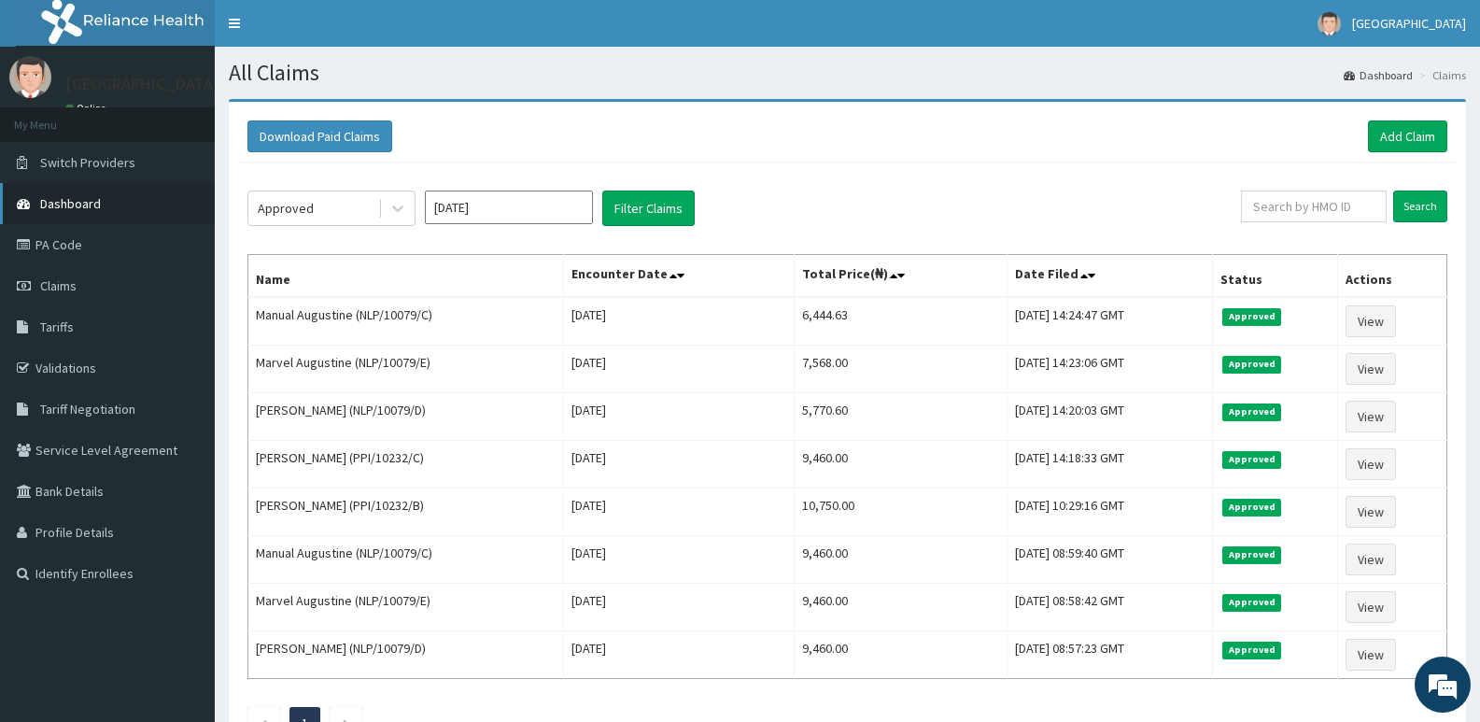
click at [64, 213] on link "Dashboard" at bounding box center [107, 203] width 215 height 41
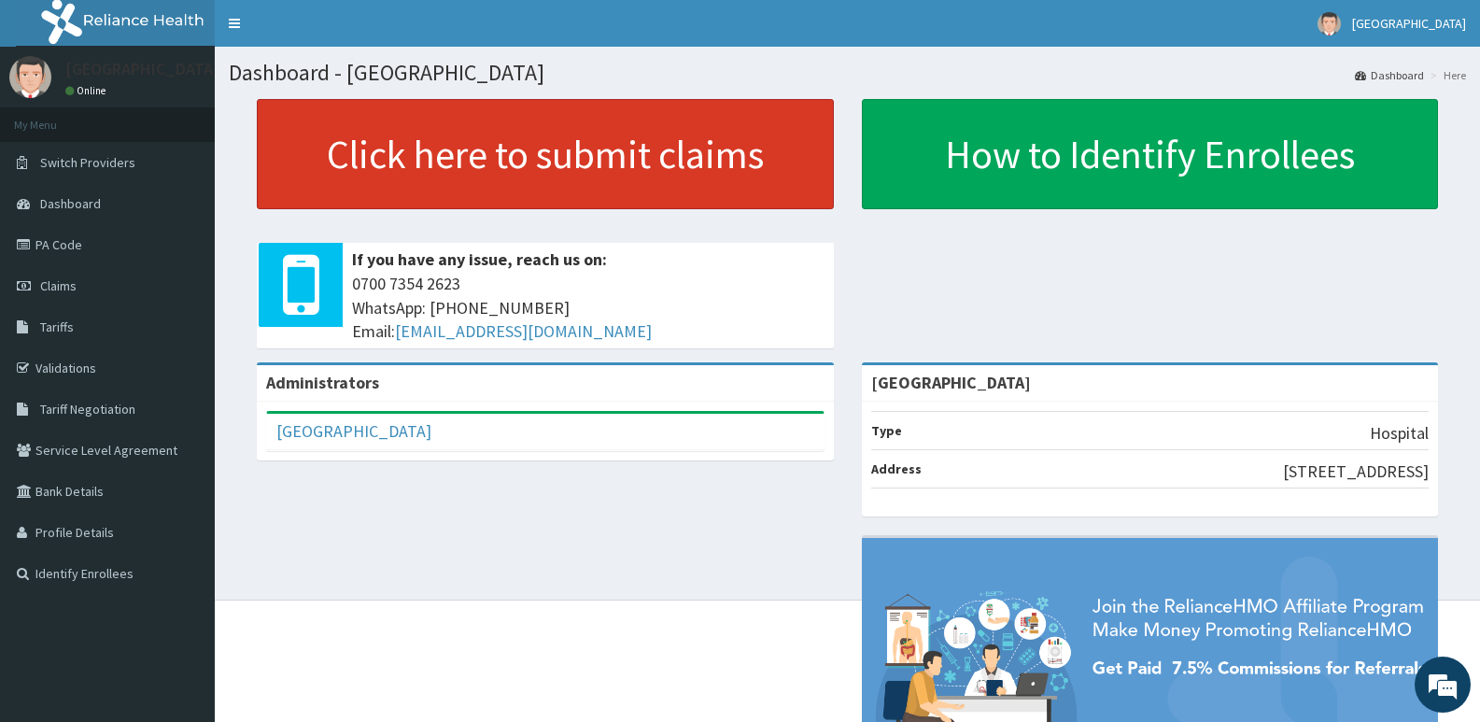
click at [552, 168] on link "Click here to submit claims" at bounding box center [545, 154] width 577 height 110
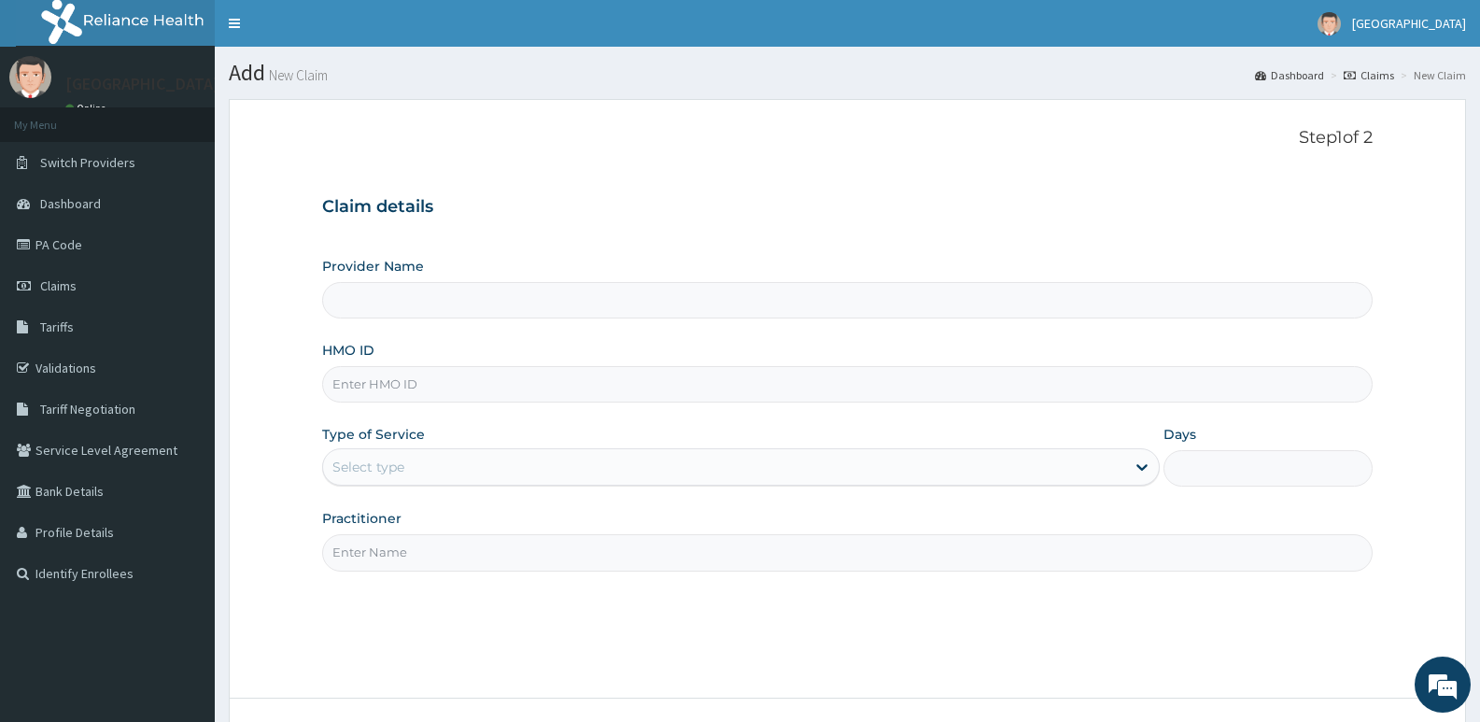
click at [468, 388] on input "HMO ID" at bounding box center [847, 384] width 1050 height 36
paste input "PPI/10232/B"
type input "PPI/10232/B"
click at [429, 467] on div "Select type" at bounding box center [723, 467] width 801 height 30
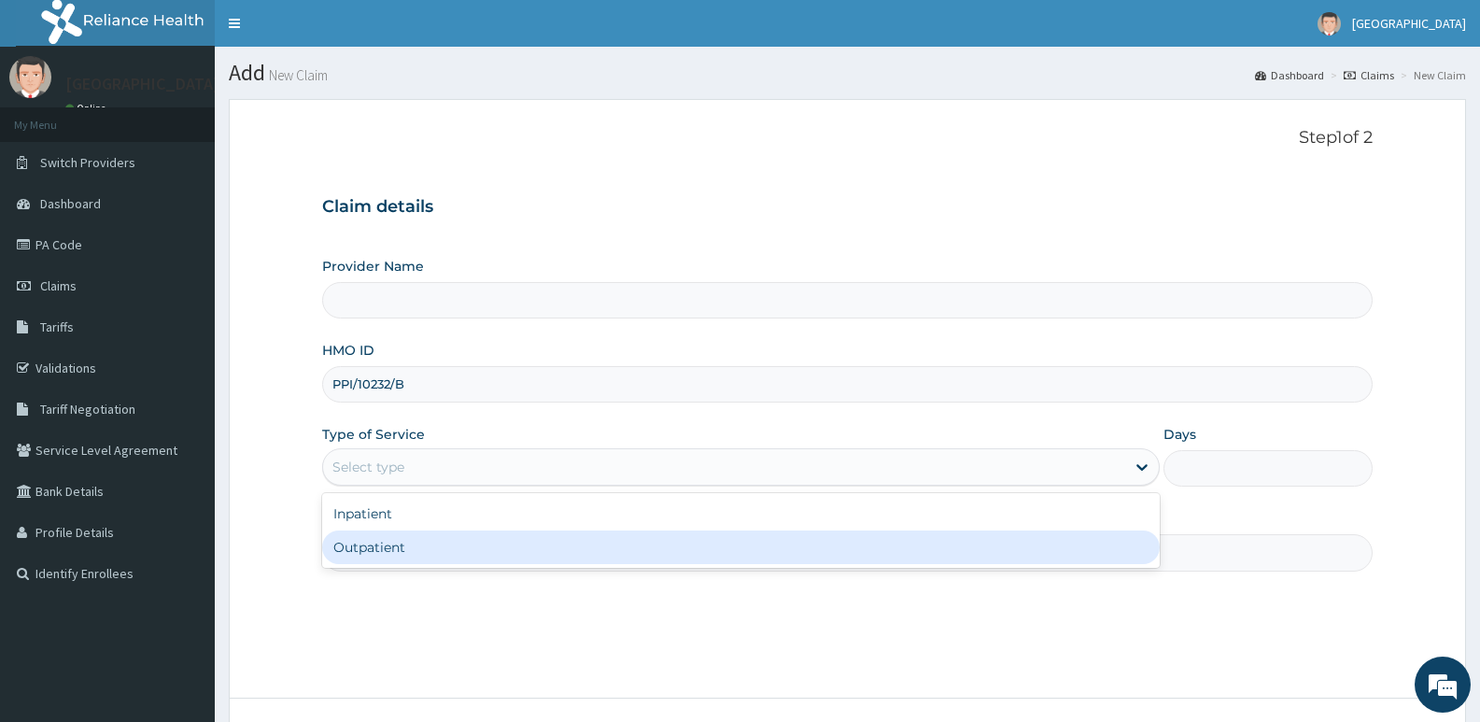
click at [388, 542] on div "Outpatient" at bounding box center [740, 547] width 837 height 34
type input "1"
type input "[GEOGRAPHIC_DATA]"
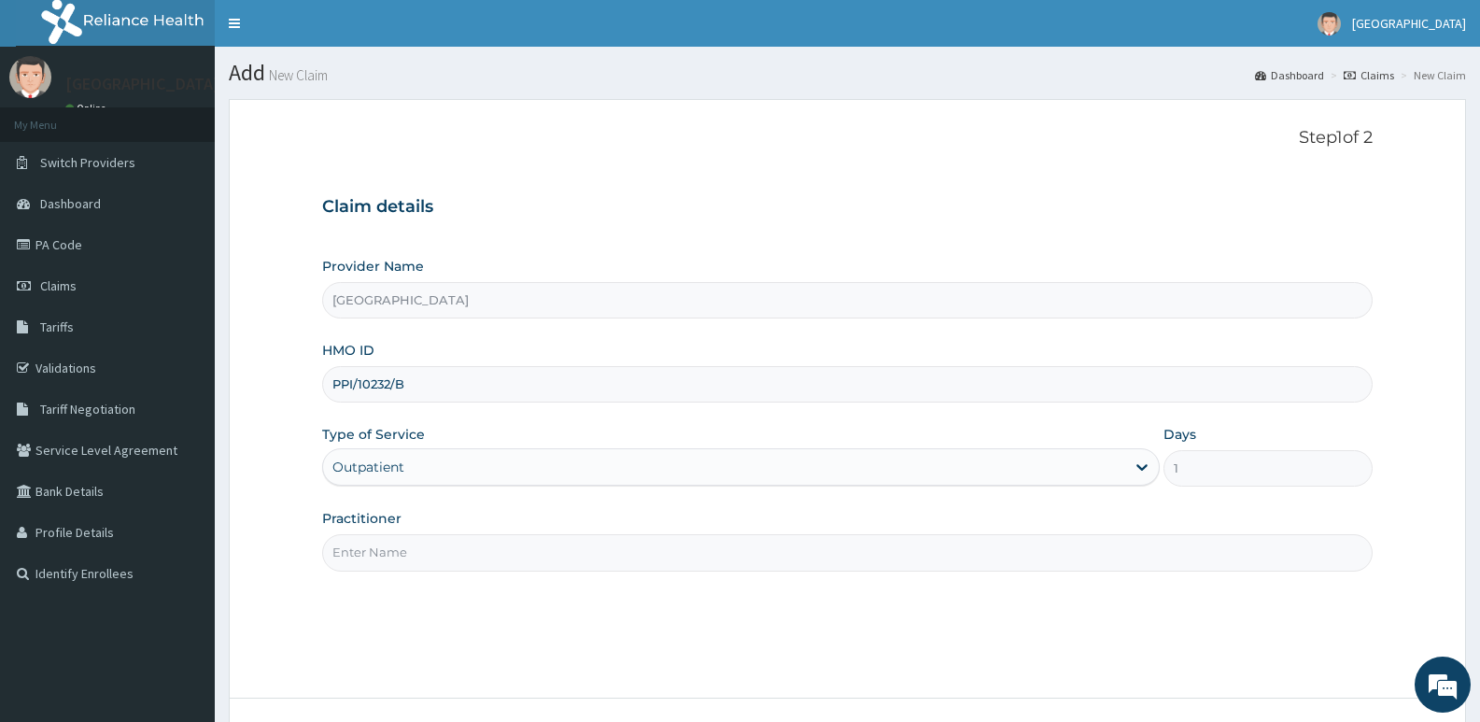
click at [391, 543] on input "Practitioner" at bounding box center [847, 552] width 1050 height 36
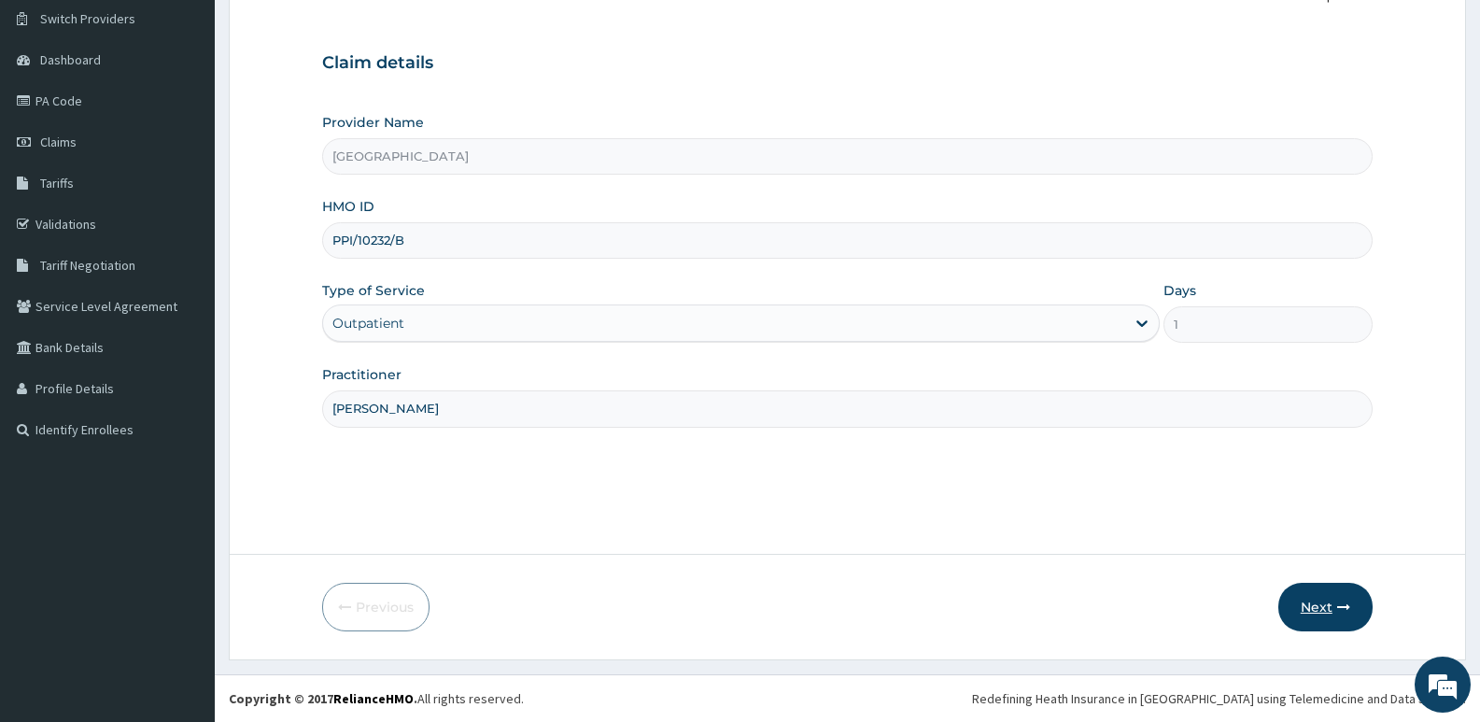
type input "DR ARINZE"
click at [1334, 595] on button "Next" at bounding box center [1325, 607] width 94 height 49
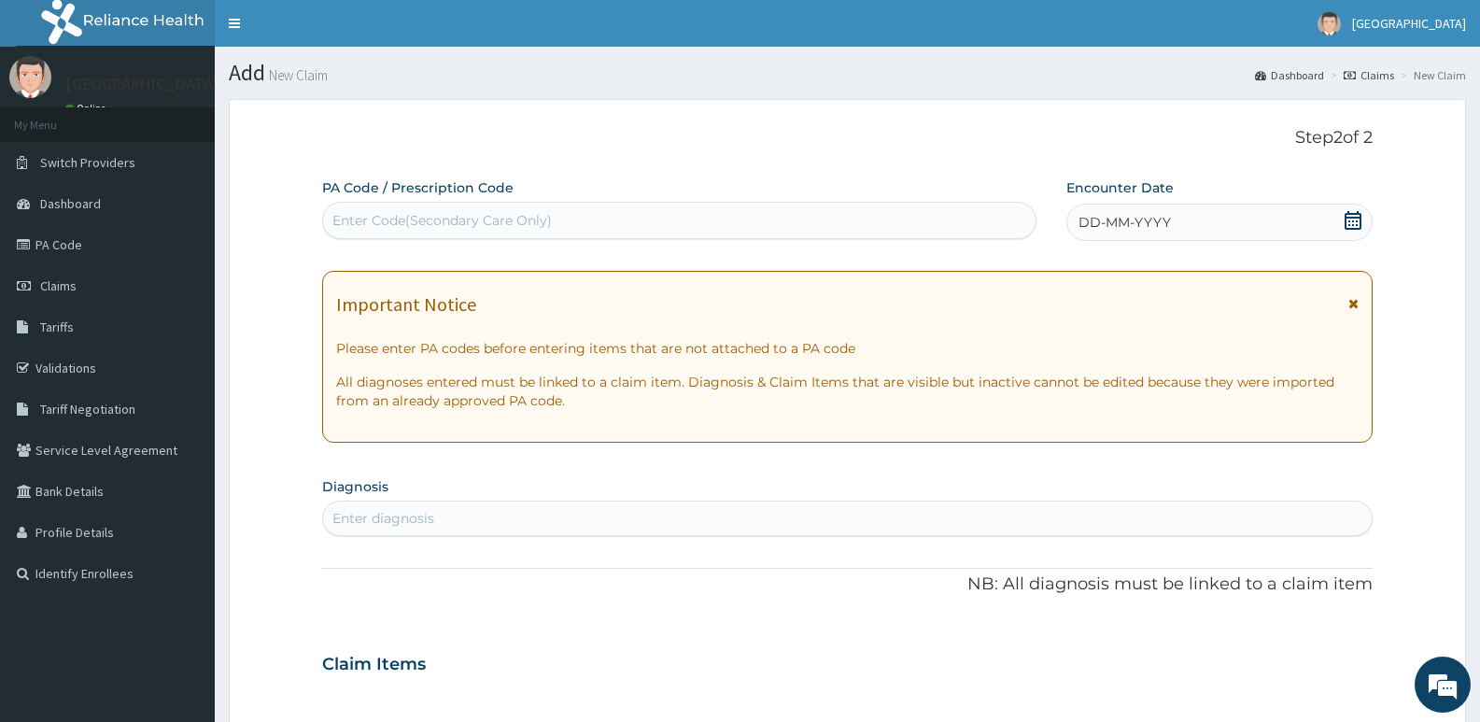
scroll to position [0, 0]
click at [516, 215] on div "Enter Code(Secondary Care Only)" at bounding box center [441, 220] width 219 height 19
paste input "PA/F1B306"
type input "PA/F1B306"
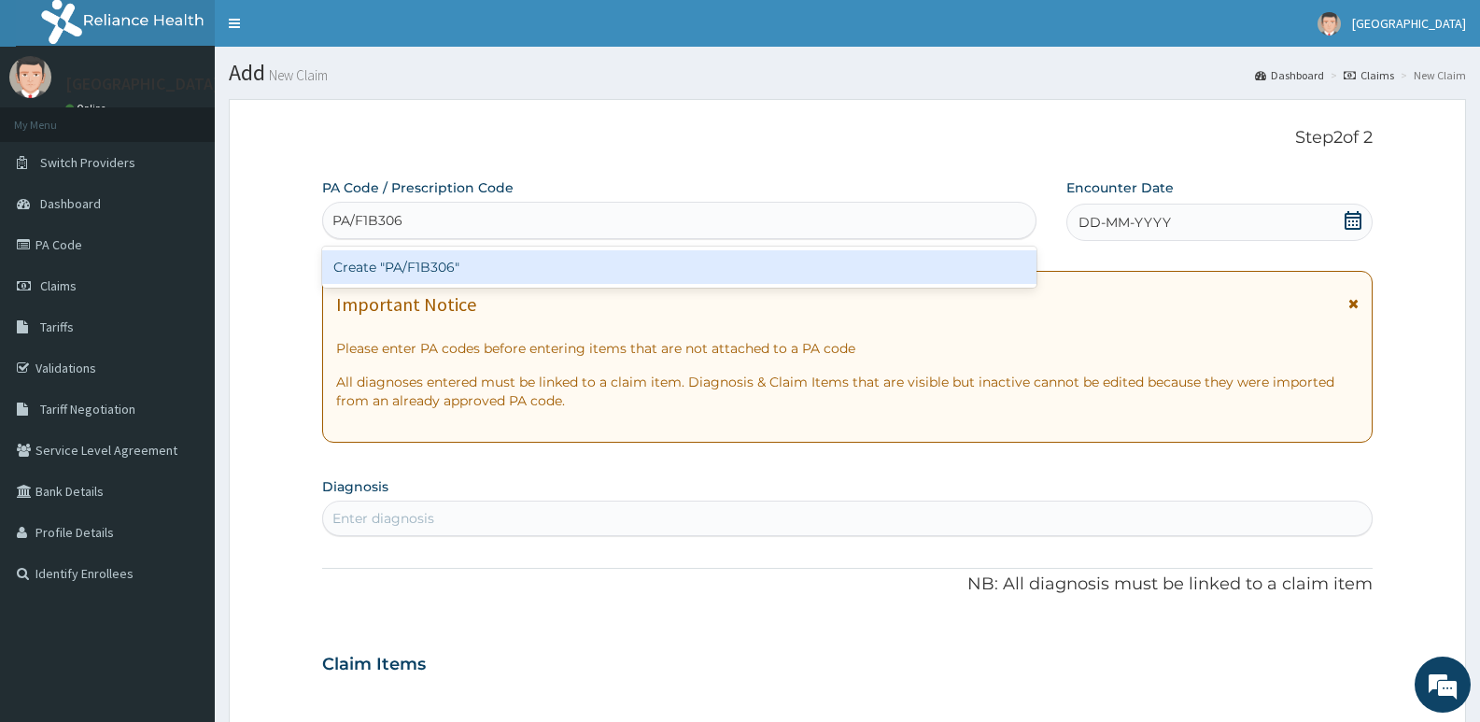
click at [529, 257] on div "Create "PA/F1B306"" at bounding box center [679, 267] width 714 height 34
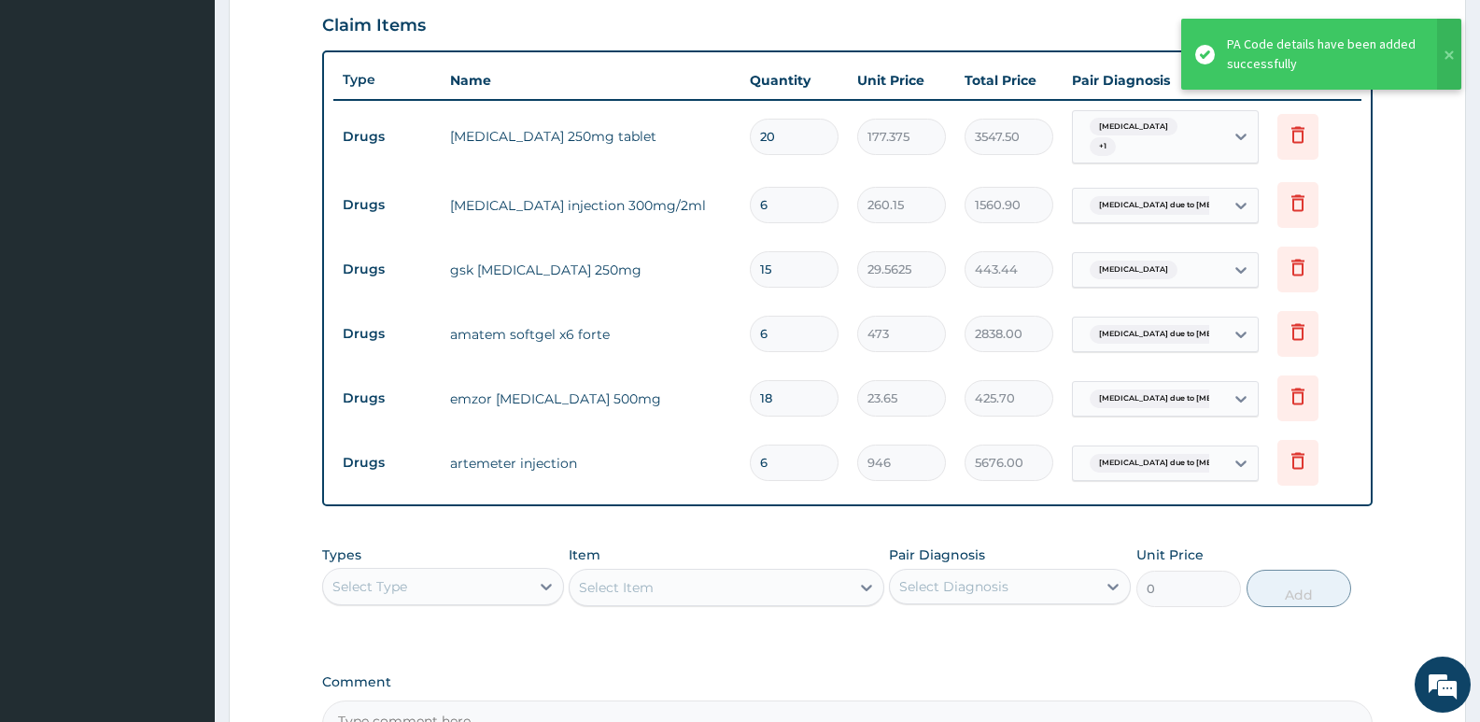
scroll to position [688, 0]
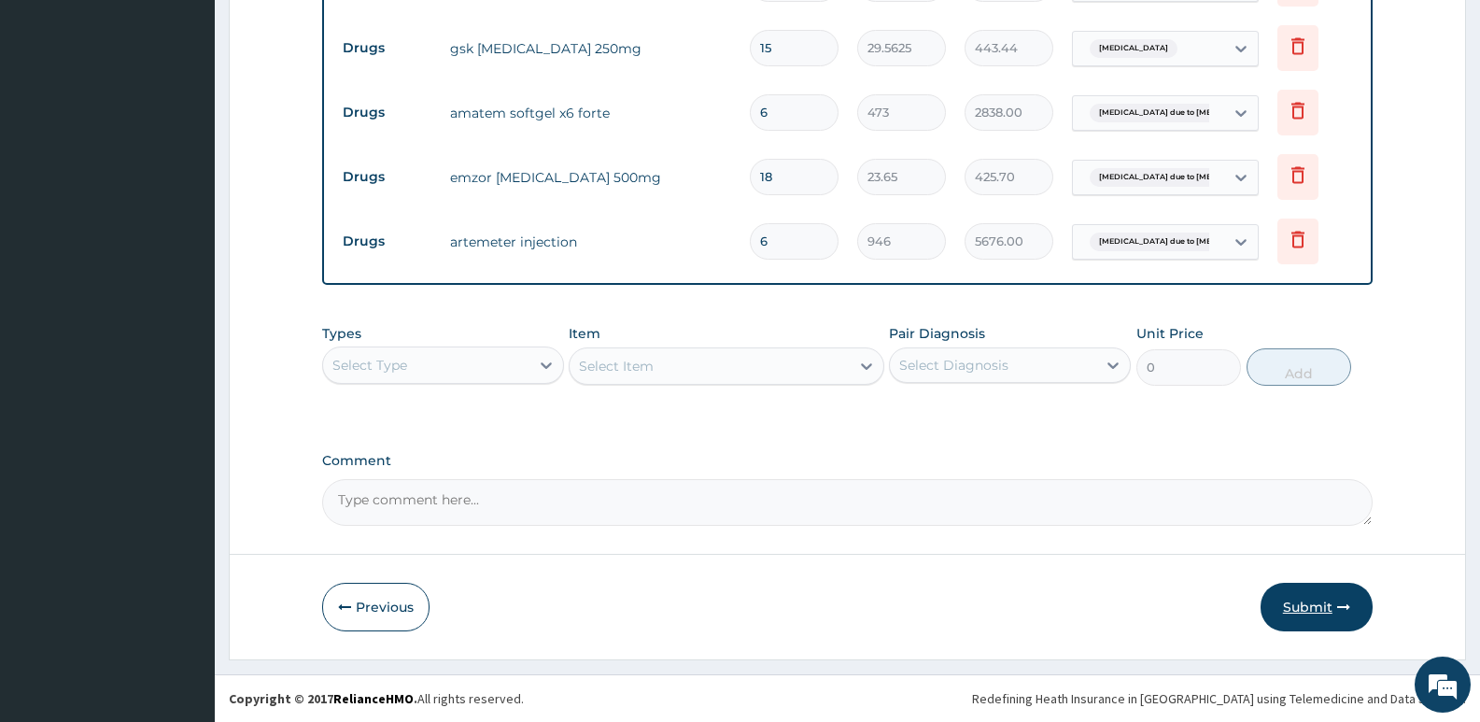
click at [1318, 605] on button "Submit" at bounding box center [1317, 607] width 112 height 49
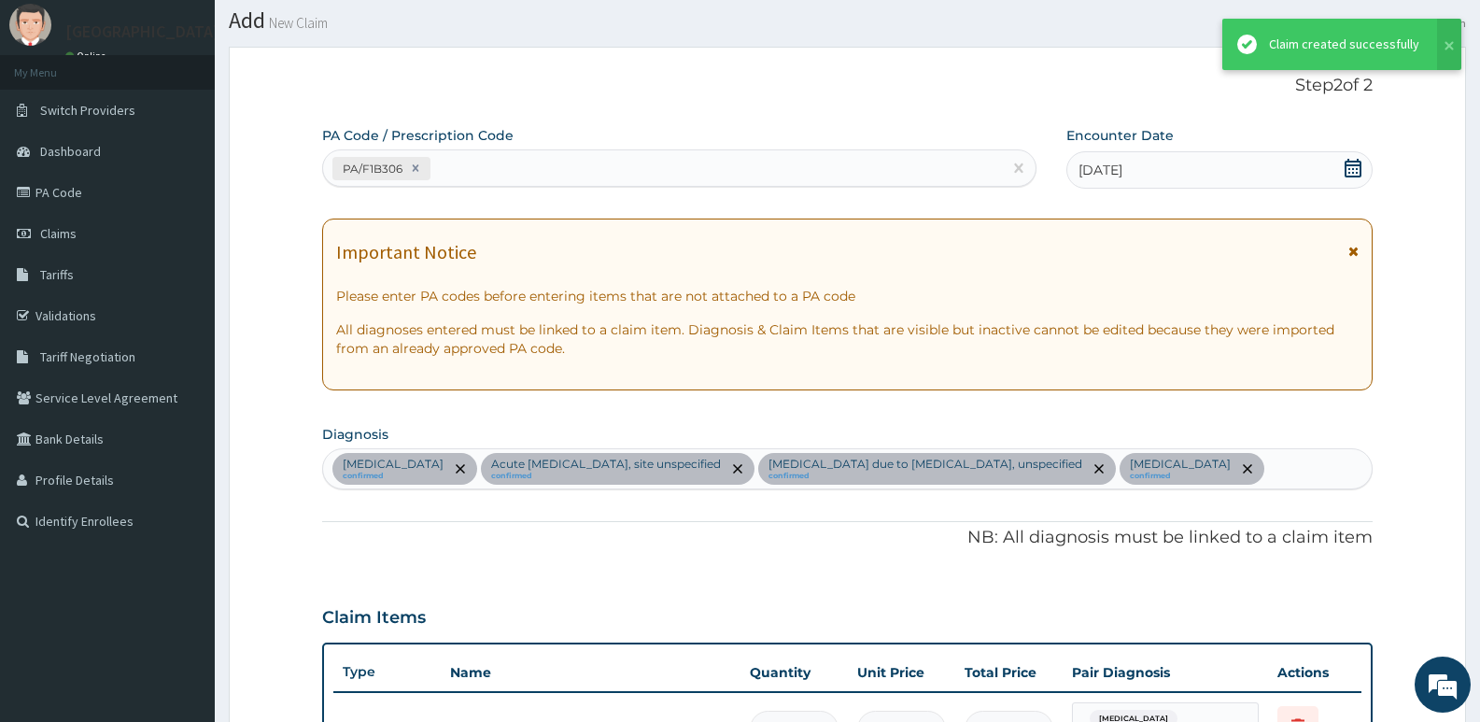
scroll to position [901, 0]
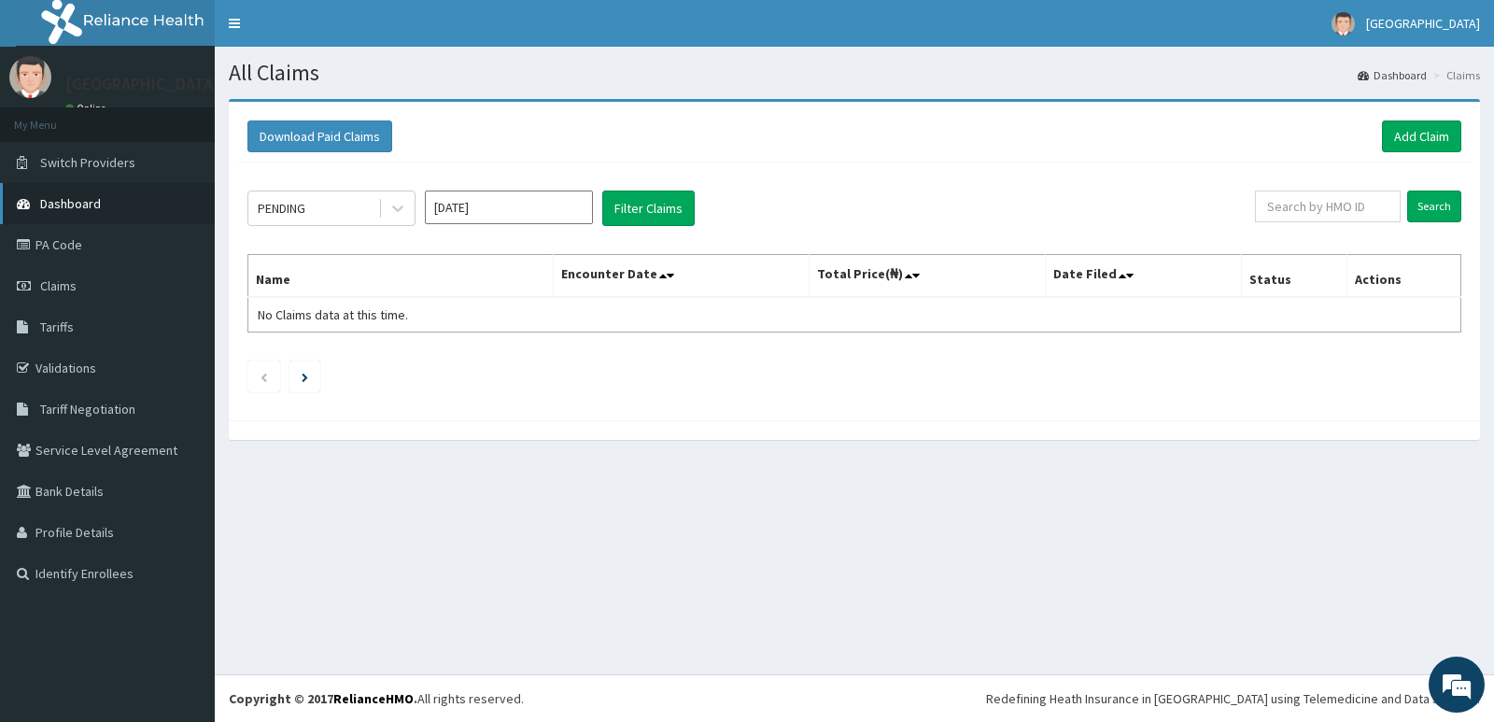
click at [60, 193] on link "Dashboard" at bounding box center [107, 203] width 215 height 41
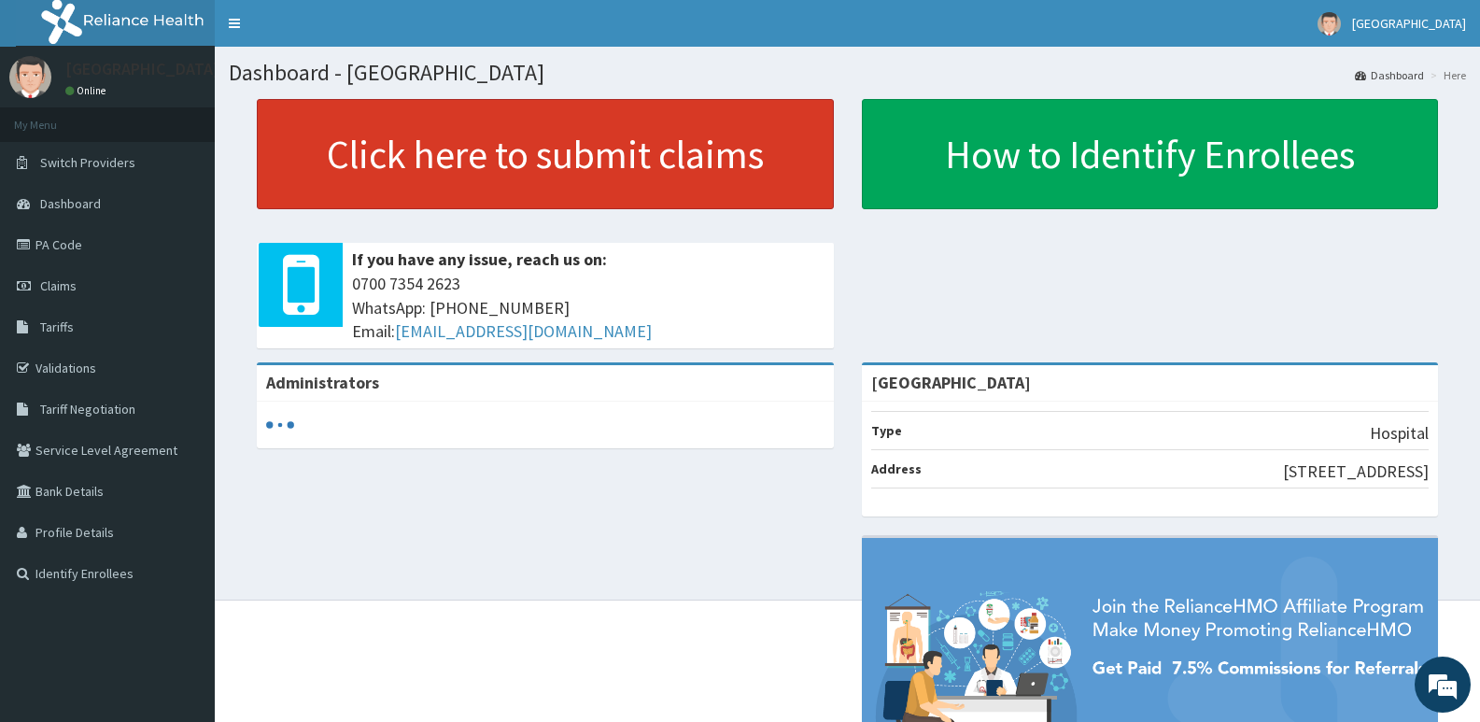
click at [498, 163] on link "Click here to submit claims" at bounding box center [545, 154] width 577 height 110
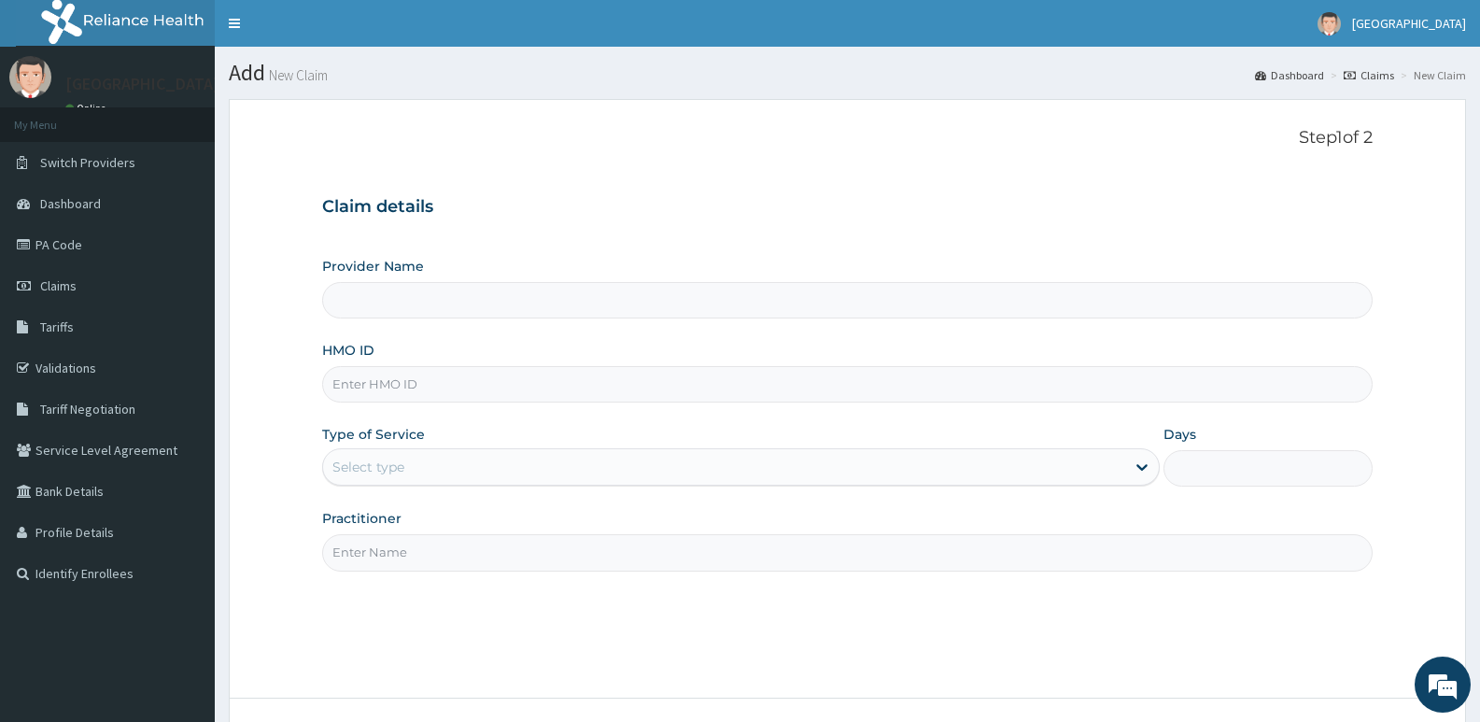
type input "[GEOGRAPHIC_DATA]"
click at [487, 369] on input "HMO ID" at bounding box center [847, 384] width 1050 height 36
paste input "PPI/10232/C"
type input "PPI/10232/C"
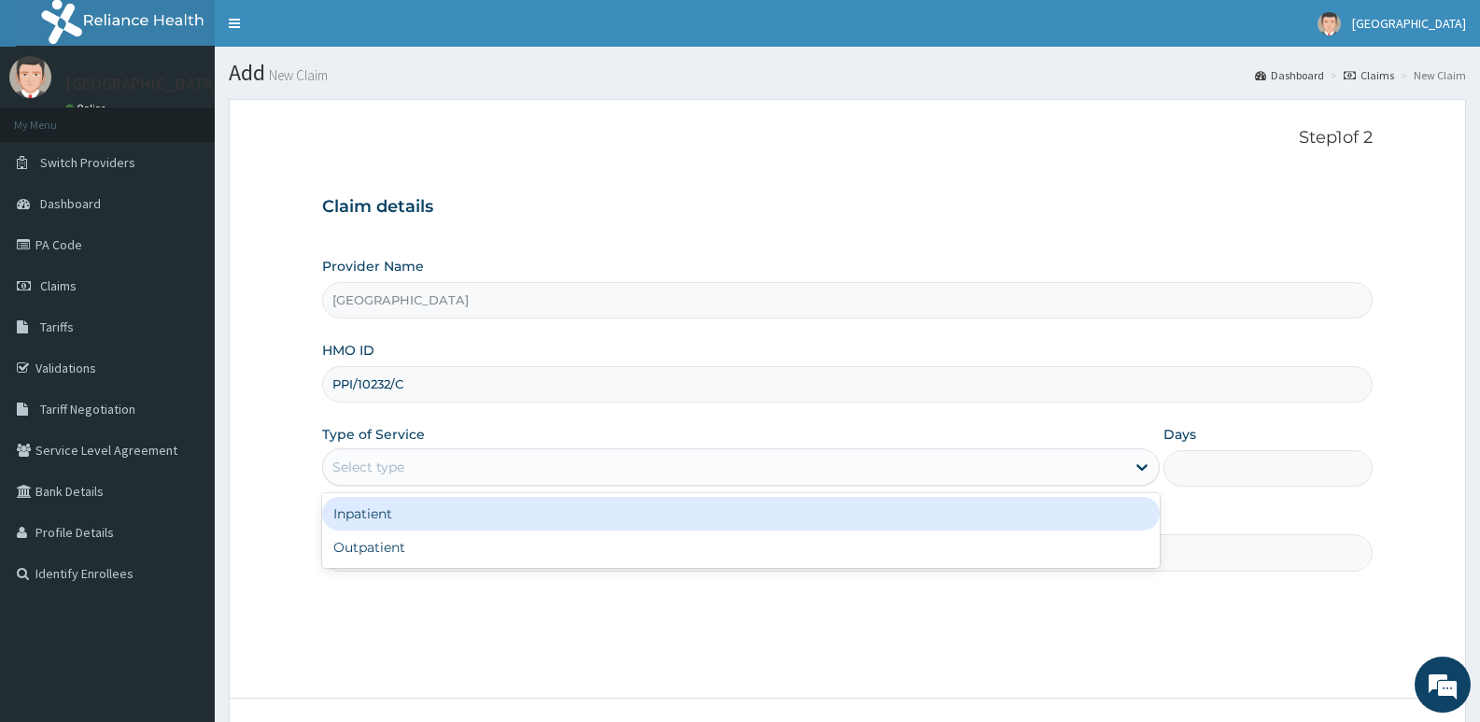
click at [416, 477] on div "Select type" at bounding box center [723, 467] width 801 height 30
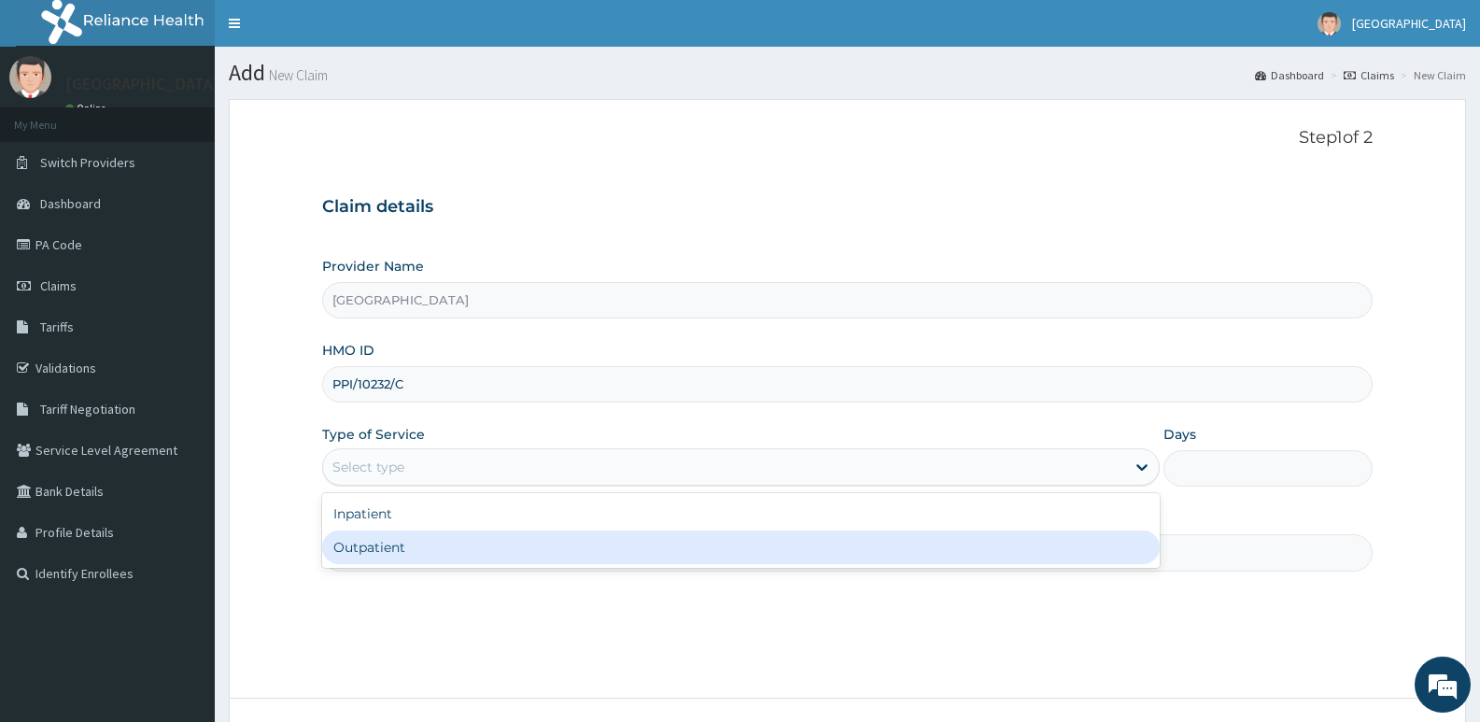
click at [388, 549] on div "Outpatient" at bounding box center [740, 547] width 837 height 34
type input "1"
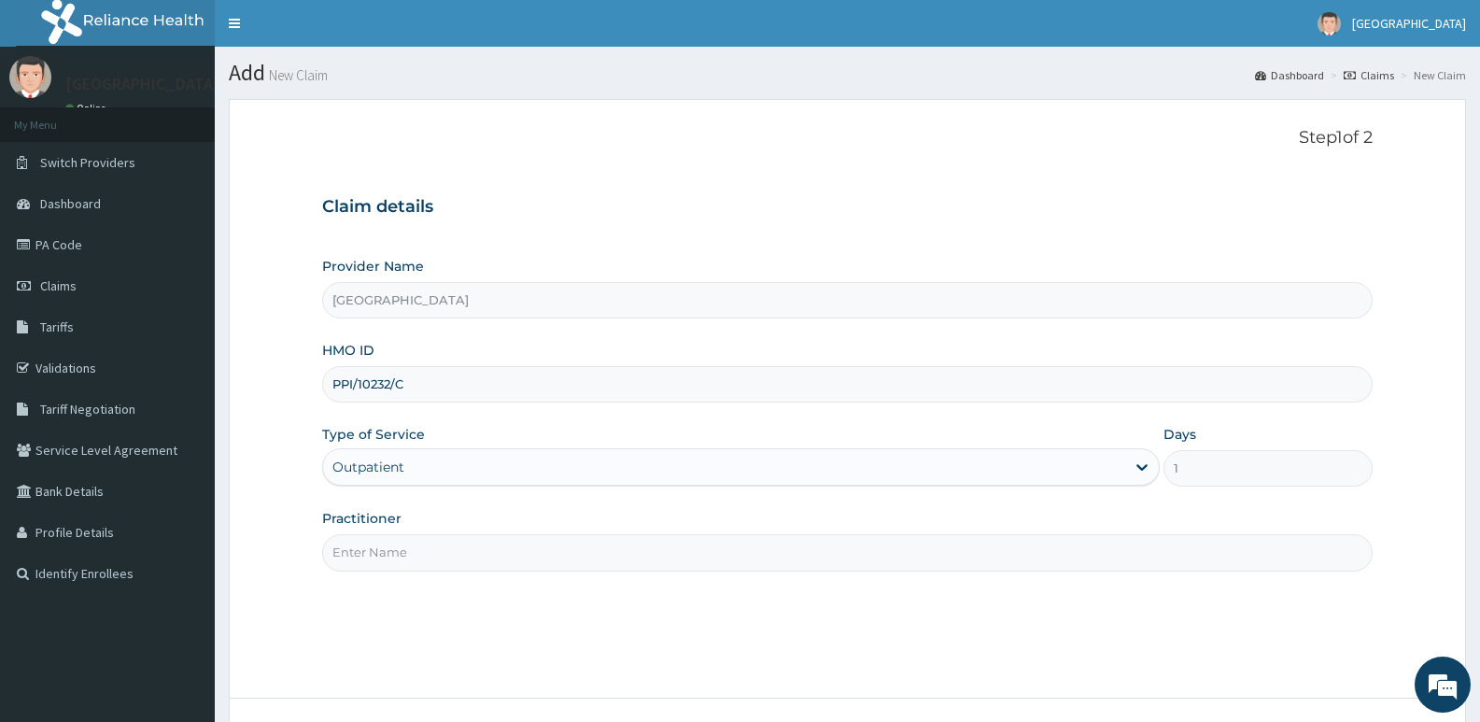
click at [388, 546] on input "Practitioner" at bounding box center [847, 552] width 1050 height 36
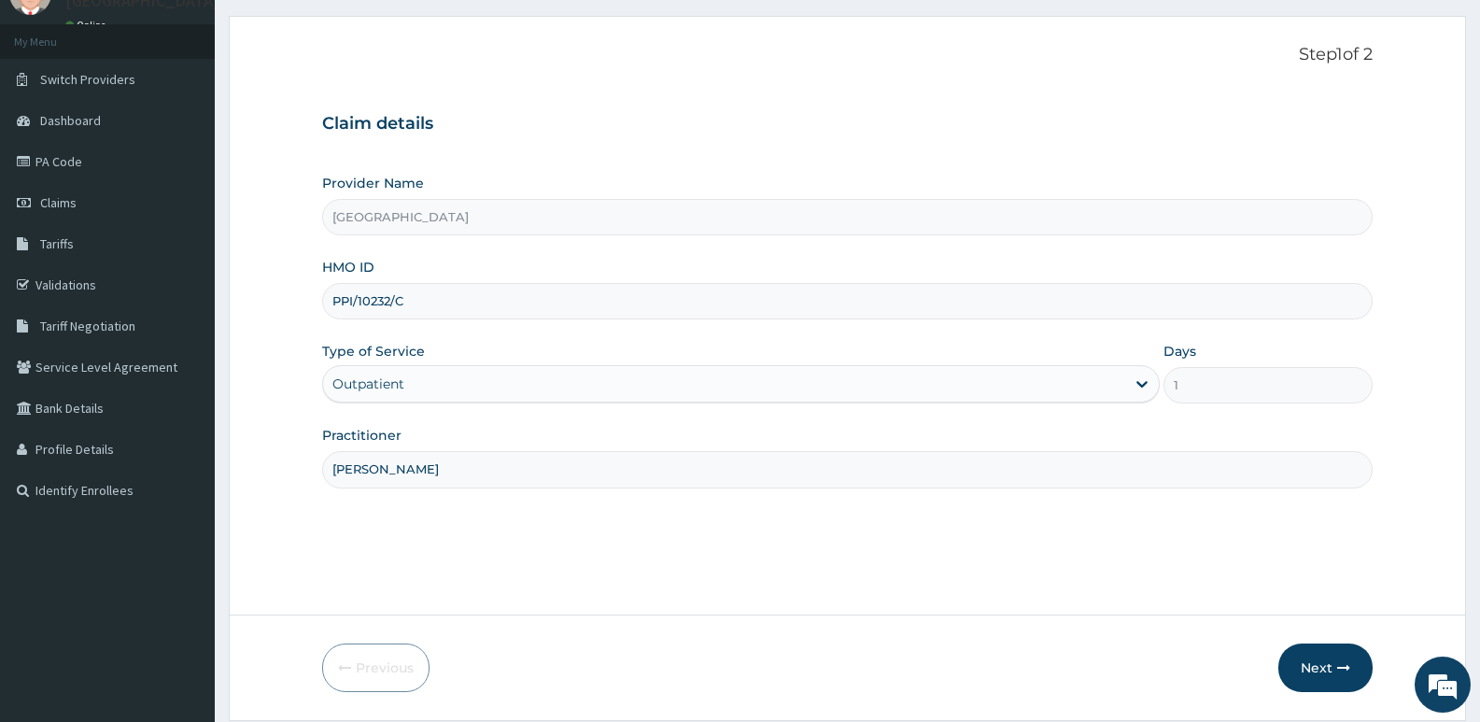
scroll to position [144, 0]
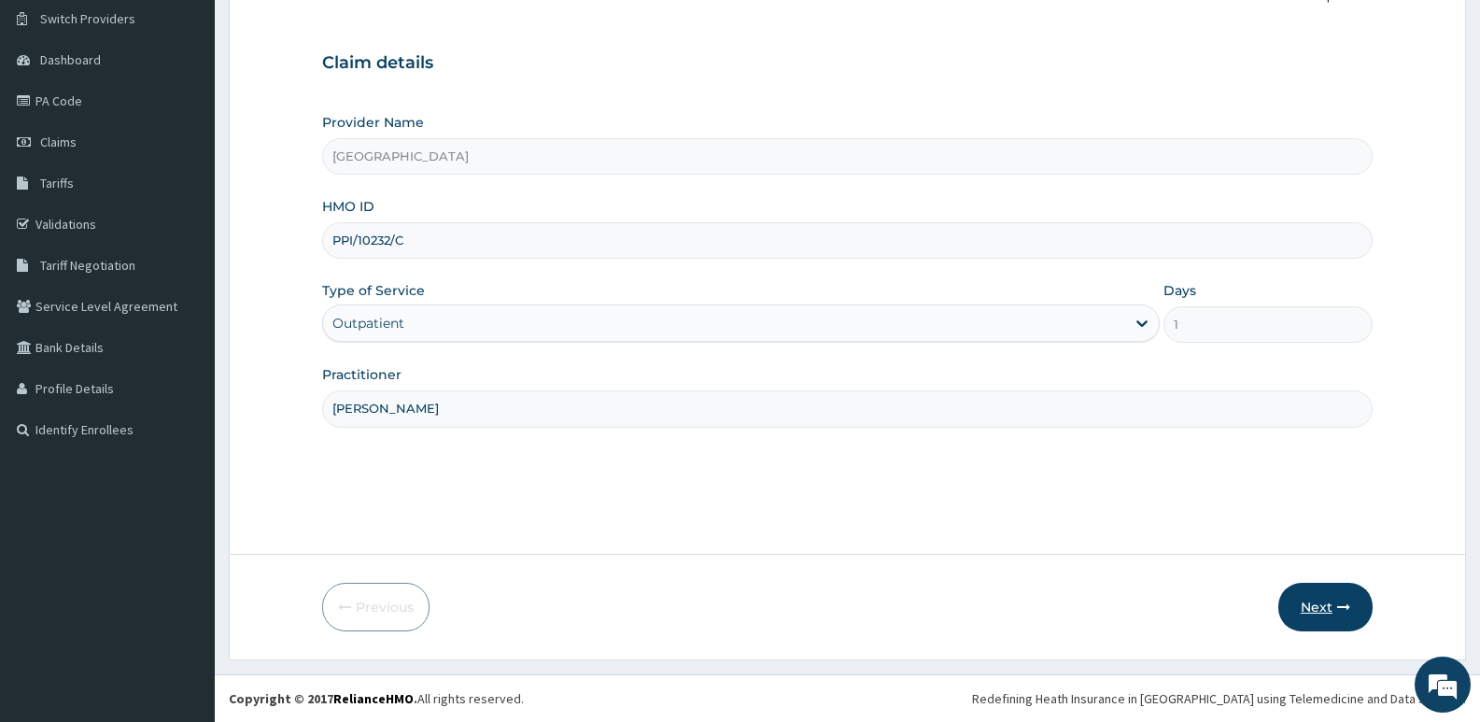
type input "[PERSON_NAME]"
click at [1309, 588] on button "Next" at bounding box center [1325, 607] width 94 height 49
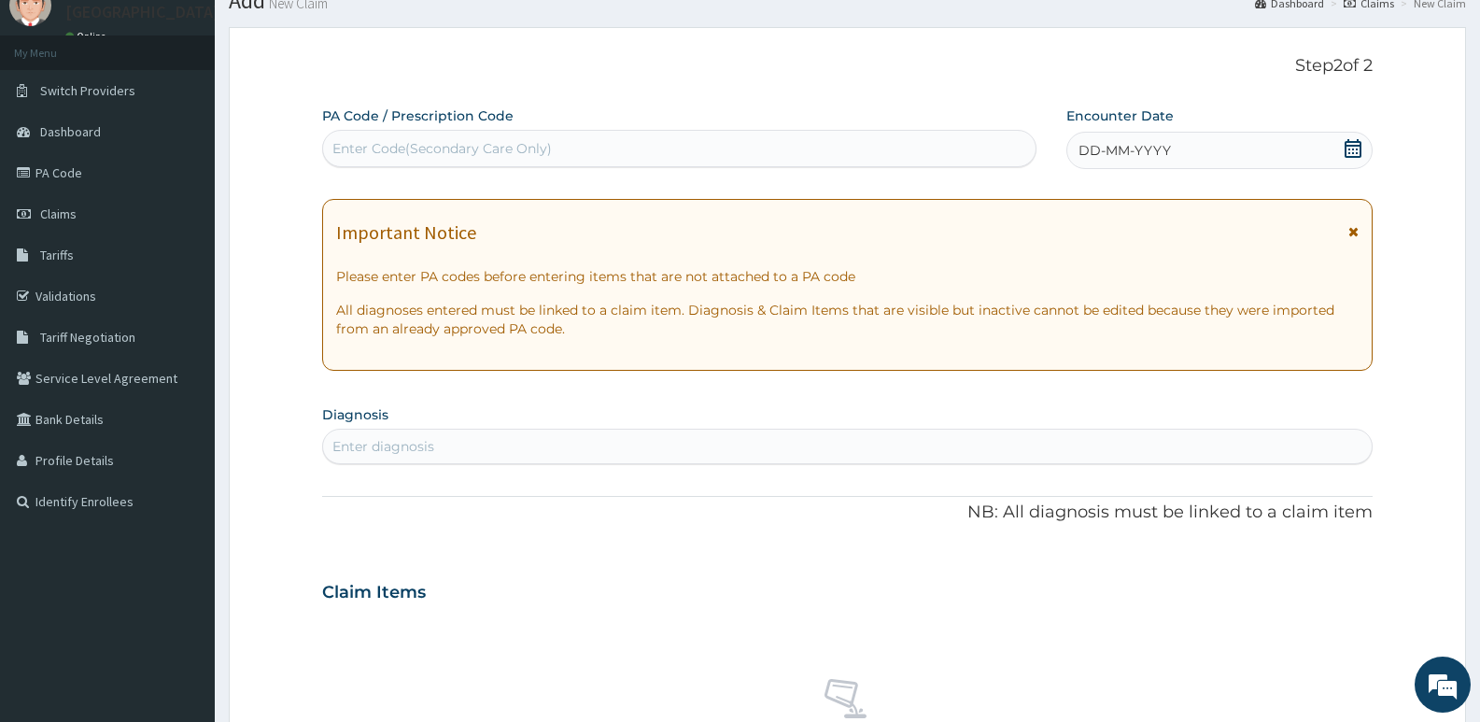
scroll to position [0, 0]
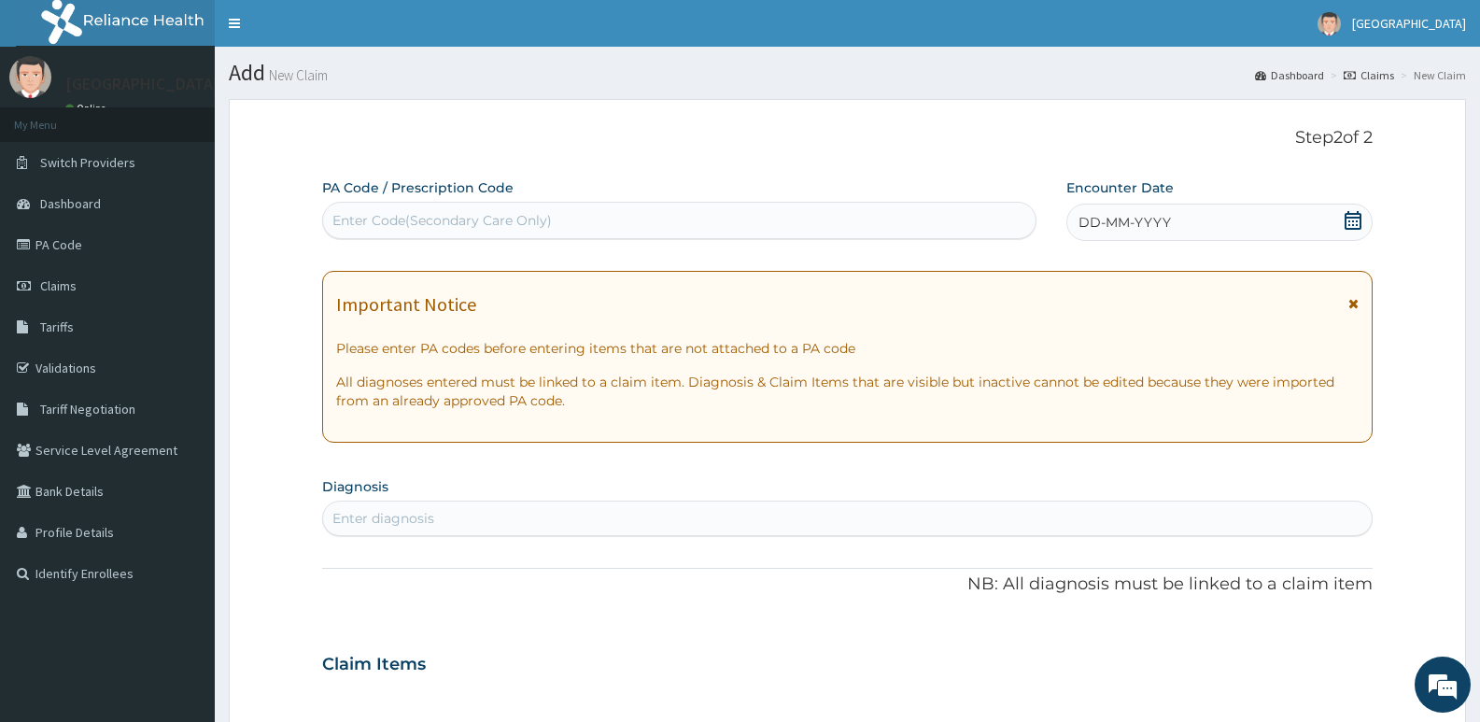
click at [493, 226] on div "Enter Code(Secondary Care Only)" at bounding box center [441, 220] width 219 height 19
paste input "PA/6F27B5"
type input "PA/6F27B5"
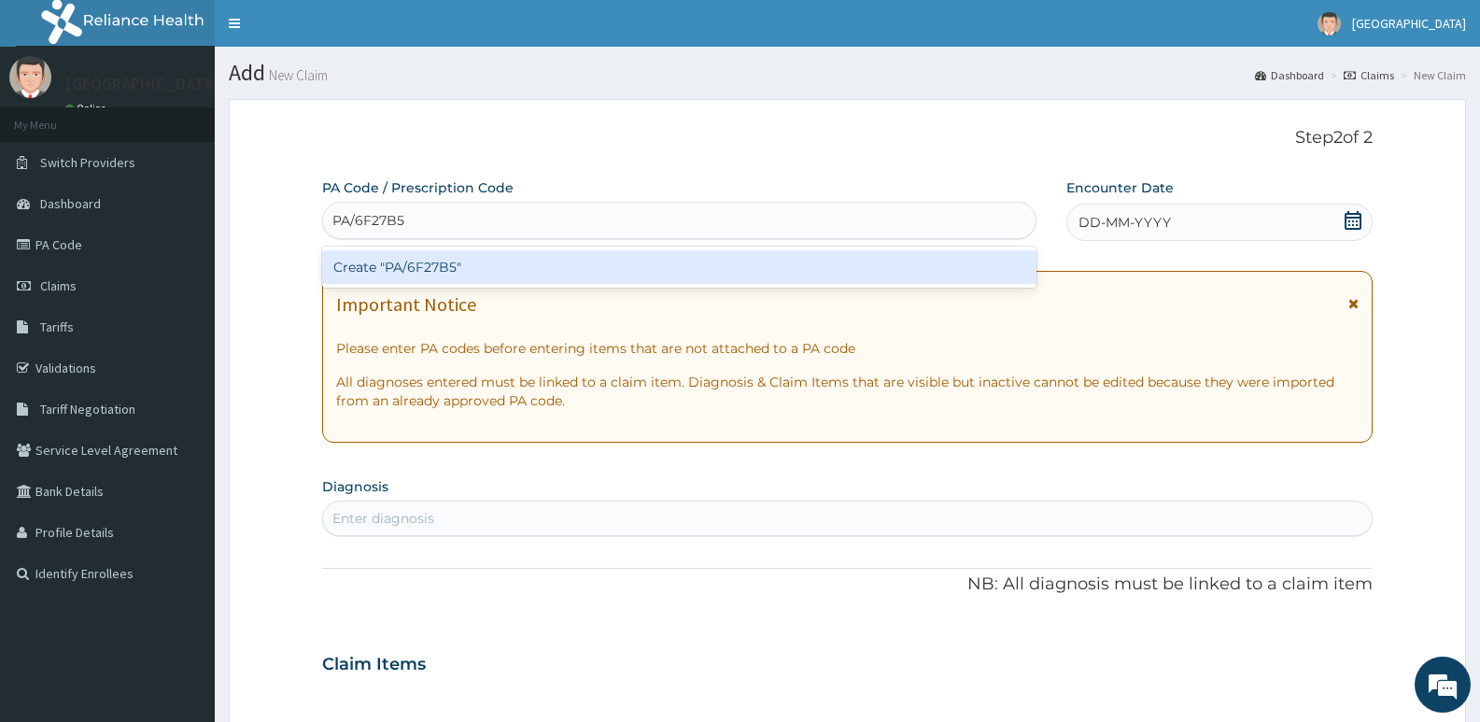
click at [454, 266] on div "Create "PA/6F27B5"" at bounding box center [679, 267] width 714 height 34
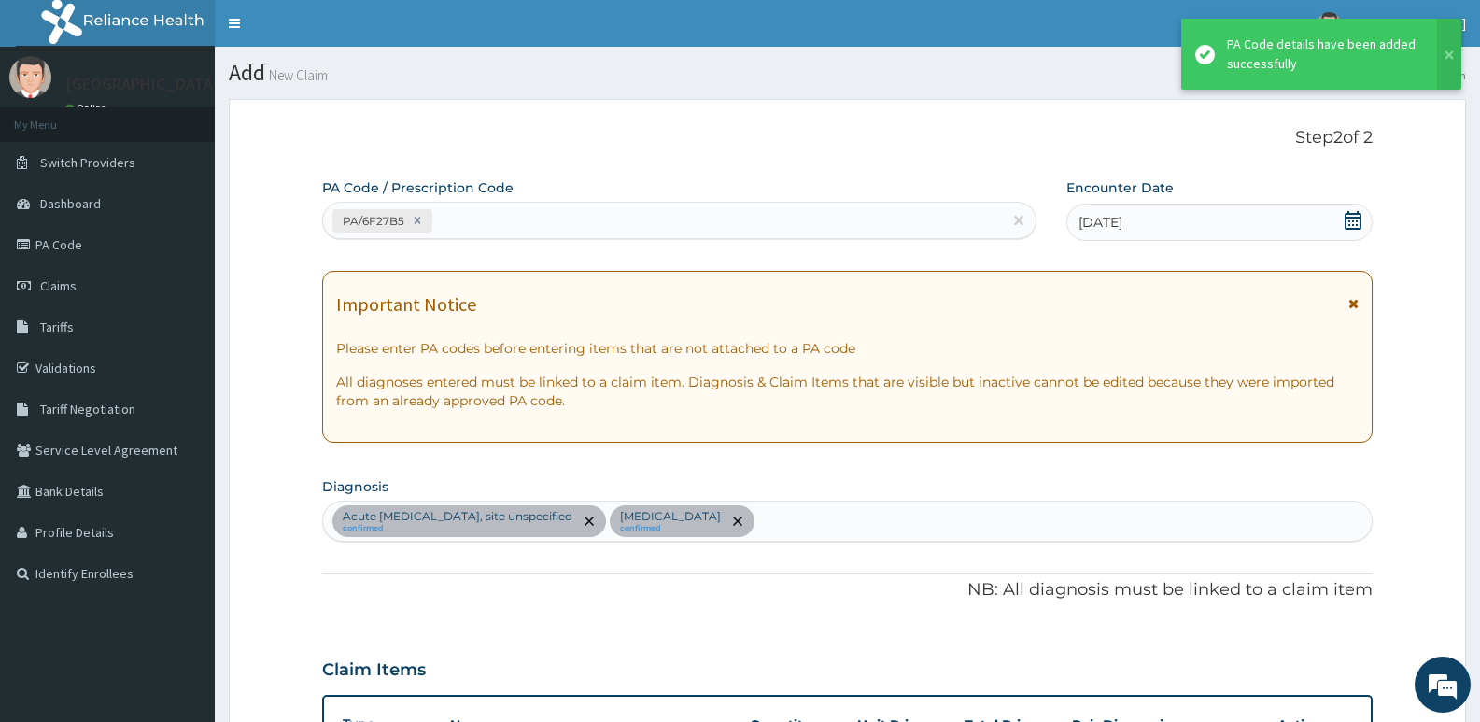
scroll to position [610, 0]
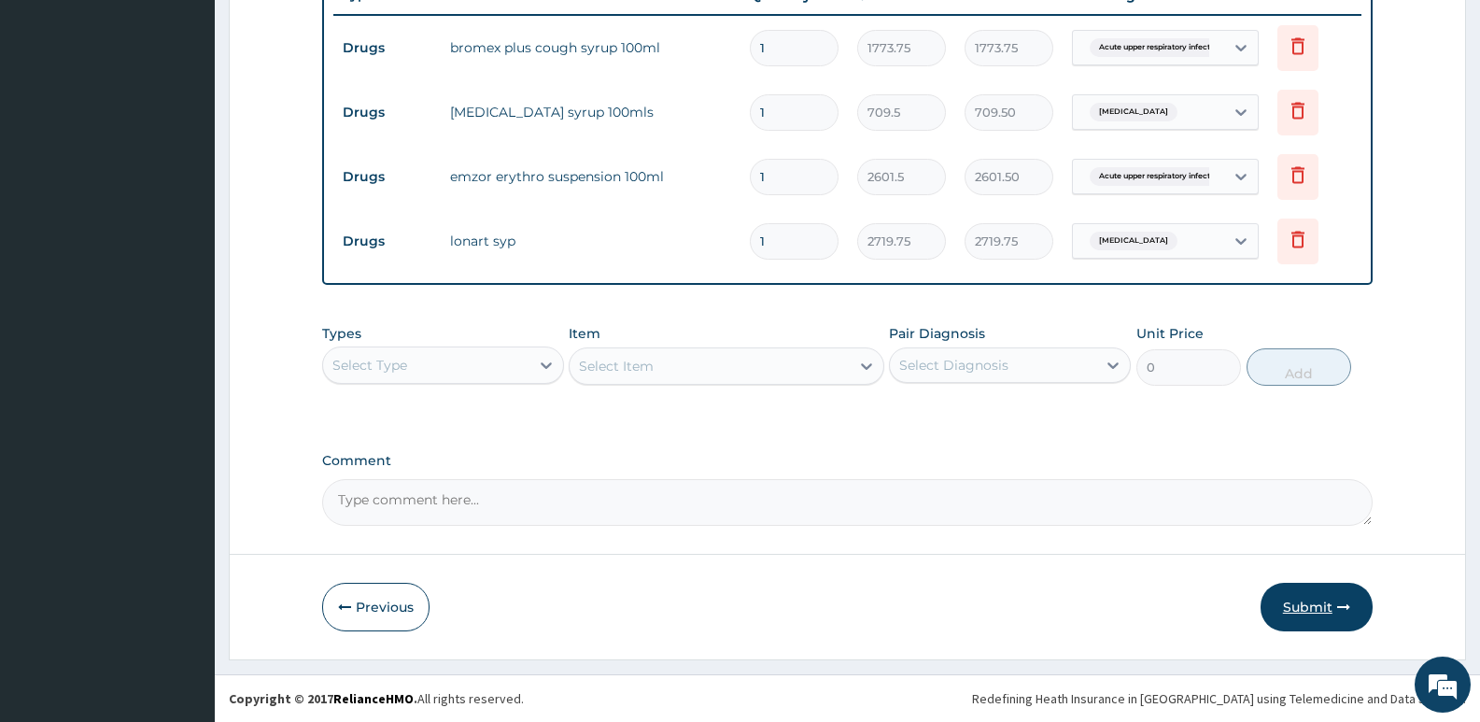
click at [1313, 601] on button "Submit" at bounding box center [1317, 607] width 112 height 49
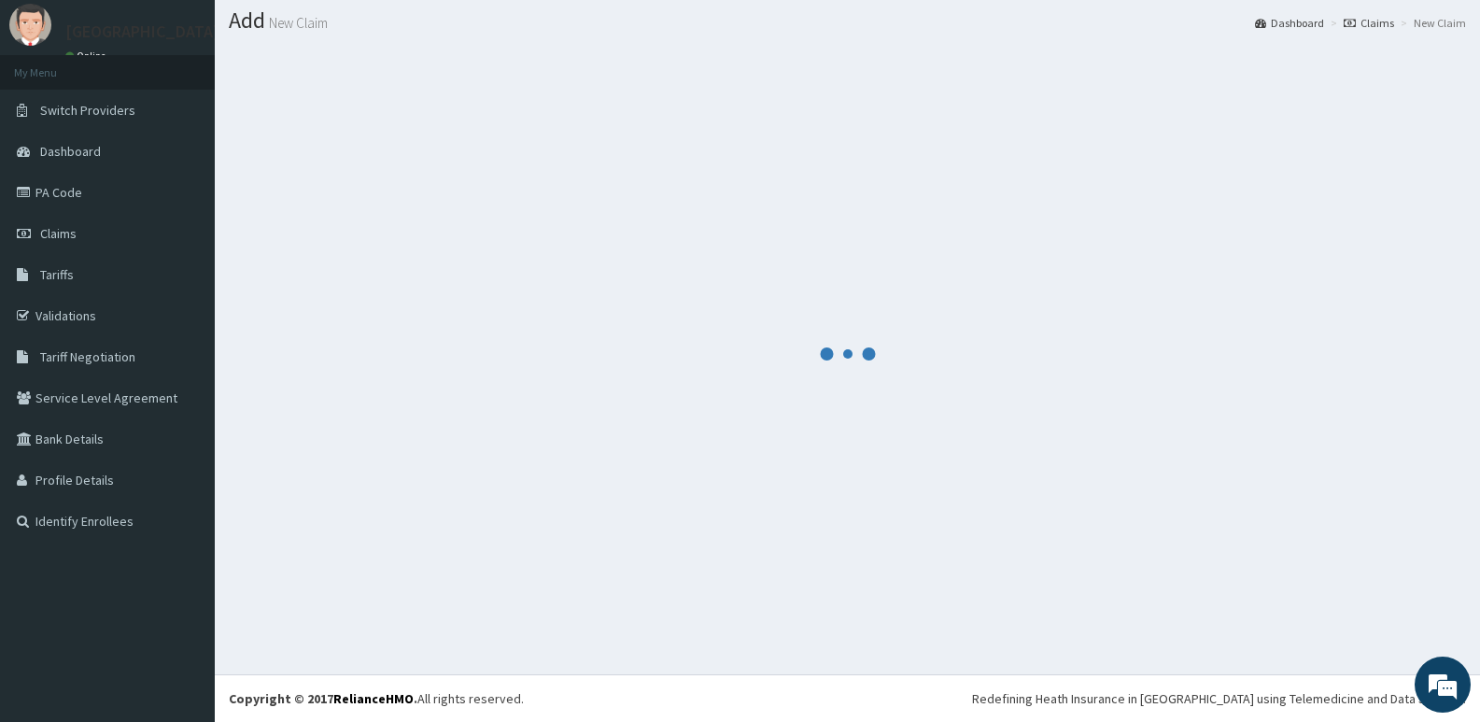
scroll to position [729, 0]
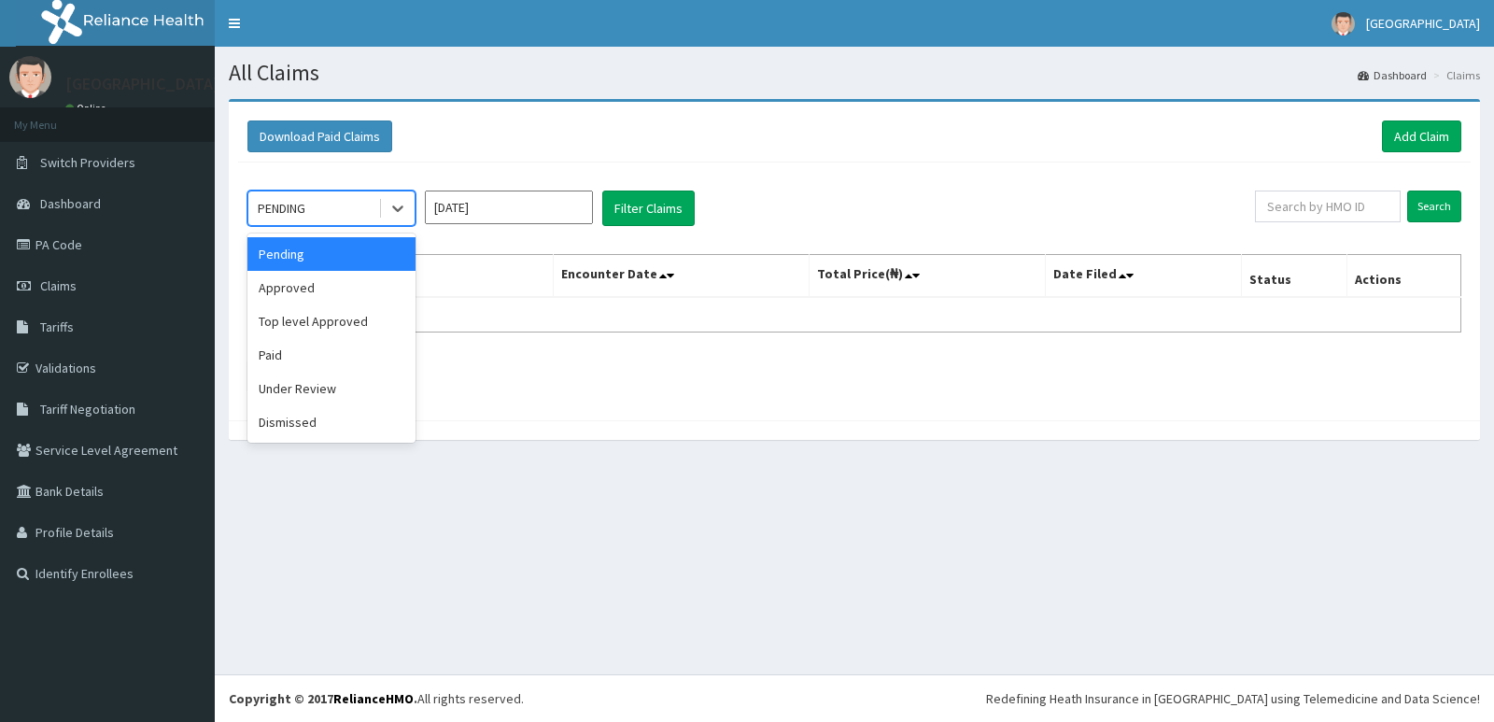
click at [330, 202] on div "PENDING" at bounding box center [313, 208] width 130 height 30
click at [329, 292] on div "Approved" at bounding box center [331, 288] width 168 height 34
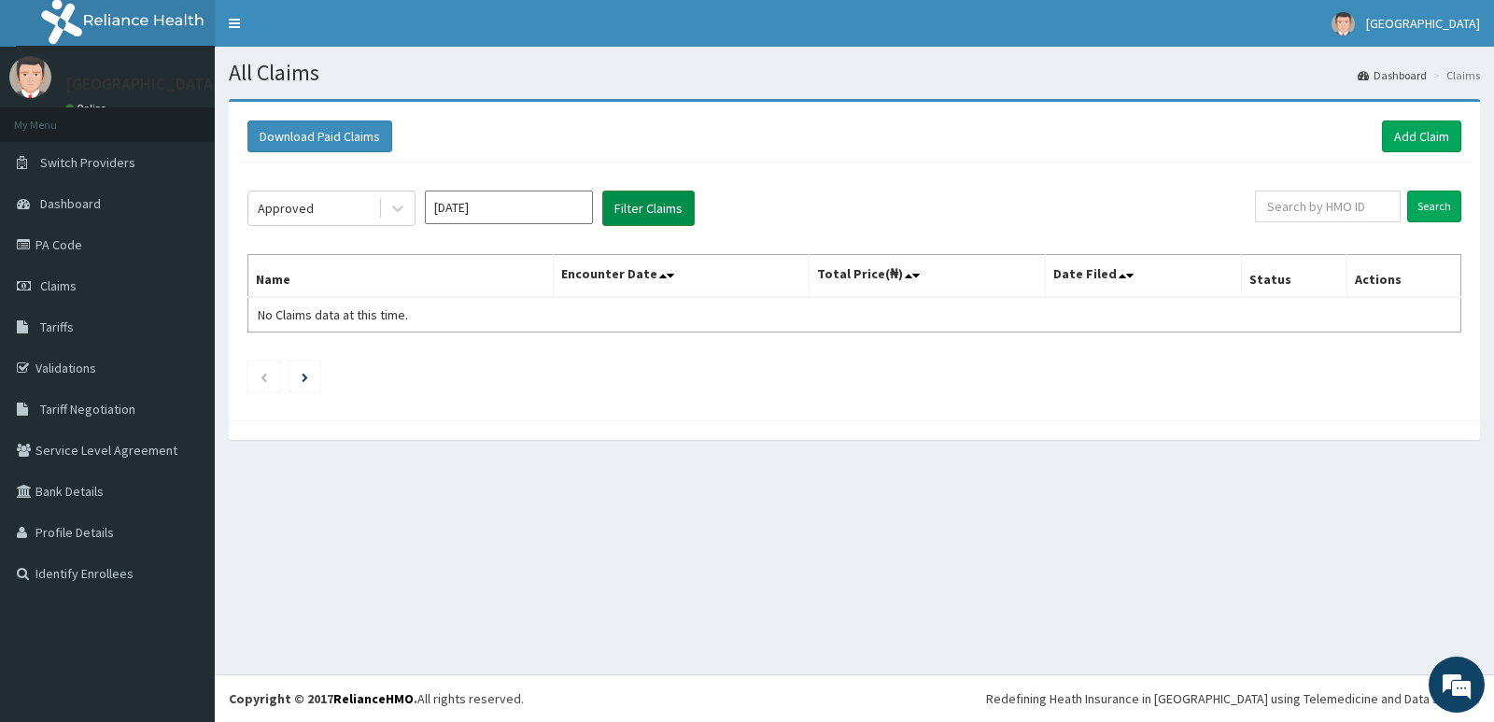
click at [618, 206] on button "Filter Claims" at bounding box center [648, 207] width 92 height 35
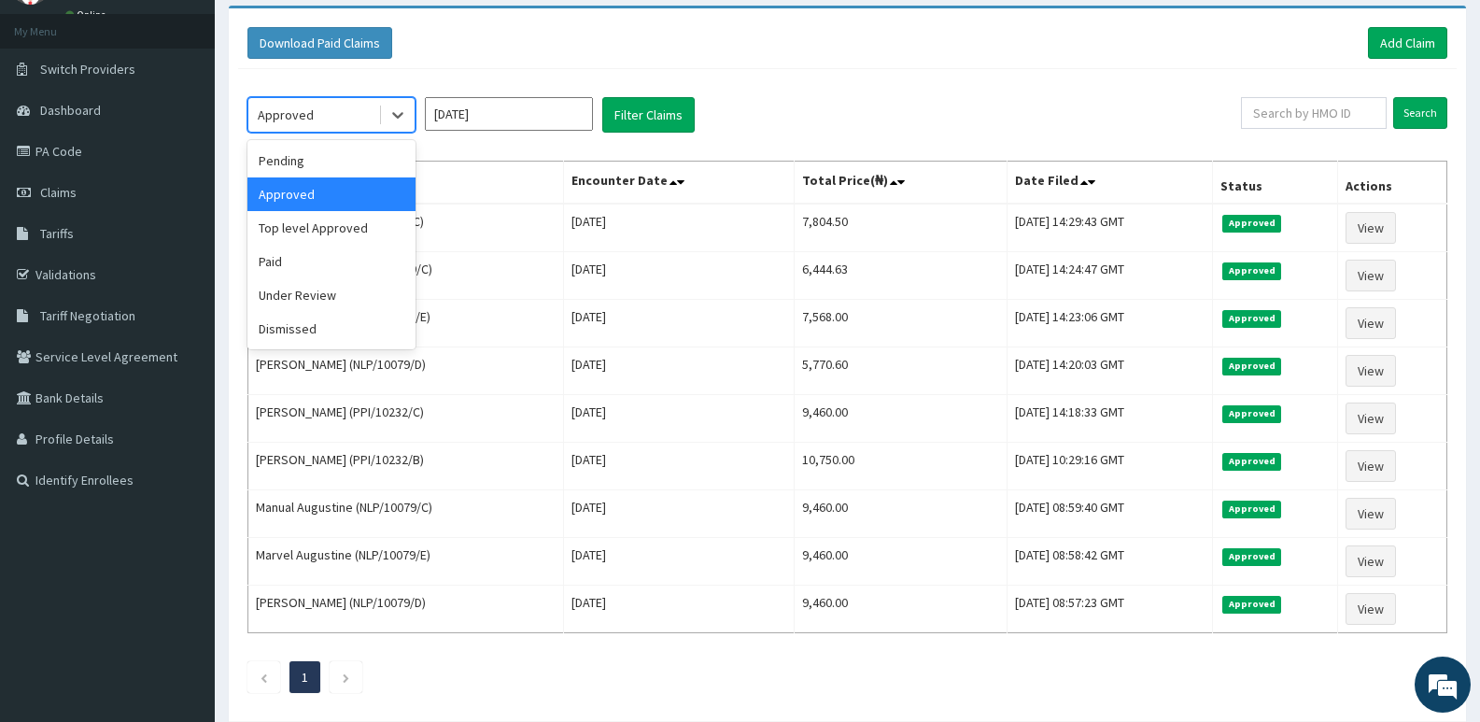
click at [344, 121] on div "Approved" at bounding box center [313, 115] width 130 height 30
click at [326, 294] on div "Under Review" at bounding box center [331, 295] width 168 height 34
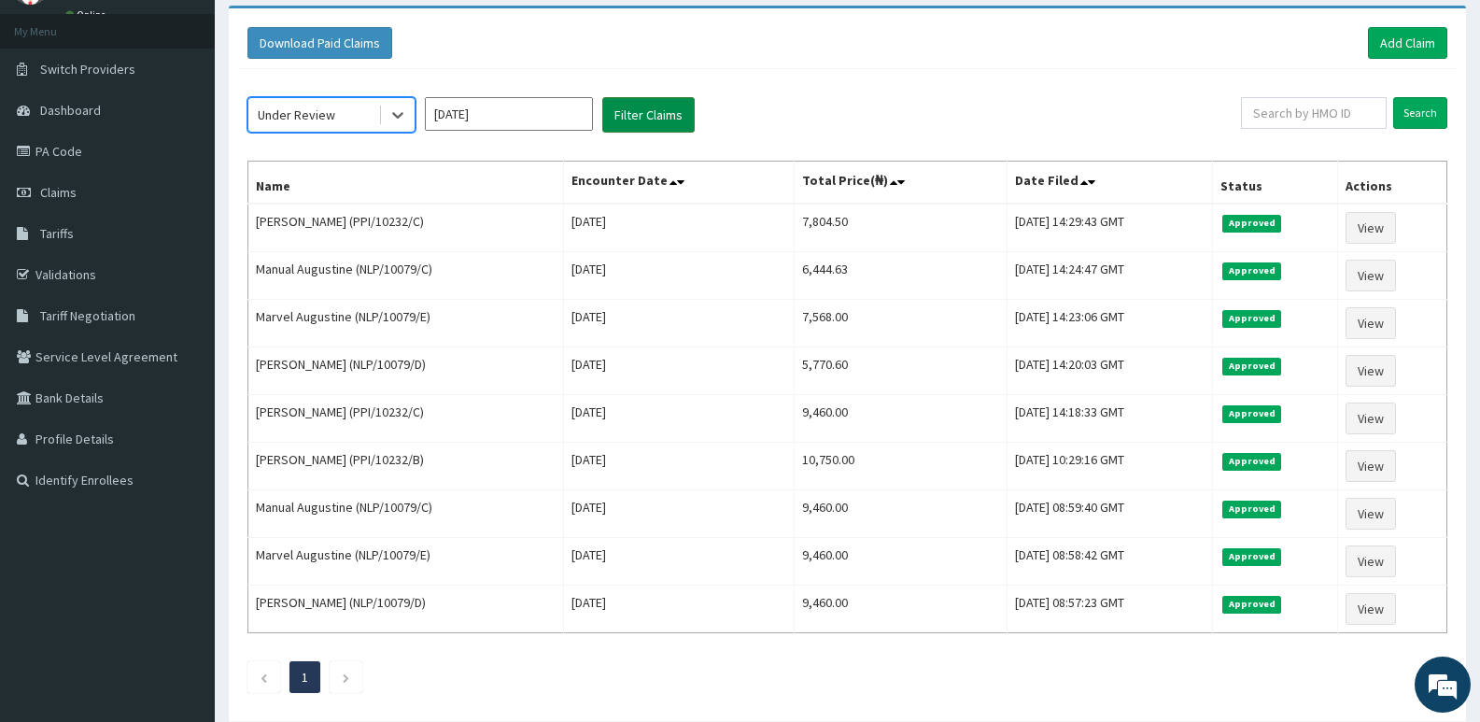
click at [628, 123] on button "Filter Claims" at bounding box center [648, 114] width 92 height 35
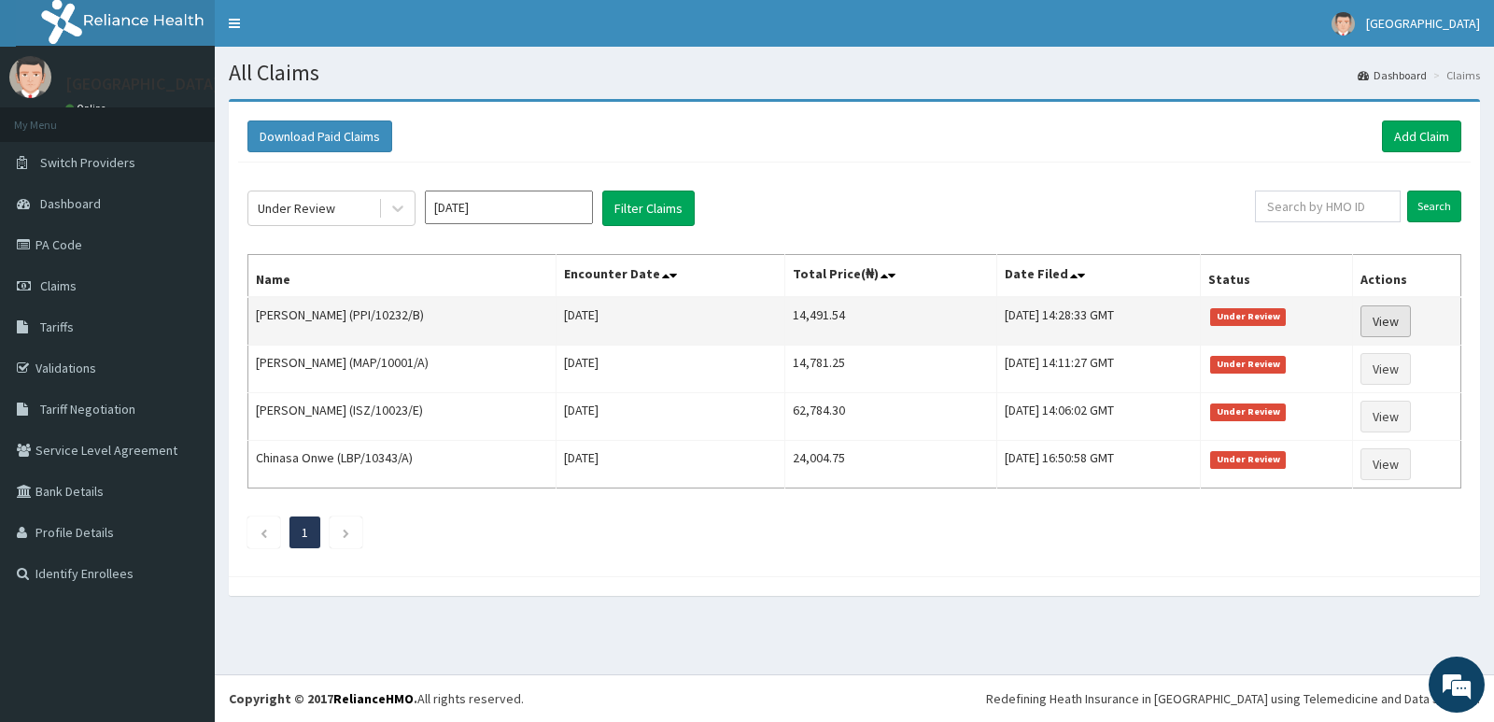
click at [1401, 312] on link "View" at bounding box center [1385, 321] width 50 height 32
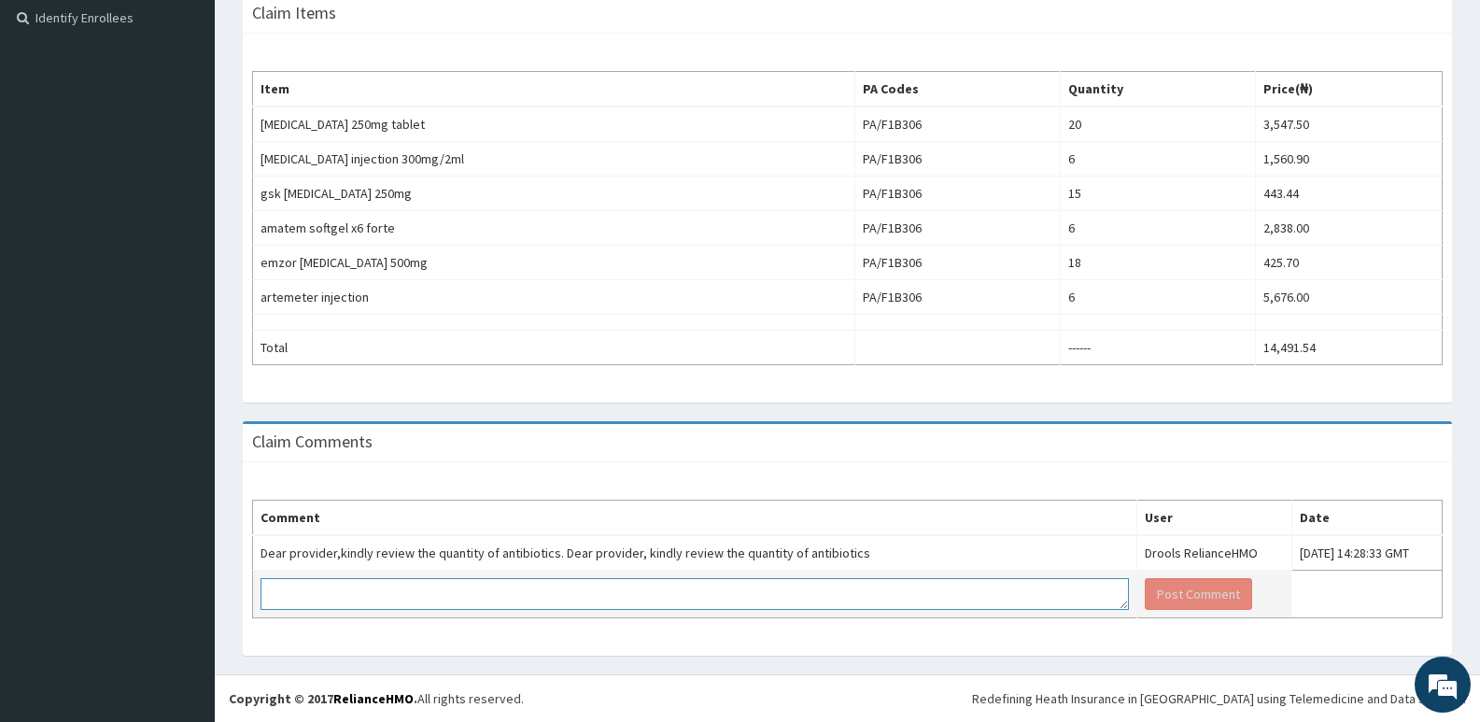
click at [749, 582] on textarea at bounding box center [695, 594] width 868 height 32
paste textarea "KINDLY NOTE THAT THE DOCTOR'S PRESCRIPTION FOR [MEDICAL_DATA] IS 500MG B.D. FOR…"
click at [957, 594] on textarea "KINDLY NOTE THAT THE DOCTOR'S PRESCRIPTION FOR [MEDICAL_DATA] IS 500MG B.D. FOR…" at bounding box center [695, 594] width 868 height 32
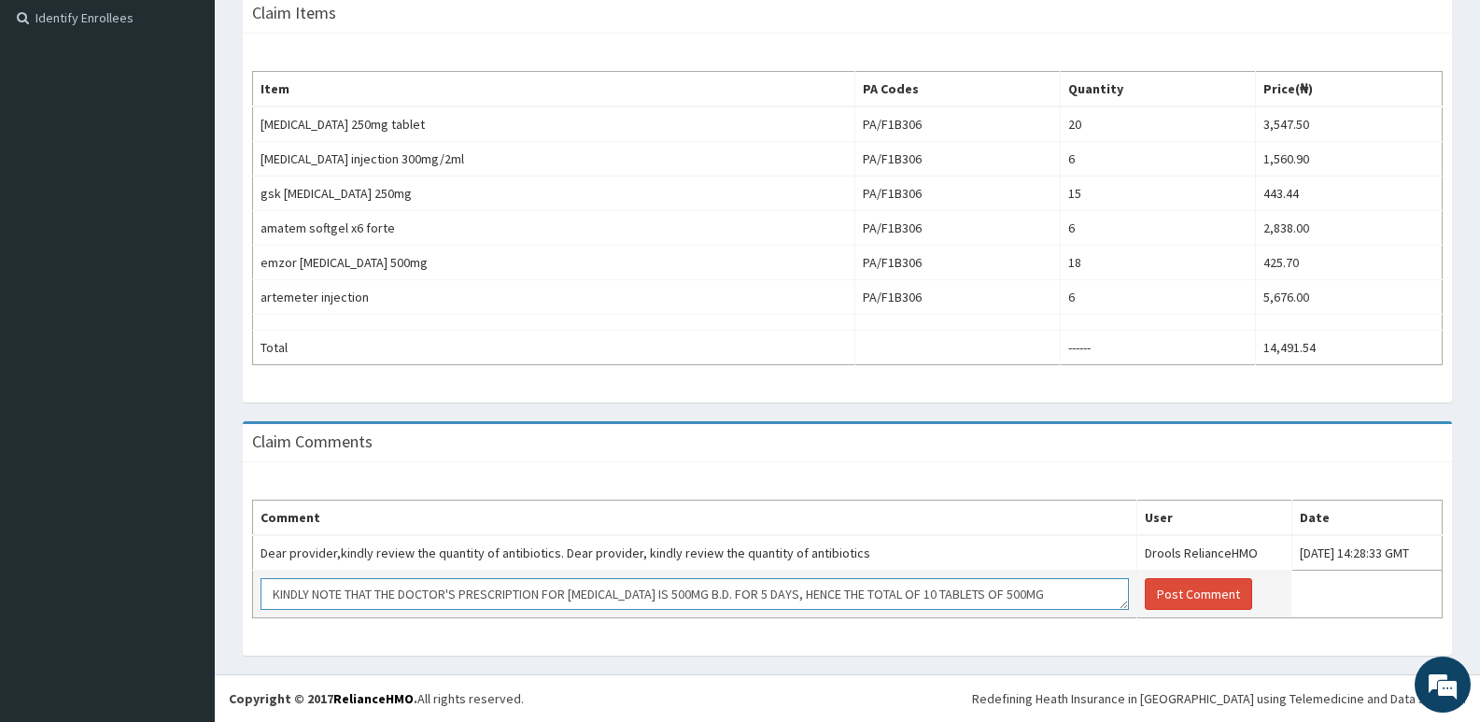
scroll to position [7, 0]
click at [347, 599] on textarea "KINDLY NOTE THAT THE DOCTOR'S PRESCRIPTION FOR [MEDICAL_DATA] IS 500MG B.D. FOR…" at bounding box center [695, 594] width 868 height 32
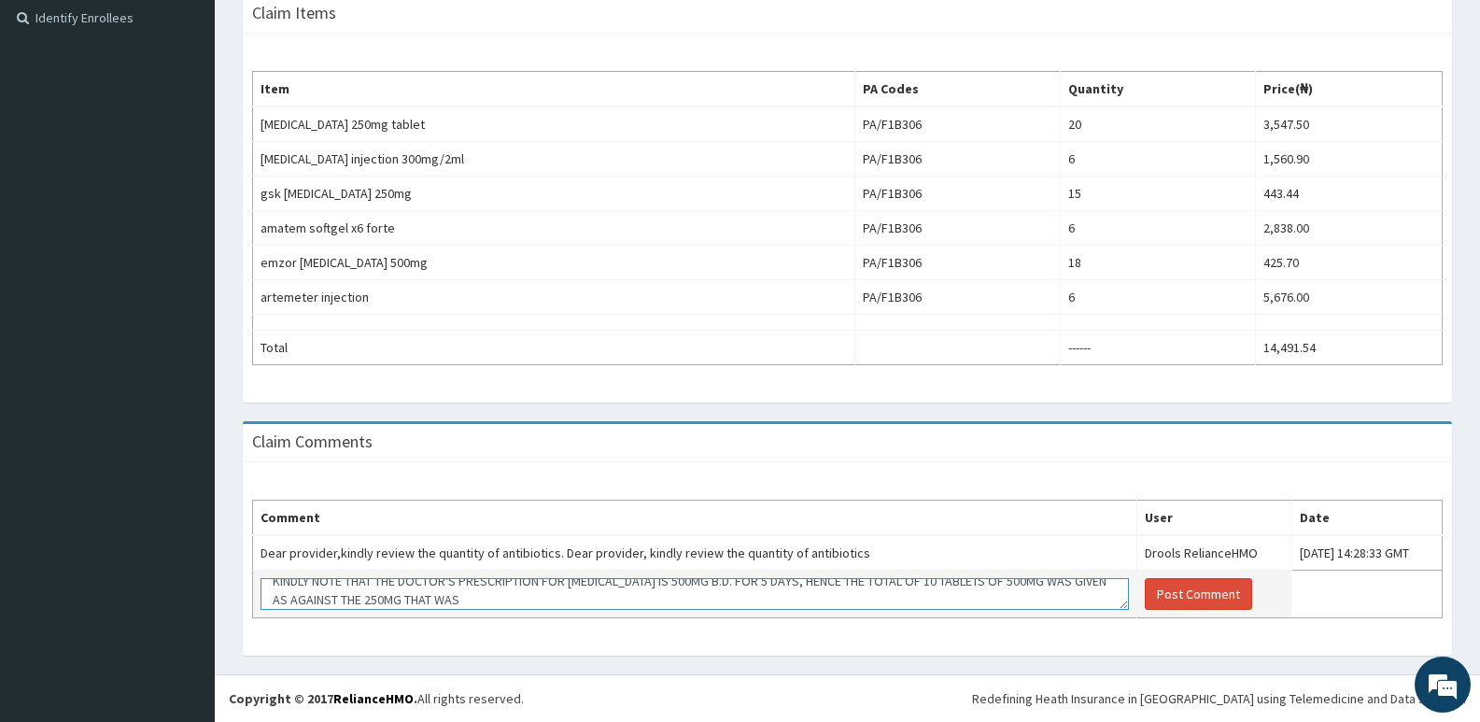
click at [383, 599] on textarea "KINDLY NOTE THAT THE DOCTOR'S PRESCRIPTION FOR [MEDICAL_DATA] IS 500MG B.D. FOR…" at bounding box center [695, 594] width 868 height 32
click at [383, 599] on textarea "KINDLY NOTE THAT THE DOCTOR'S PRESCRIPTION FOR AZITHROMYCIN IS 500MG B.D. FOR 5…" at bounding box center [695, 594] width 868 height 32
click at [606, 596] on textarea "KINDLY NOTE THAT THE DOCTOR'S PRESCRIPTION FOR AZITHROMYCIN IS 500MG B.D. FOR 5…" at bounding box center [695, 594] width 868 height 32
click at [383, 597] on textarea "KINDLY NOTE THAT THE DOCTOR'S PRESCRIPTION FOR AZITHROMYCIN IS 500MG B.D. FOR 5…" at bounding box center [695, 594] width 868 height 32
click at [693, 598] on textarea "KINDLY NOTE THAT THE DOCTOR'S PRESCRIPTION FOR AZITHROMYCIN IS 500MG B.D. FOR 5…" at bounding box center [695, 594] width 868 height 32
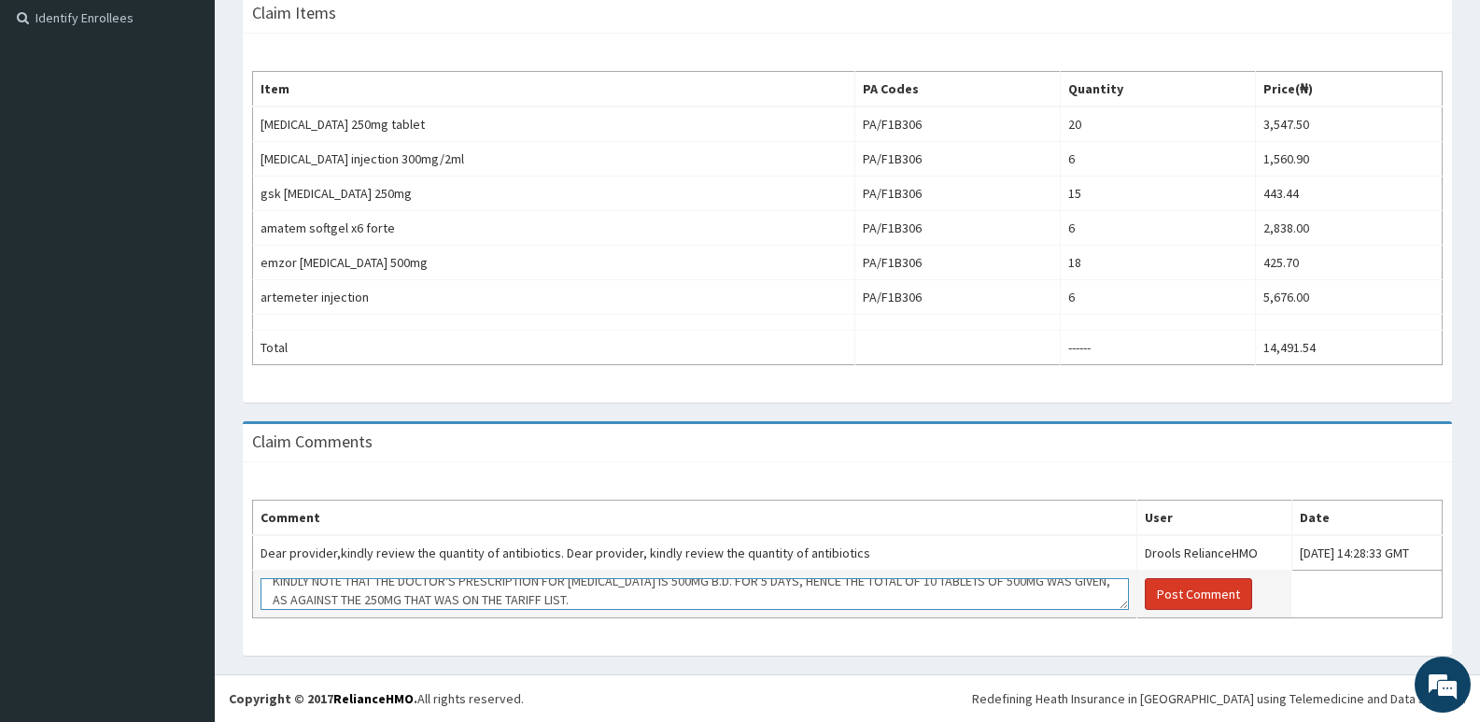
type textarea "KINDLY NOTE THAT THE DOCTOR'S PRESCRIPTION FOR AZITHROMYCIN IS 500MG B.D. FOR 5…"
click at [1147, 587] on button "Post Comment" at bounding box center [1198, 594] width 107 height 32
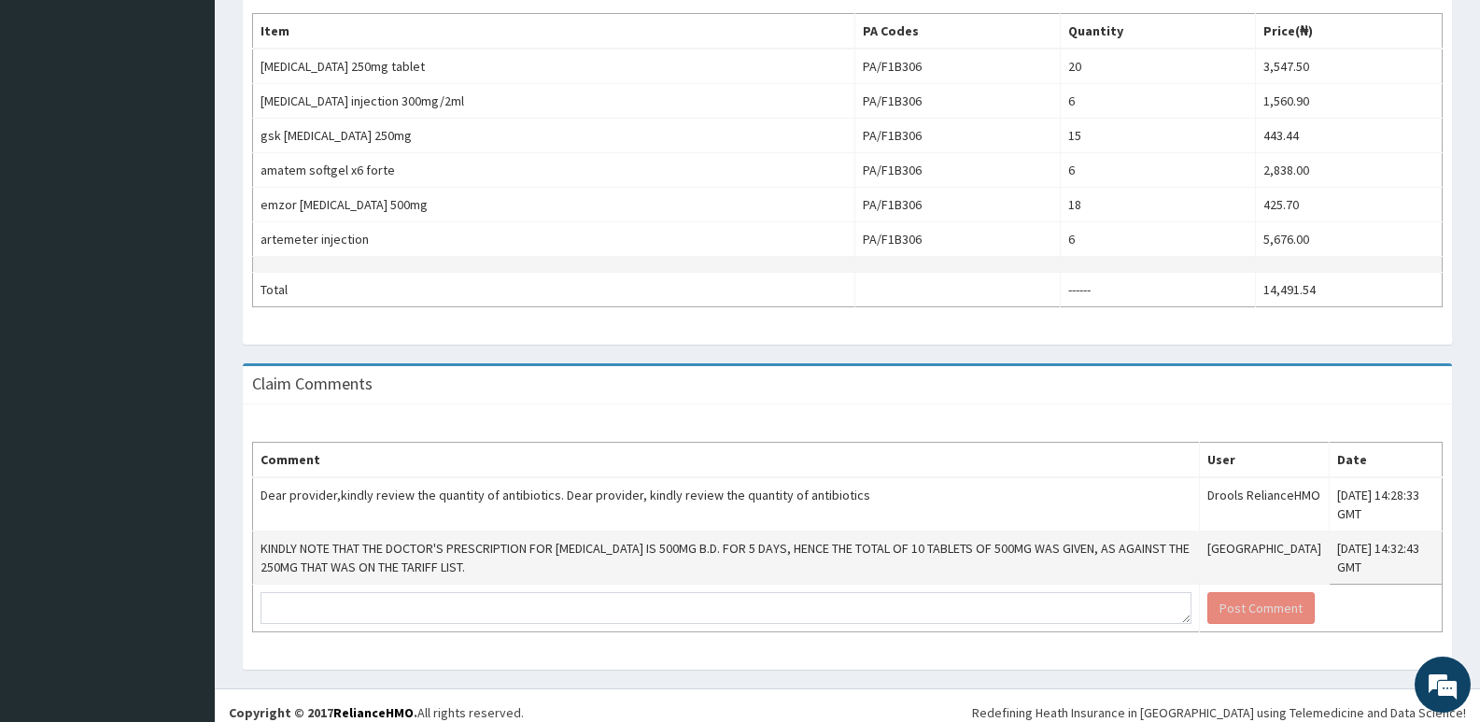
scroll to position [685, 0]
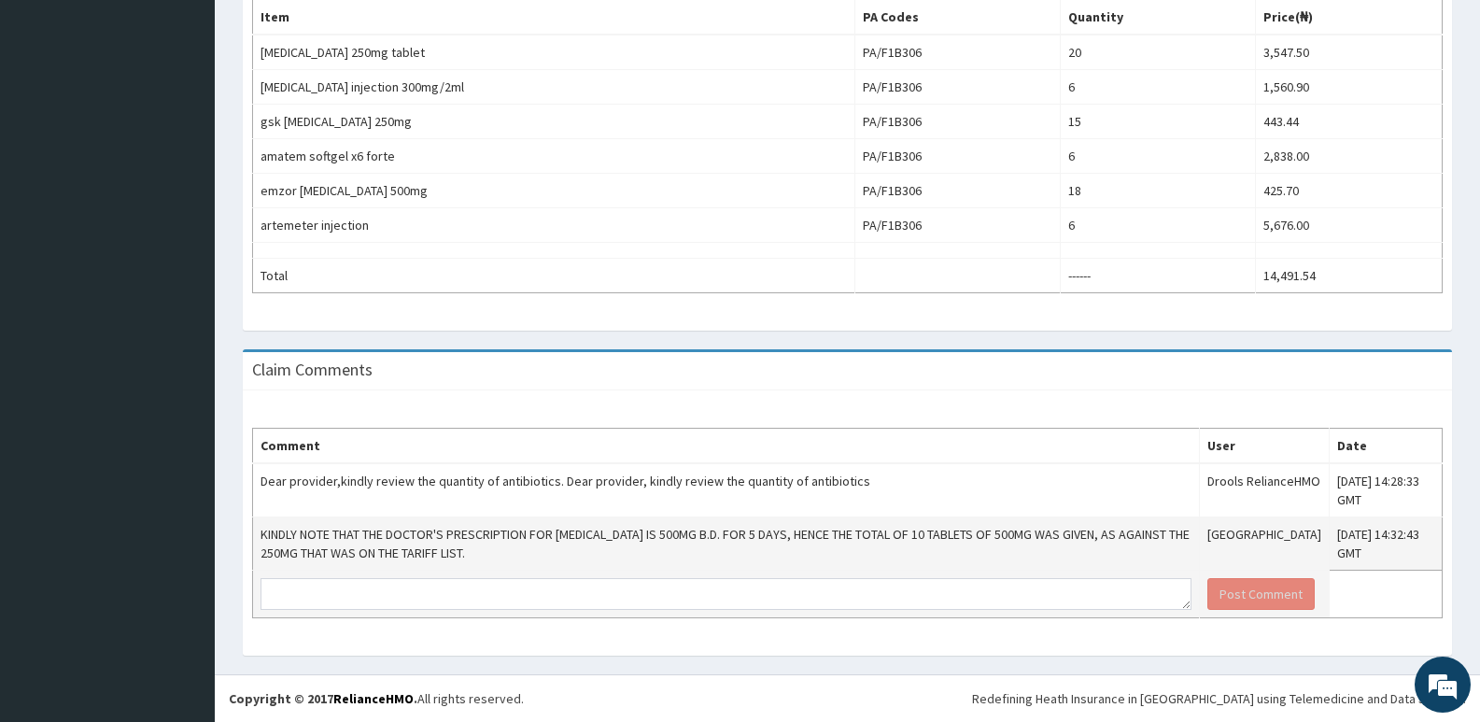
click at [468, 574] on td at bounding box center [726, 595] width 947 height 48
click at [464, 591] on textarea at bounding box center [726, 594] width 931 height 32
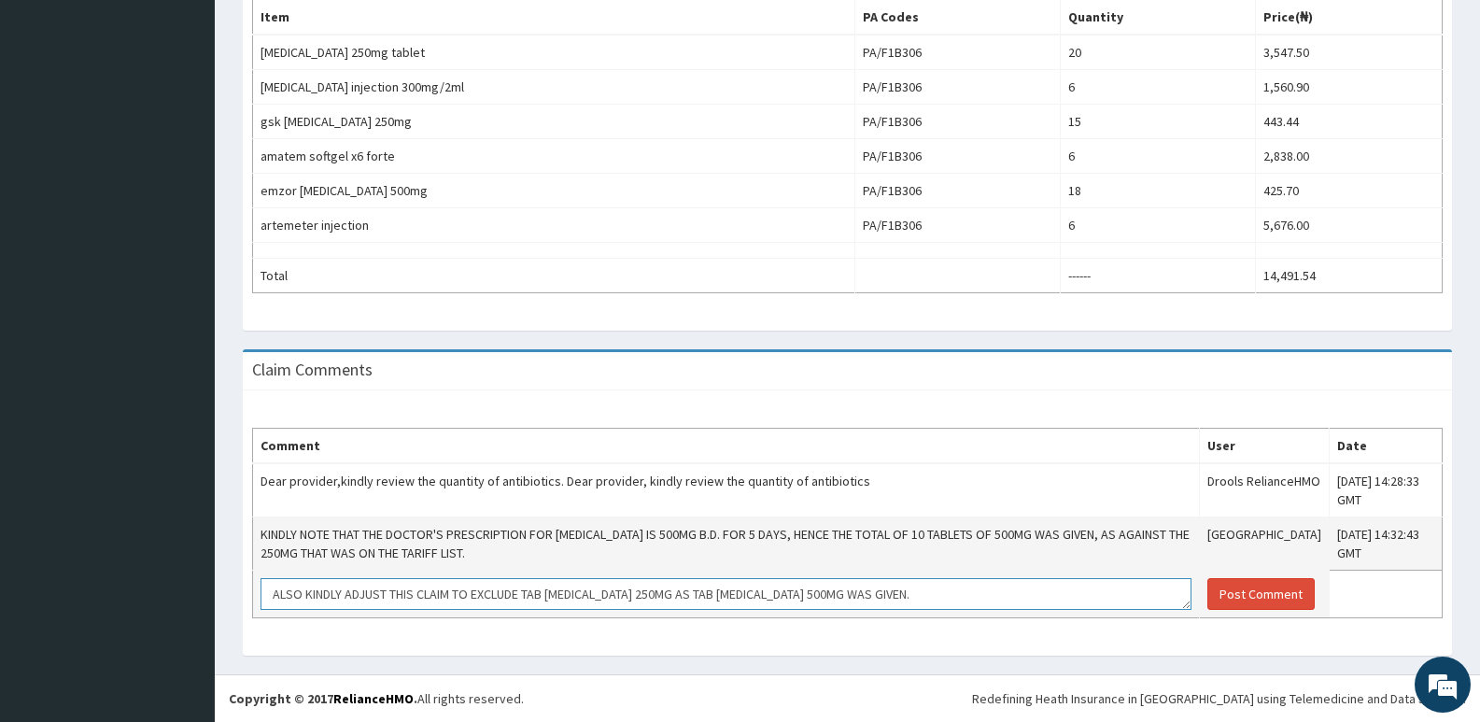
click at [889, 599] on textarea "ALSO KINDLY ADJUST THIS CLAIM TO EXCLUDE TAB AMOXIL 250MG AS TAB AMOXIL 500MG W…" at bounding box center [726, 594] width 931 height 32
type textarea "ALSO KINDLY ADJUST THIS CLAIM TO EXCLUDE TAB AMOXIL 250MG AS TAB AMOXIL 500MG W…"
click at [1243, 599] on button "Post Comment" at bounding box center [1260, 594] width 107 height 32
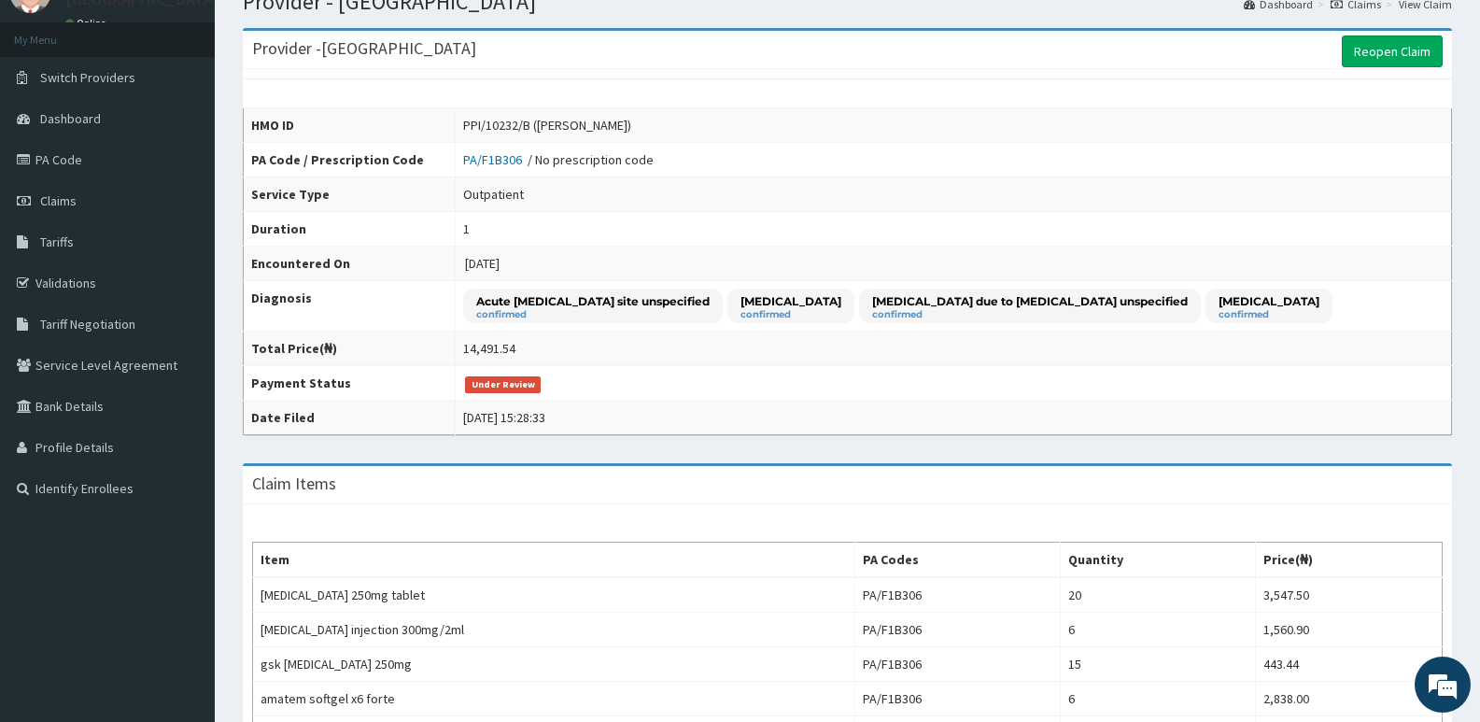
scroll to position [0, 0]
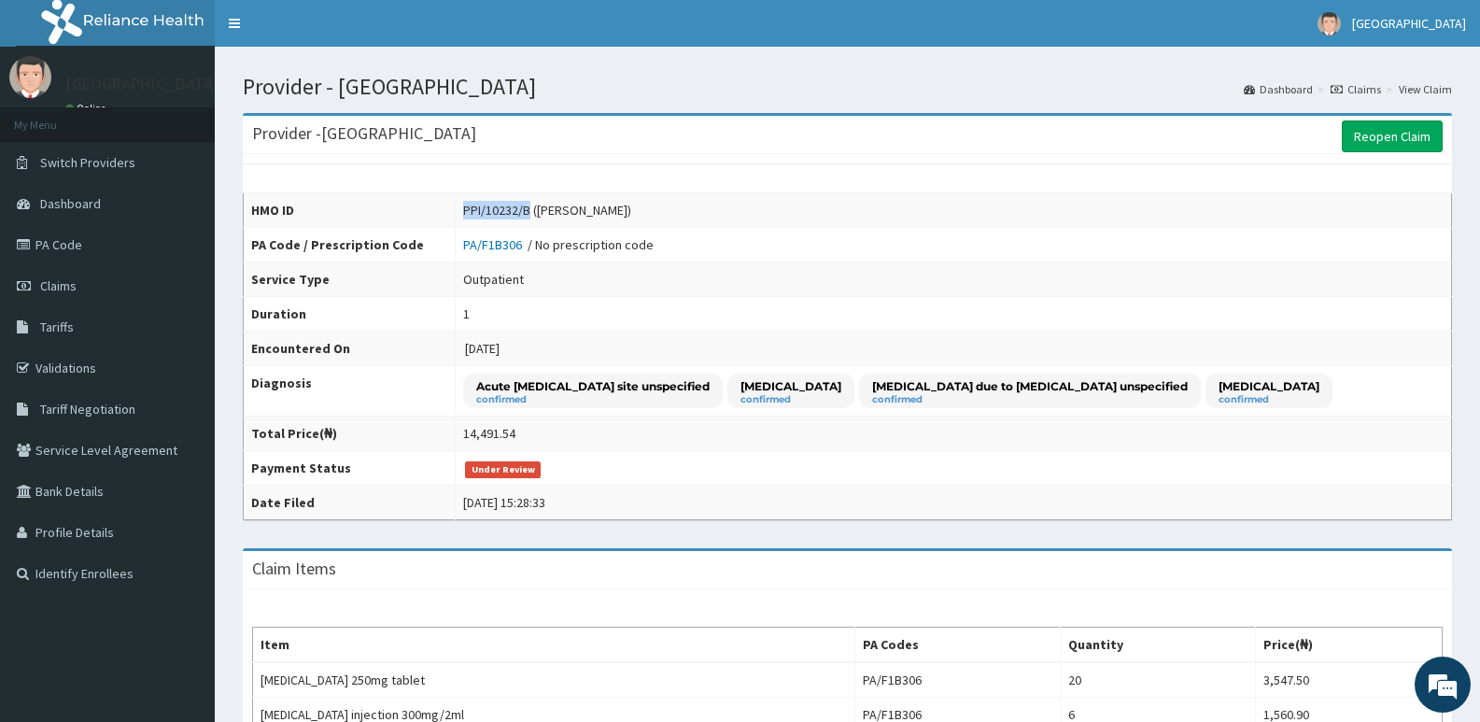
drag, startPoint x: 420, startPoint y: 210, endPoint x: 489, endPoint y: 206, distance: 69.2
click at [489, 206] on td "PPI/10232/B (Helen Amuda)" at bounding box center [954, 210] width 996 height 35
copy div "PPI/10232/B"
click at [54, 238] on link "PA Code" at bounding box center [107, 244] width 215 height 41
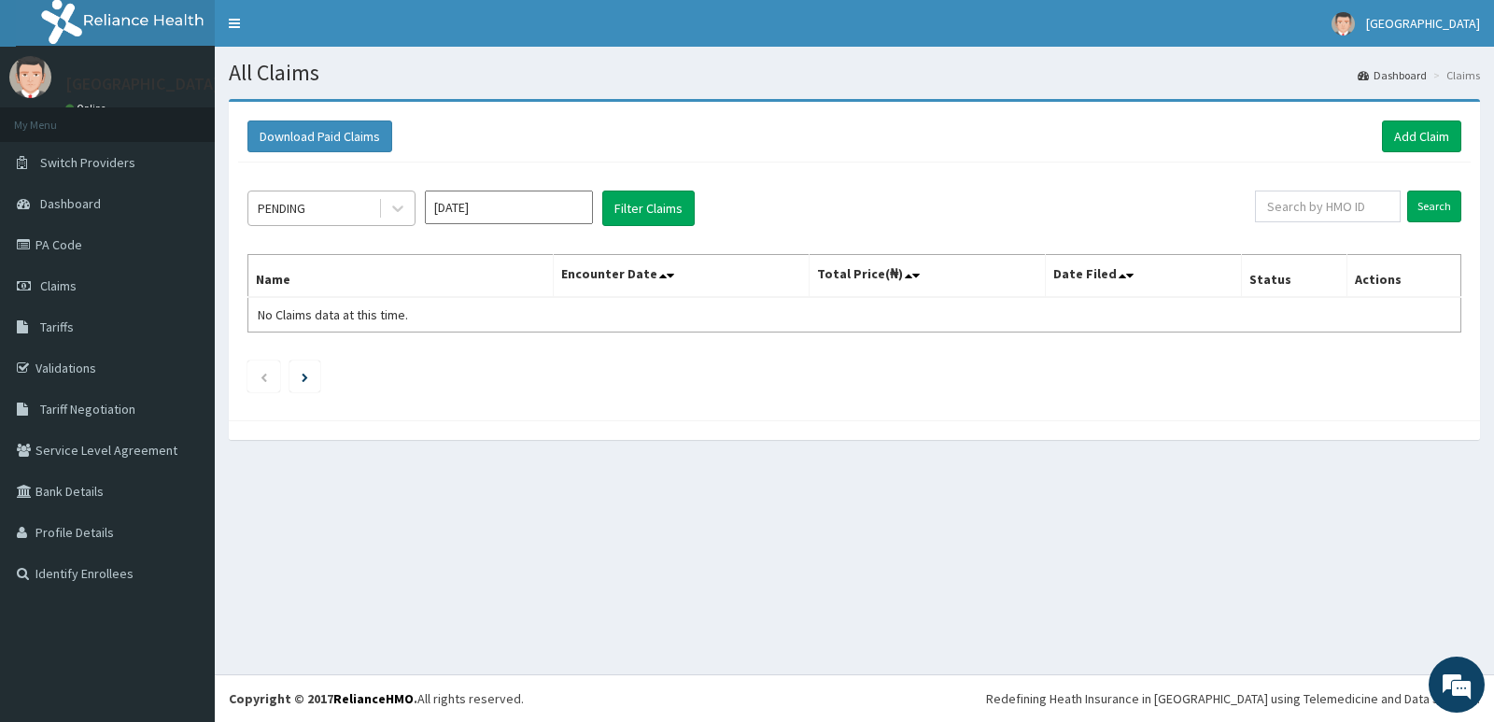
click at [343, 204] on div "PENDING" at bounding box center [313, 208] width 130 height 30
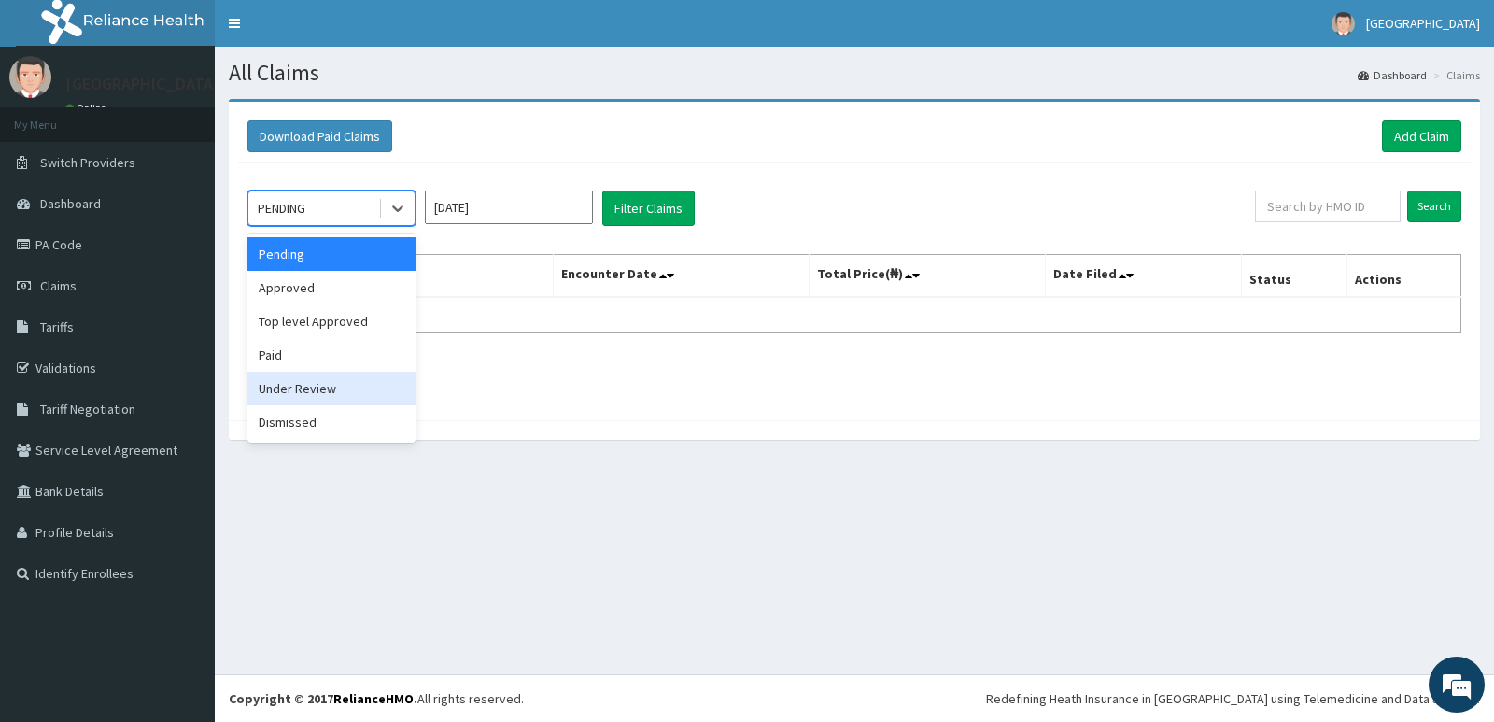
click at [333, 394] on div "Under Review" at bounding box center [331, 389] width 168 height 34
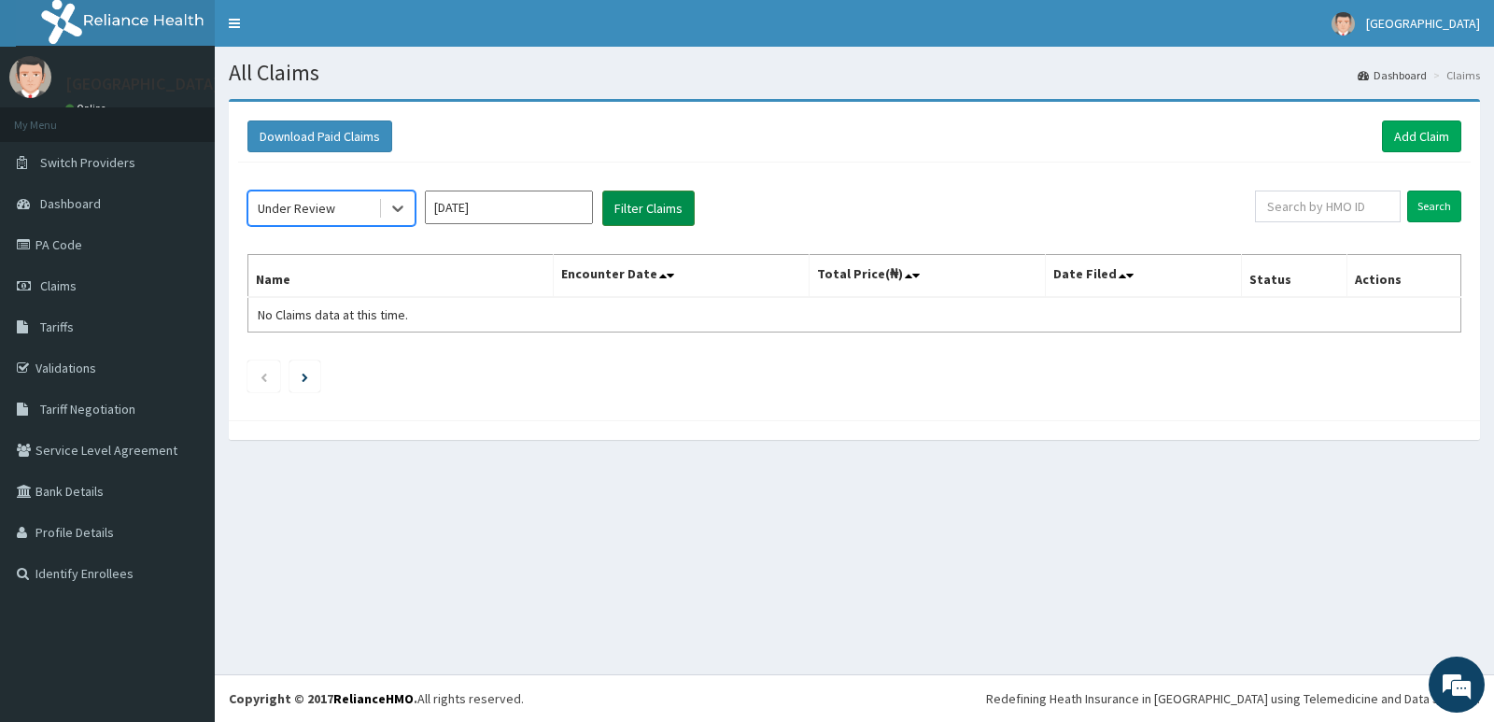
click at [617, 207] on button "Filter Claims" at bounding box center [648, 207] width 92 height 35
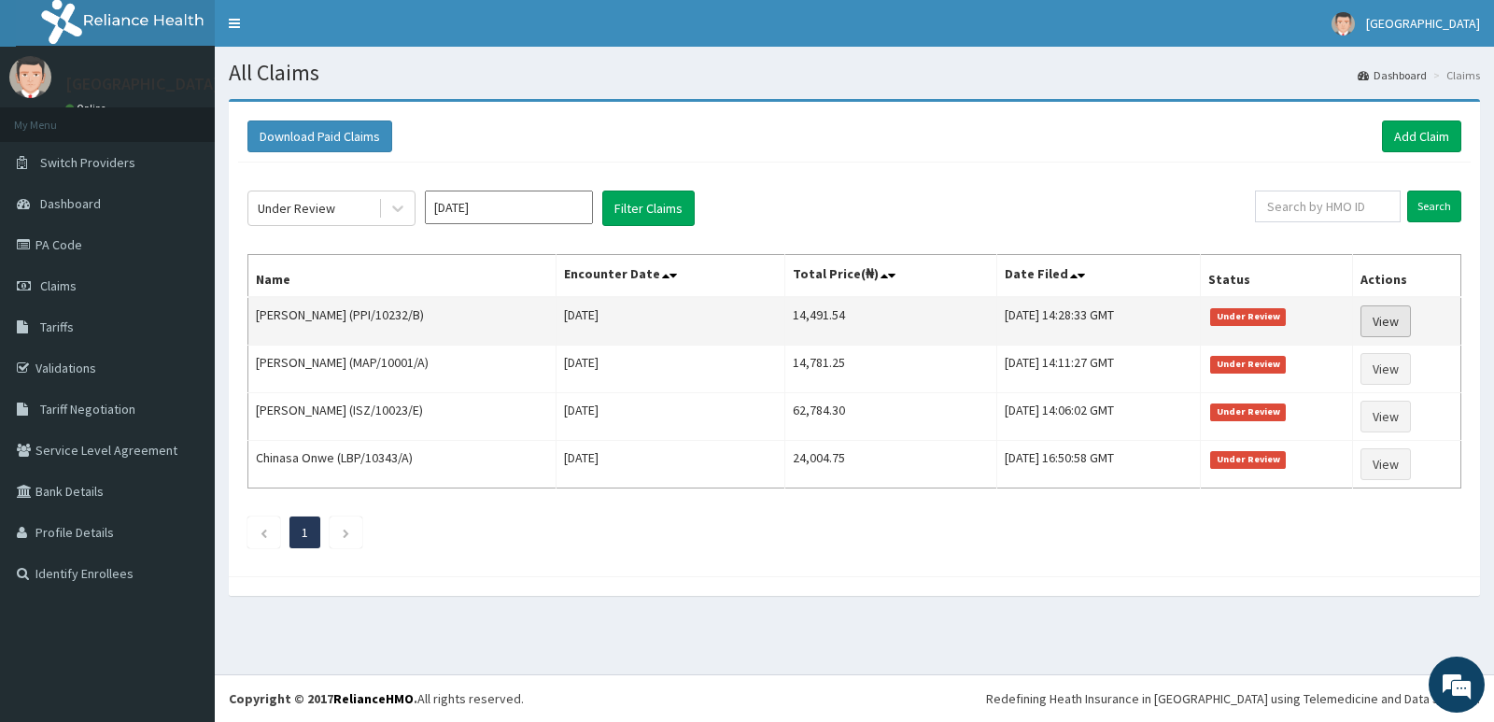
click at [1388, 305] on link "View" at bounding box center [1385, 321] width 50 height 32
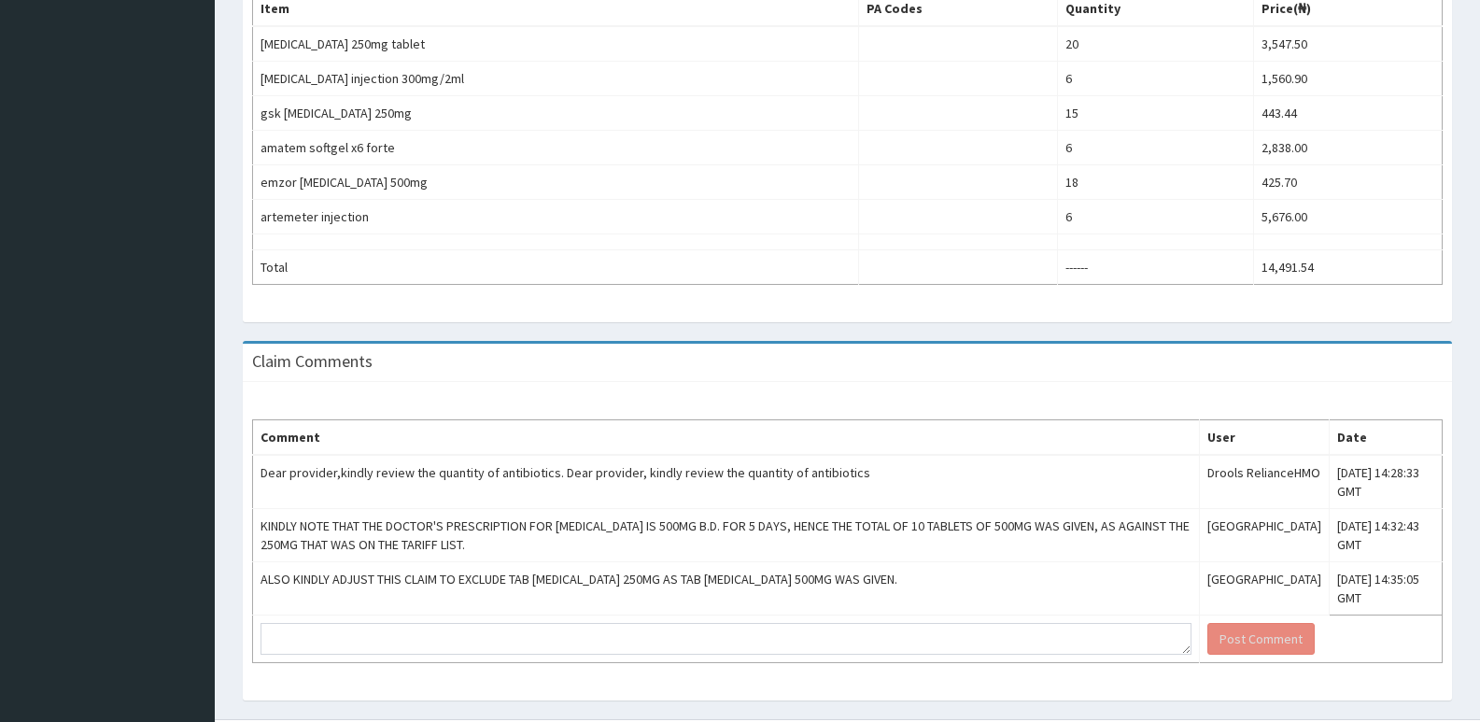
scroll to position [739, 0]
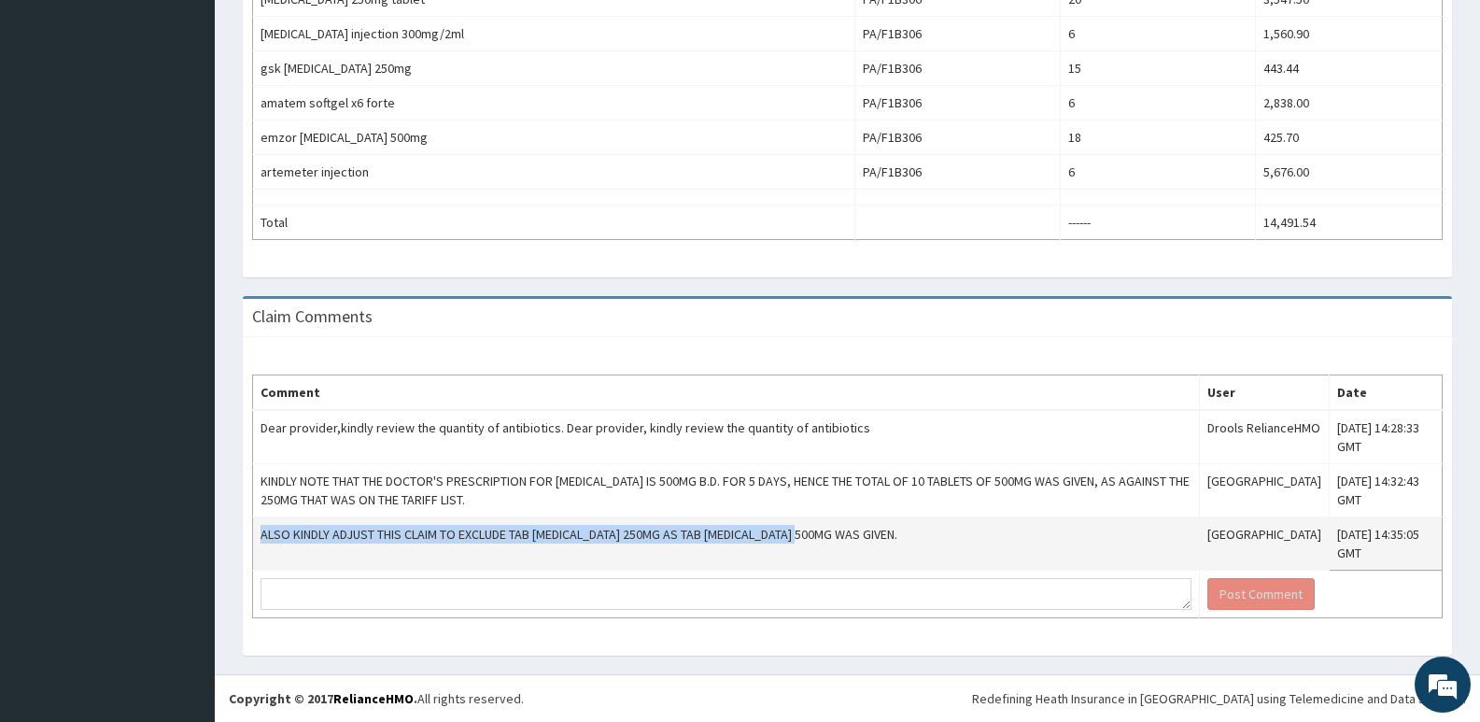
drag, startPoint x: 260, startPoint y: 536, endPoint x: 791, endPoint y: 536, distance: 531.3
click at [826, 541] on td "ALSO KINDLY ADJUST THIS CLAIM TO EXCLUDE TAB [MEDICAL_DATA] 250MG AS TAB [MEDIC…" at bounding box center [726, 543] width 947 height 53
drag, startPoint x: 757, startPoint y: 524, endPoint x: 733, endPoint y: 535, distance: 26.7
copy td "ALSO KINDLY ADJUST THIS CLAIM TO EXCLUDE TAB [MEDICAL_DATA] 250MG AS TAB [MEDIC…"
drag, startPoint x: 877, startPoint y: 525, endPoint x: 850, endPoint y: 529, distance: 27.5
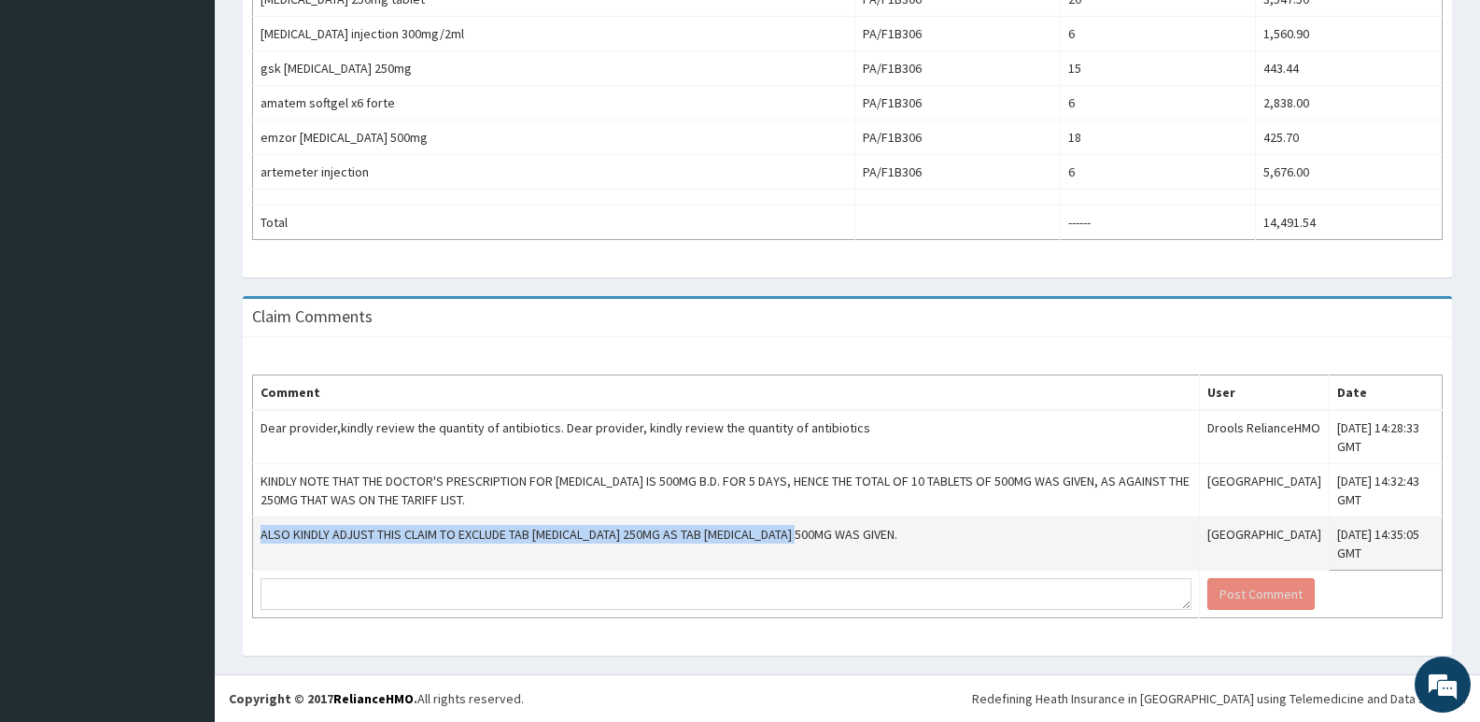
click at [877, 527] on td "ALSO KINDLY ADJUST THIS CLAIM TO EXCLUDE TAB AMOXIL 250MG AS TAB AMOXIL 500MG W…" at bounding box center [726, 543] width 947 height 53
click at [862, 529] on td "ALSO KINDLY ADJUST THIS CLAIM TO EXCLUDE TAB AMOXIL 250MG AS TAB AMOXIL 500MG W…" at bounding box center [726, 543] width 947 height 53
